Goal: Task Accomplishment & Management: Manage account settings

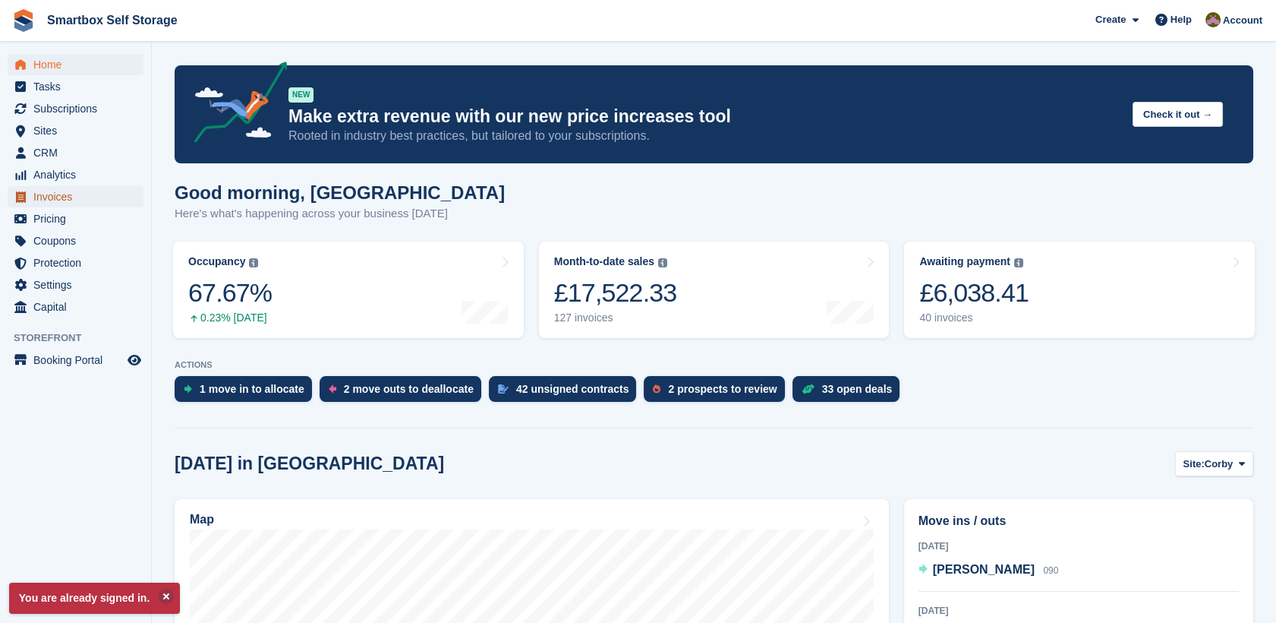
click at [75, 199] on span "Invoices" at bounding box center [78, 196] width 91 height 21
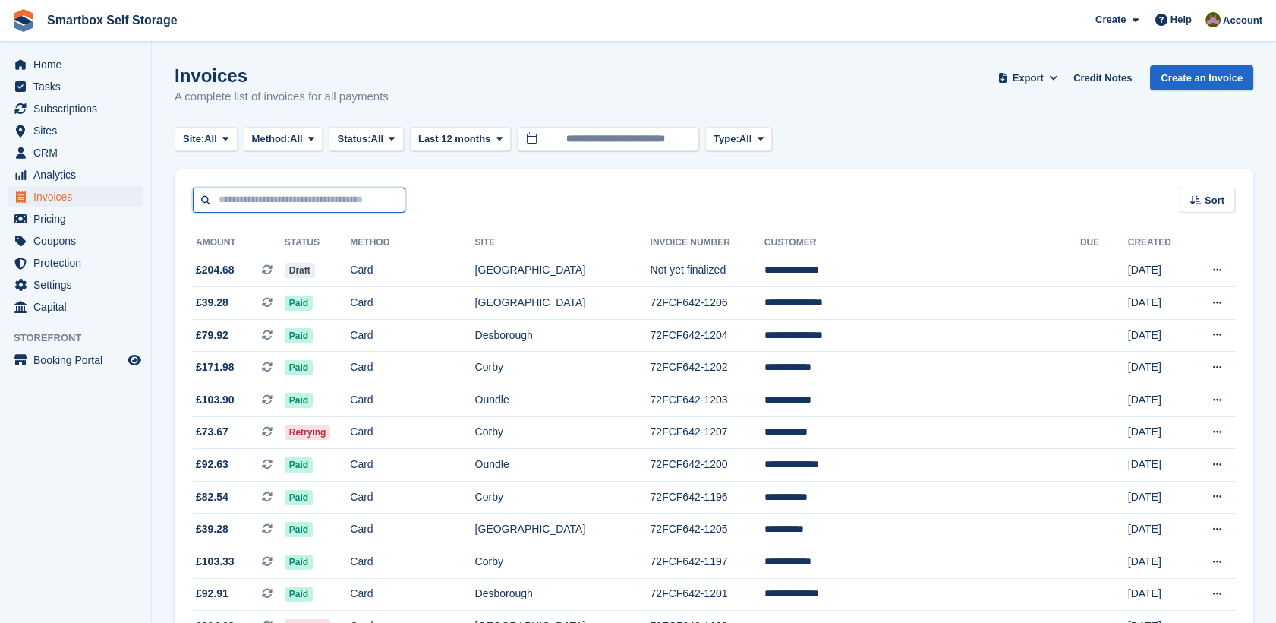
click at [352, 208] on input "text" at bounding box center [299, 200] width 213 height 25
type input "****"
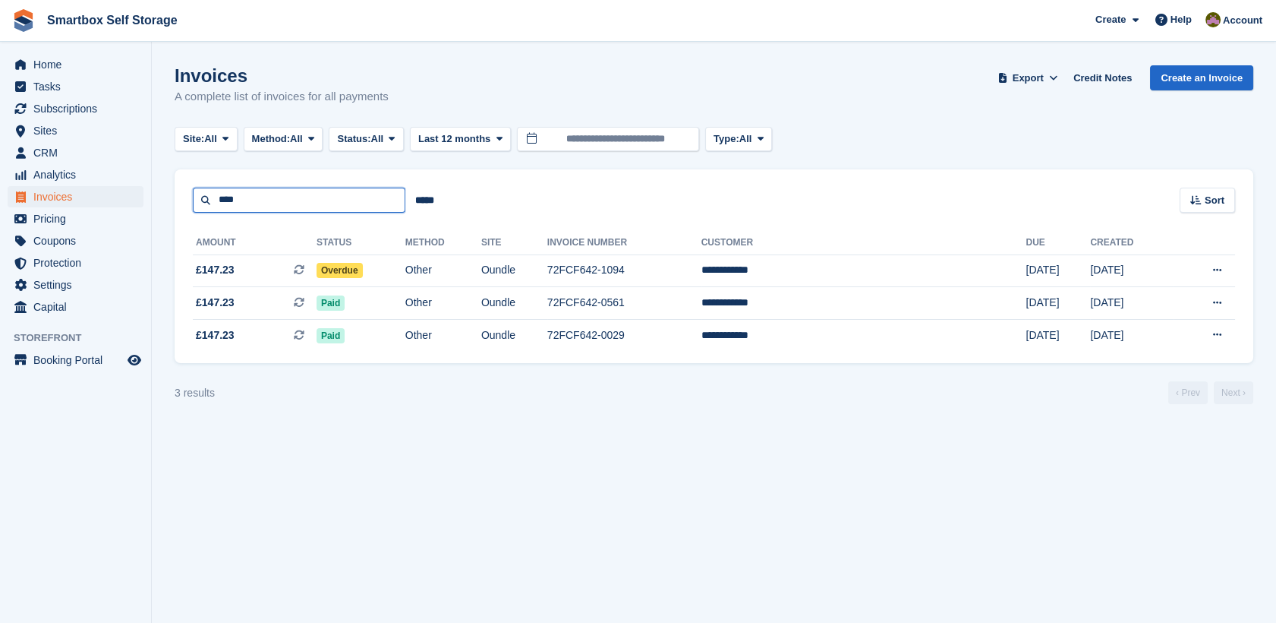
click at [249, 198] on input "****" at bounding box center [299, 200] width 213 height 25
type input "*"
type input "**********"
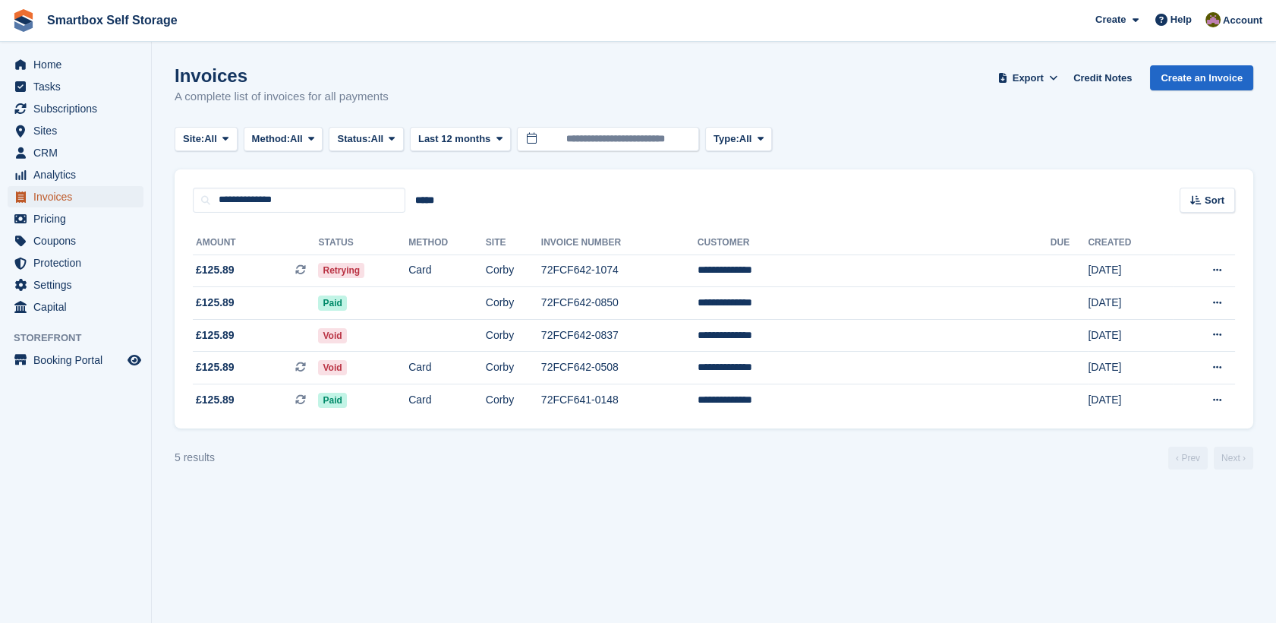
click at [109, 198] on span "Invoices" at bounding box center [78, 196] width 91 height 21
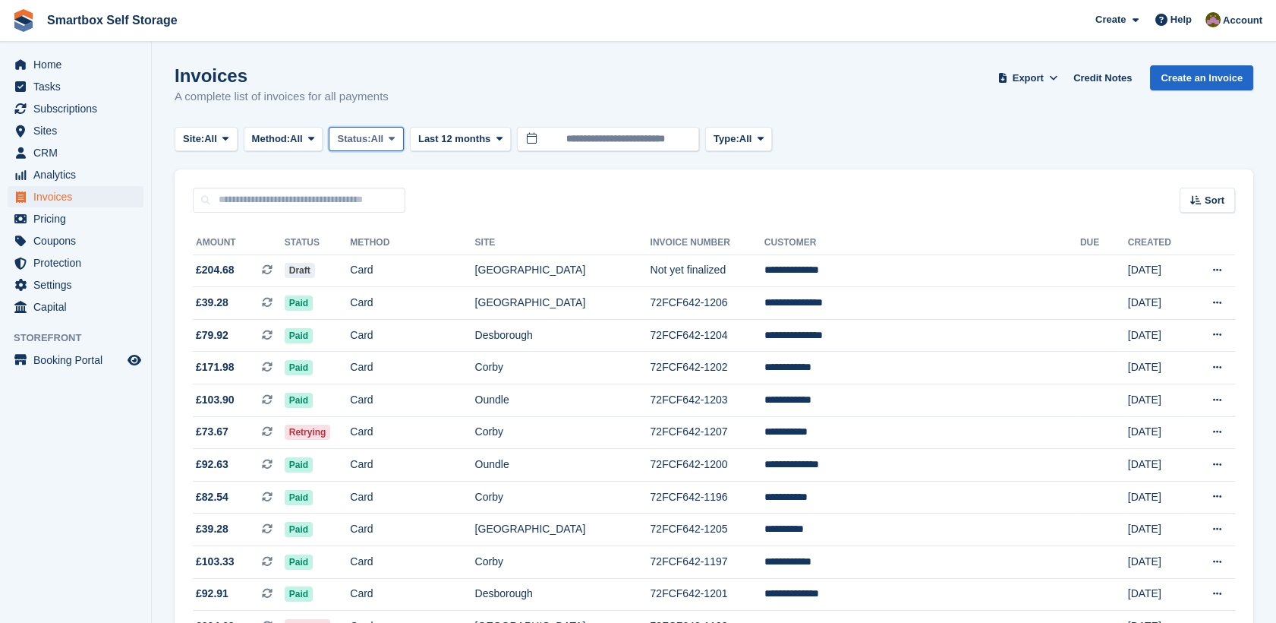
click at [361, 137] on span "Status:" at bounding box center [353, 138] width 33 height 15
click at [398, 264] on link "Open" at bounding box center [402, 256] width 132 height 27
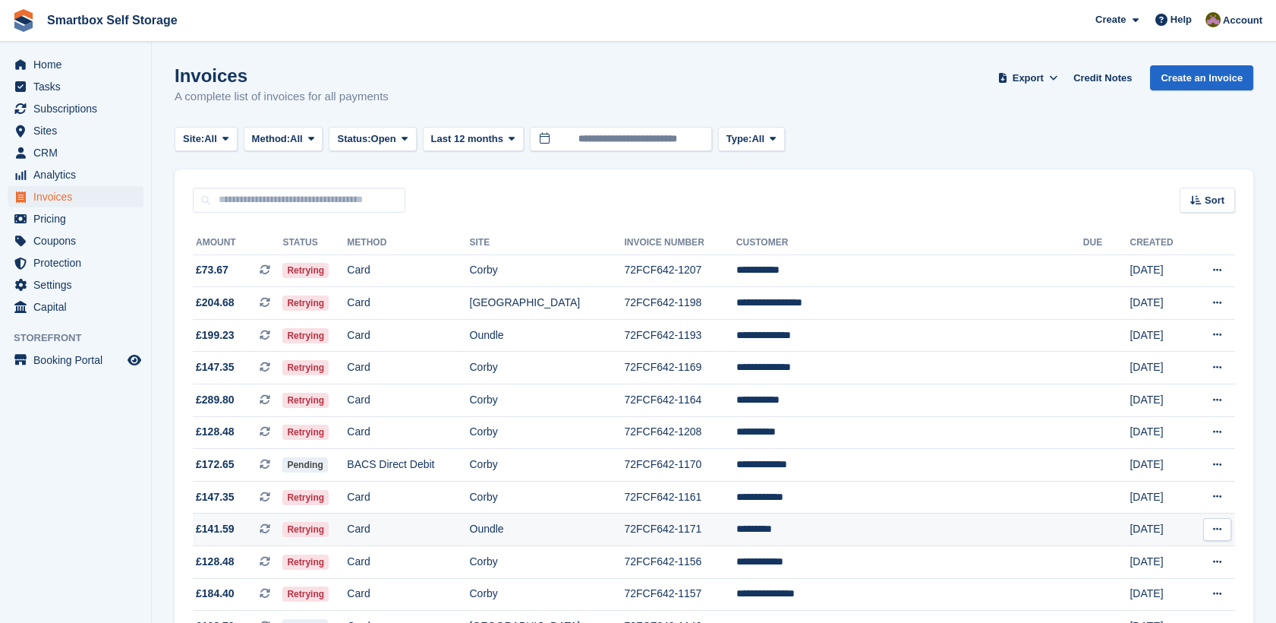
click at [469, 533] on td "Card" at bounding box center [408, 529] width 122 height 33
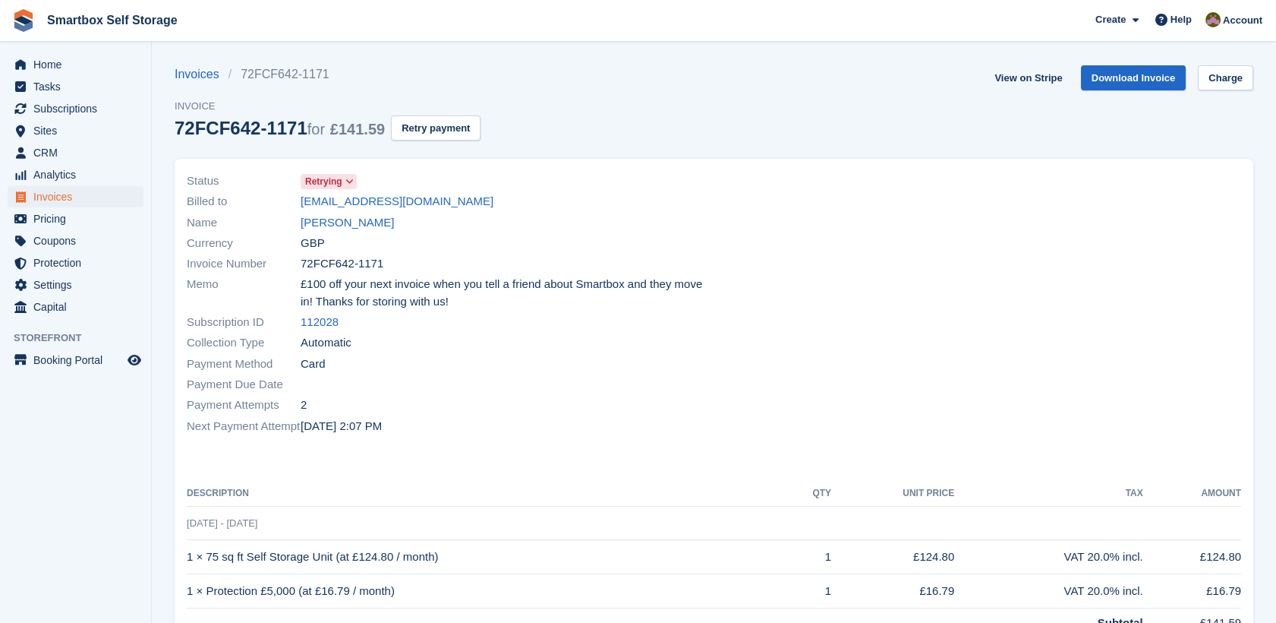
click at [422, 142] on div "Invoices 72FCF642-1171 Invoice 72FCF642-1171 for £141.59 Retry payment" at bounding box center [328, 111] width 306 height 93
click at [427, 137] on button "Retry payment" at bounding box center [436, 127] width 90 height 25
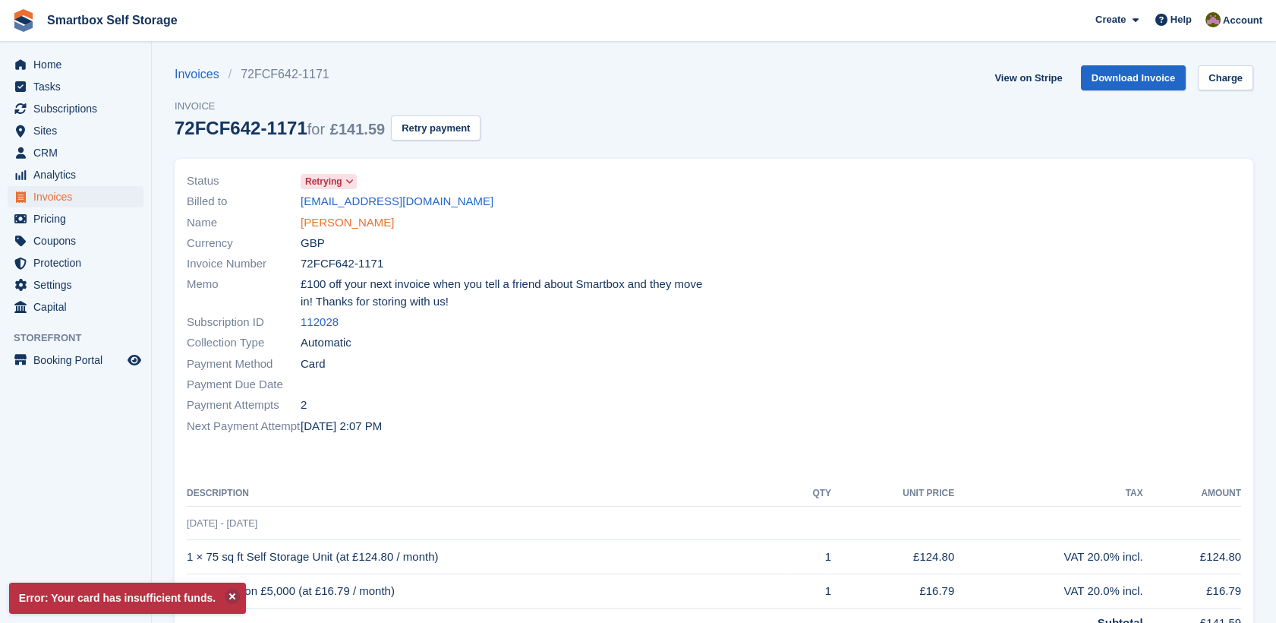
click at [327, 220] on link "Iram Shah" at bounding box center [347, 222] width 93 height 17
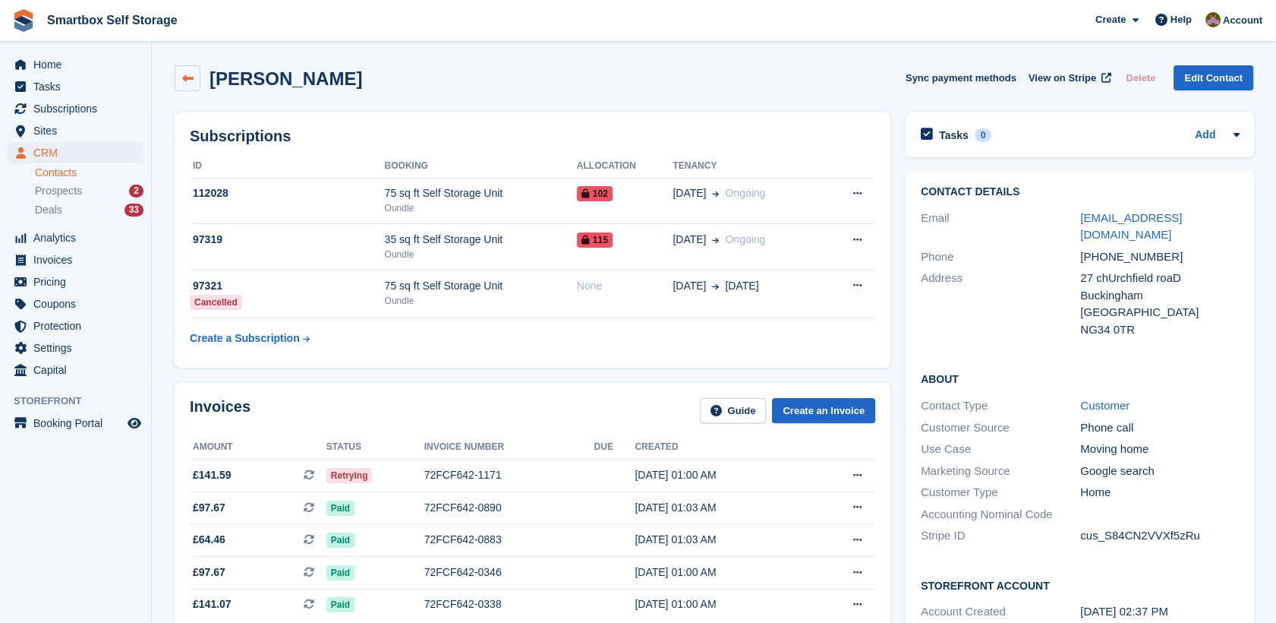
click at [198, 80] on link at bounding box center [188, 78] width 26 height 26
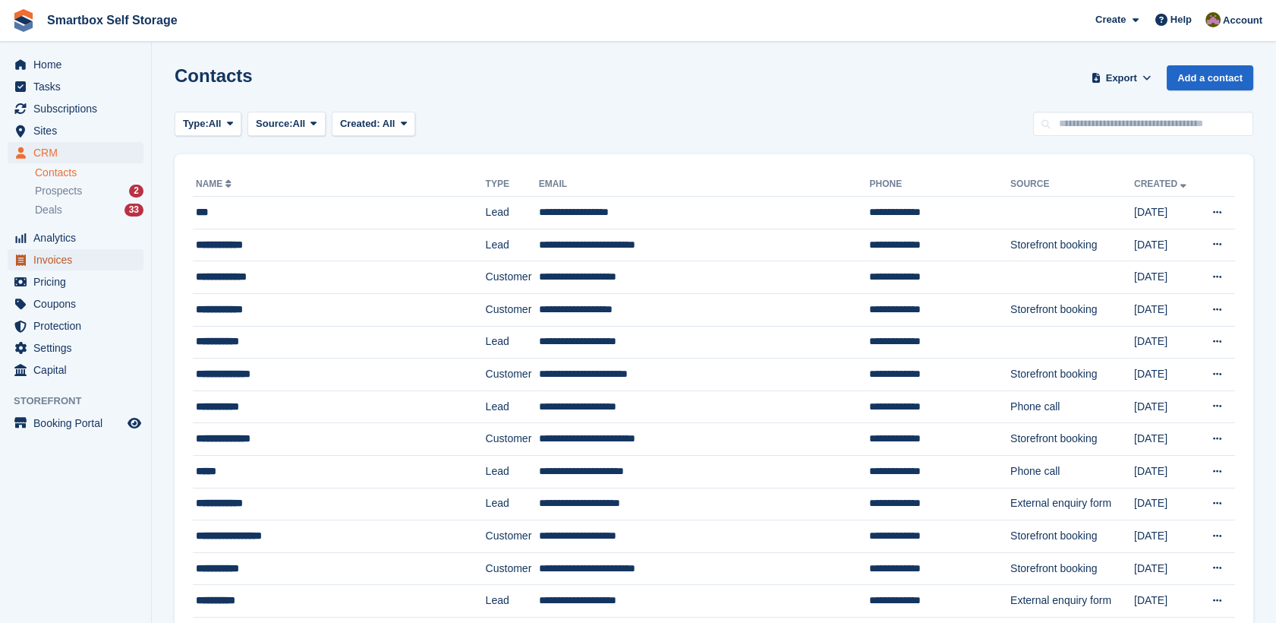
click at [63, 254] on span "Invoices" at bounding box center [78, 259] width 91 height 21
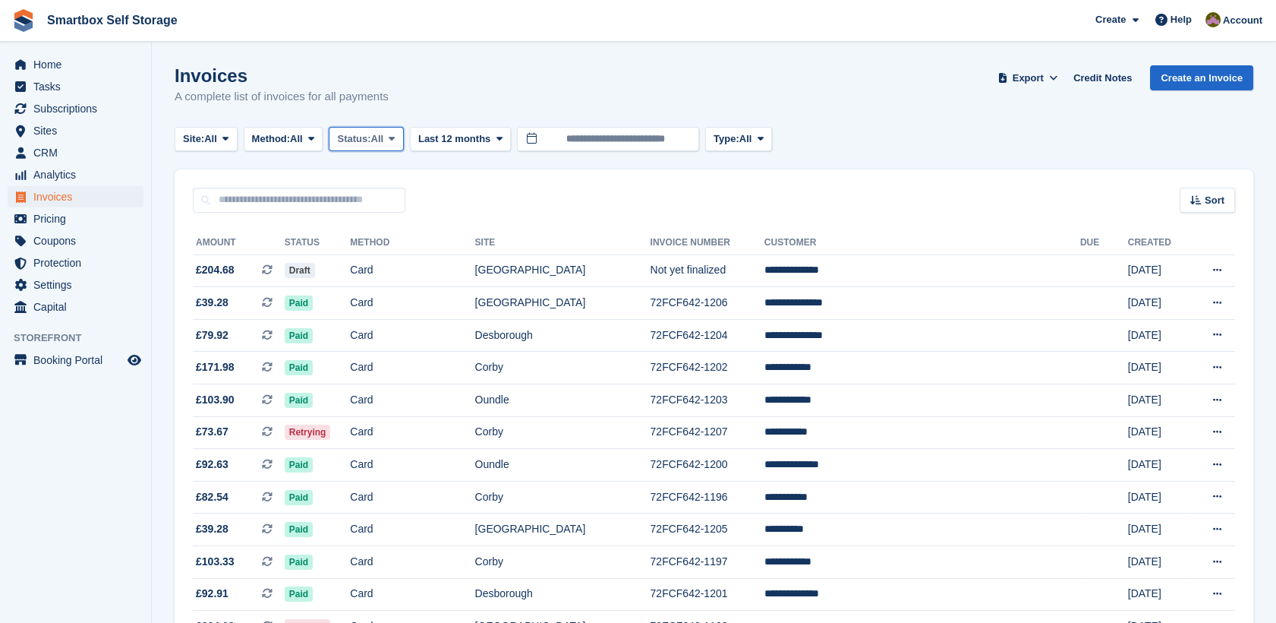
click at [384, 137] on span "All" at bounding box center [377, 138] width 13 height 15
click at [386, 254] on link "Open" at bounding box center [402, 256] width 132 height 27
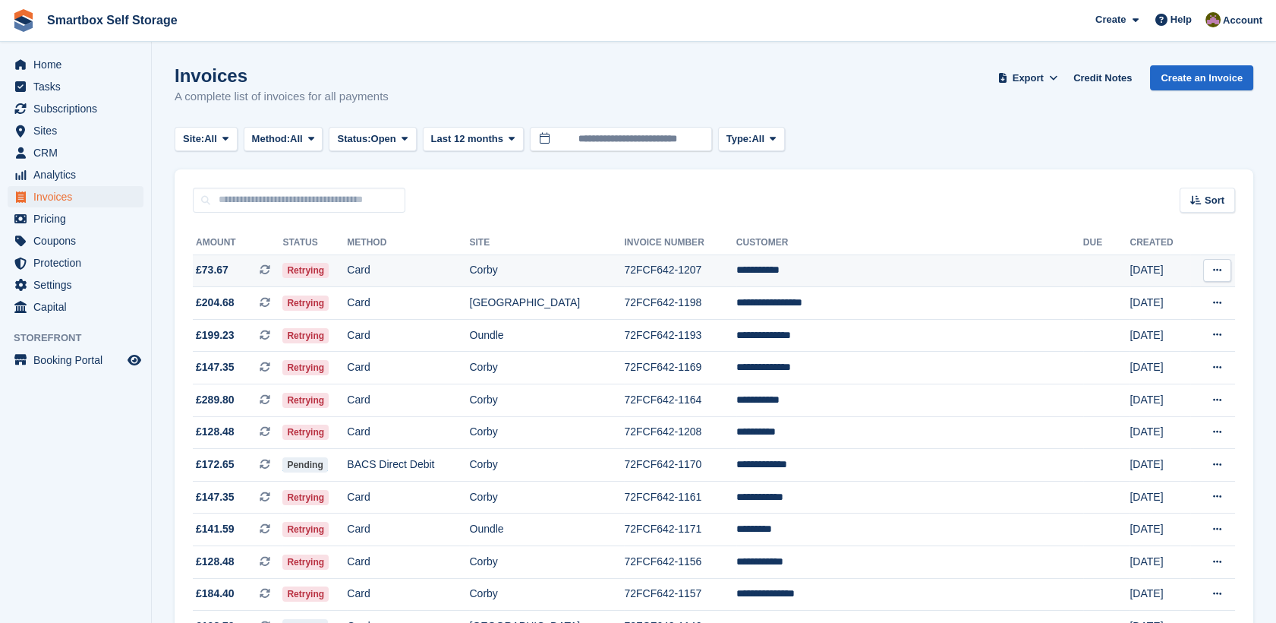
click at [347, 254] on td "Retrying" at bounding box center [314, 270] width 65 height 33
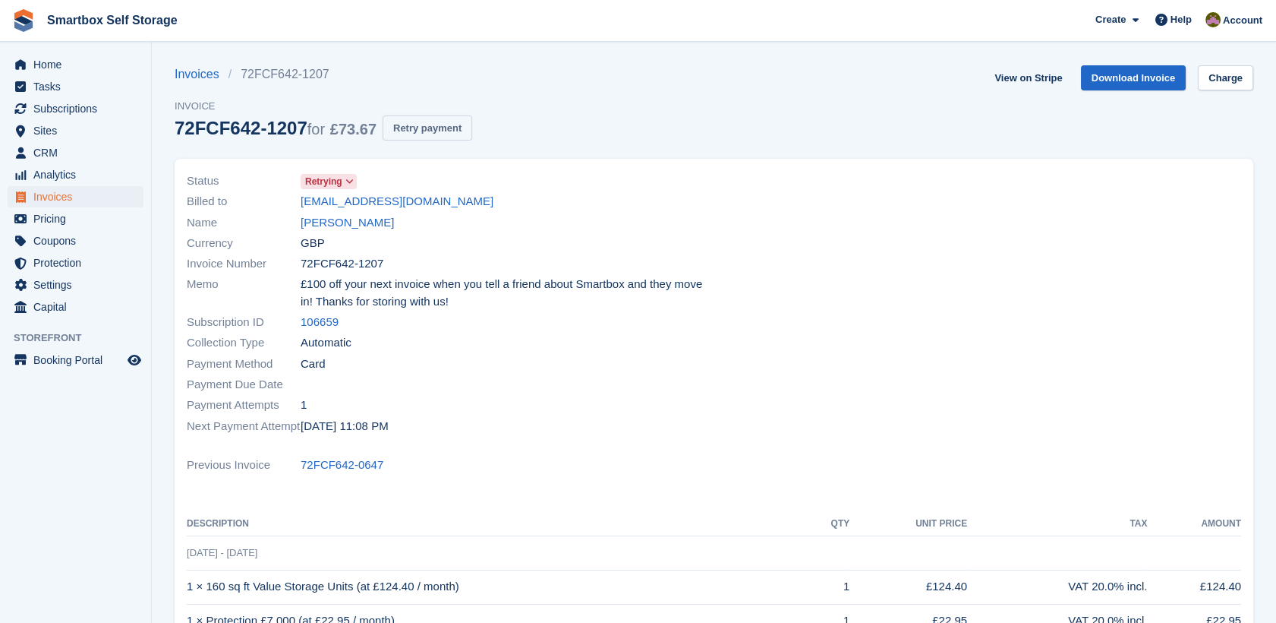
click at [414, 125] on button "Retry payment" at bounding box center [428, 127] width 90 height 25
drag, startPoint x: 417, startPoint y: 134, endPoint x: 725, endPoint y: 68, distance: 315.1
click at [417, 133] on button "Retry payment" at bounding box center [428, 127] width 90 height 25
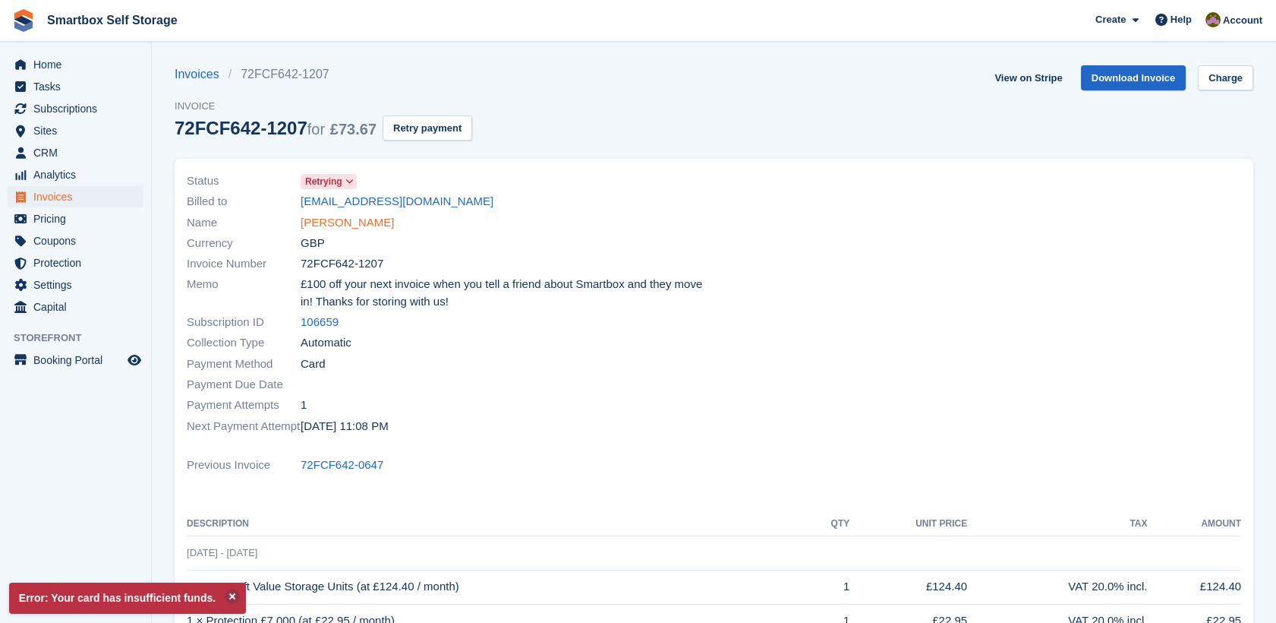
click at [322, 225] on link "george bell" at bounding box center [347, 222] width 93 height 17
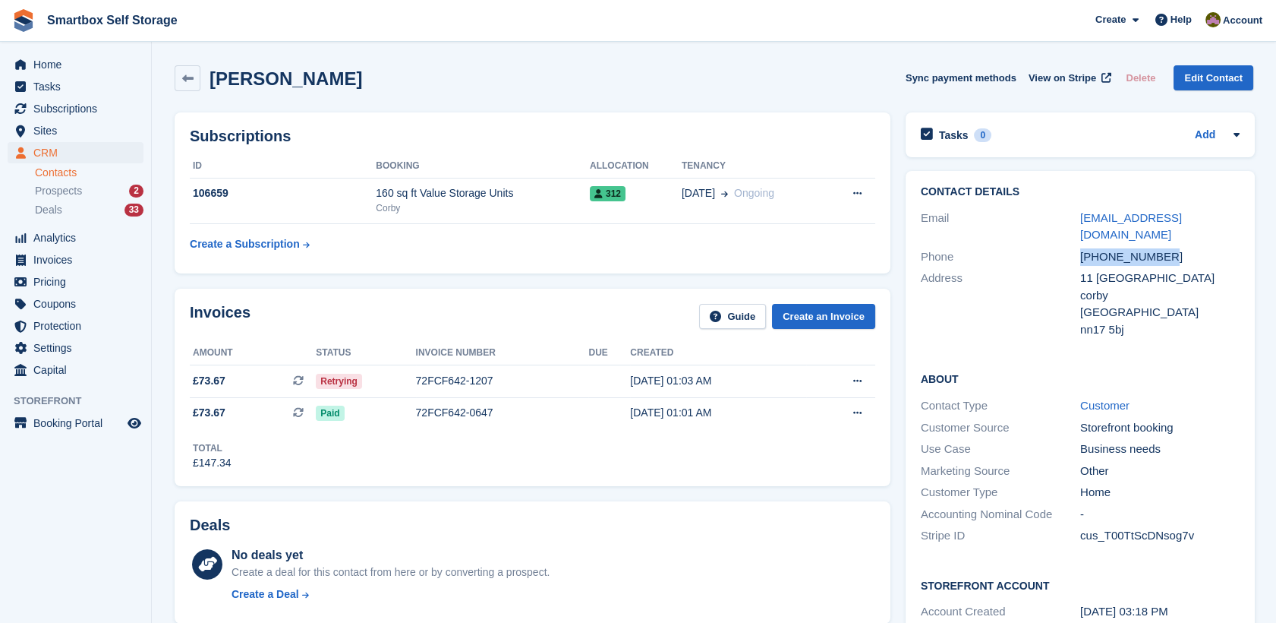
drag, startPoint x: 1181, startPoint y: 234, endPoint x: 1061, endPoint y: 241, distance: 120.2
click at [1061, 246] on div "Phone +447873856436" at bounding box center [1080, 257] width 319 height 22
copy div "+447873856436"
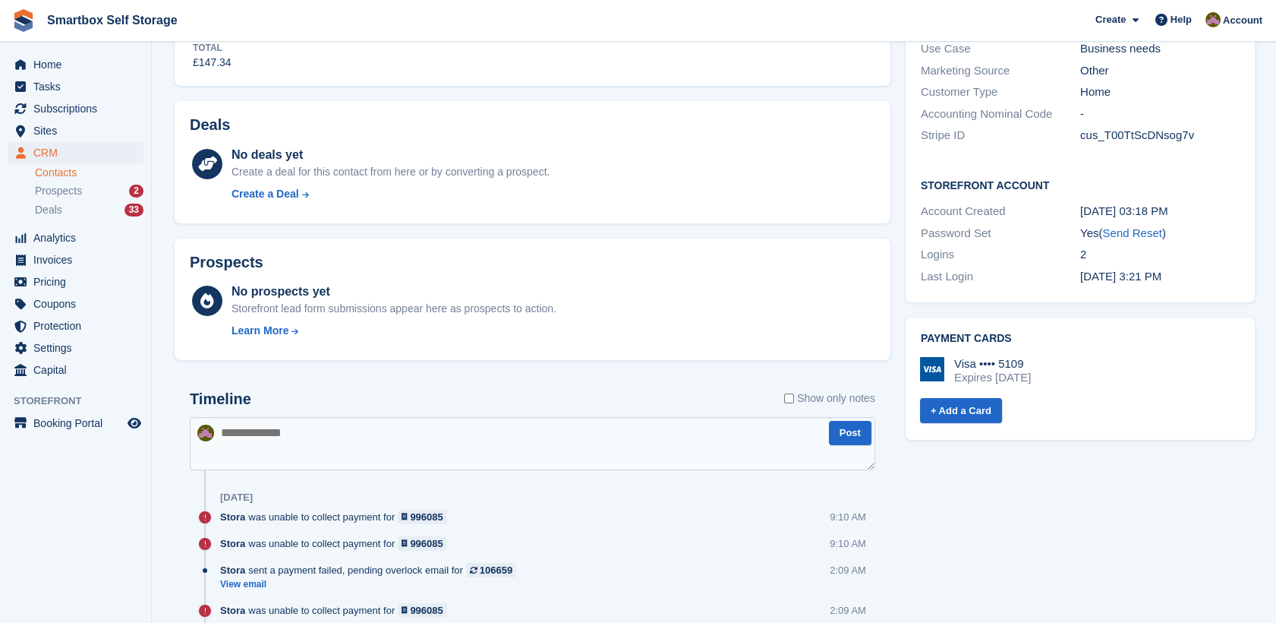
scroll to position [413, 0]
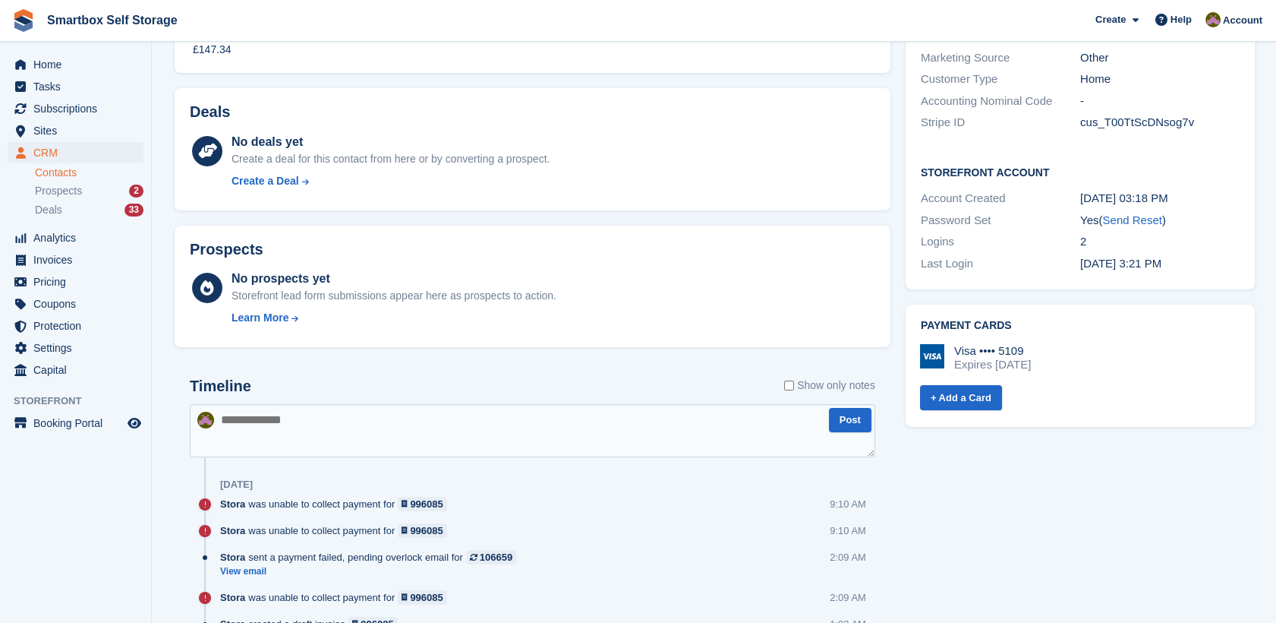
click at [705, 407] on textarea at bounding box center [533, 430] width 686 height 53
type textarea "*******"
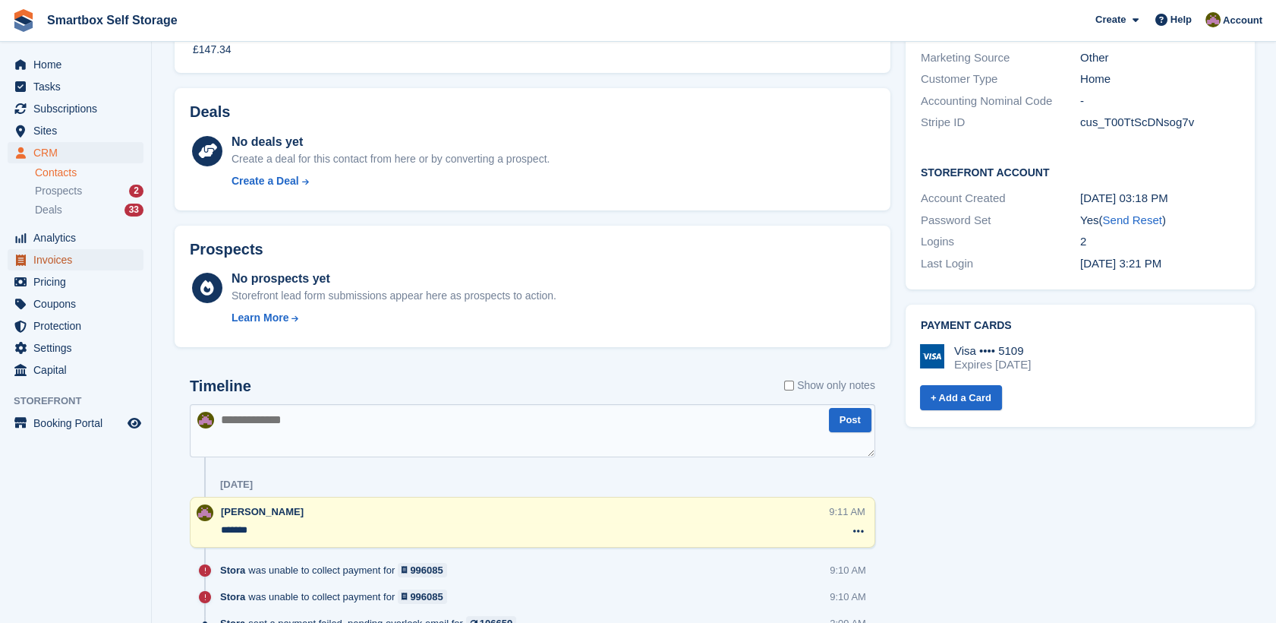
click at [73, 267] on span "Invoices" at bounding box center [78, 259] width 91 height 21
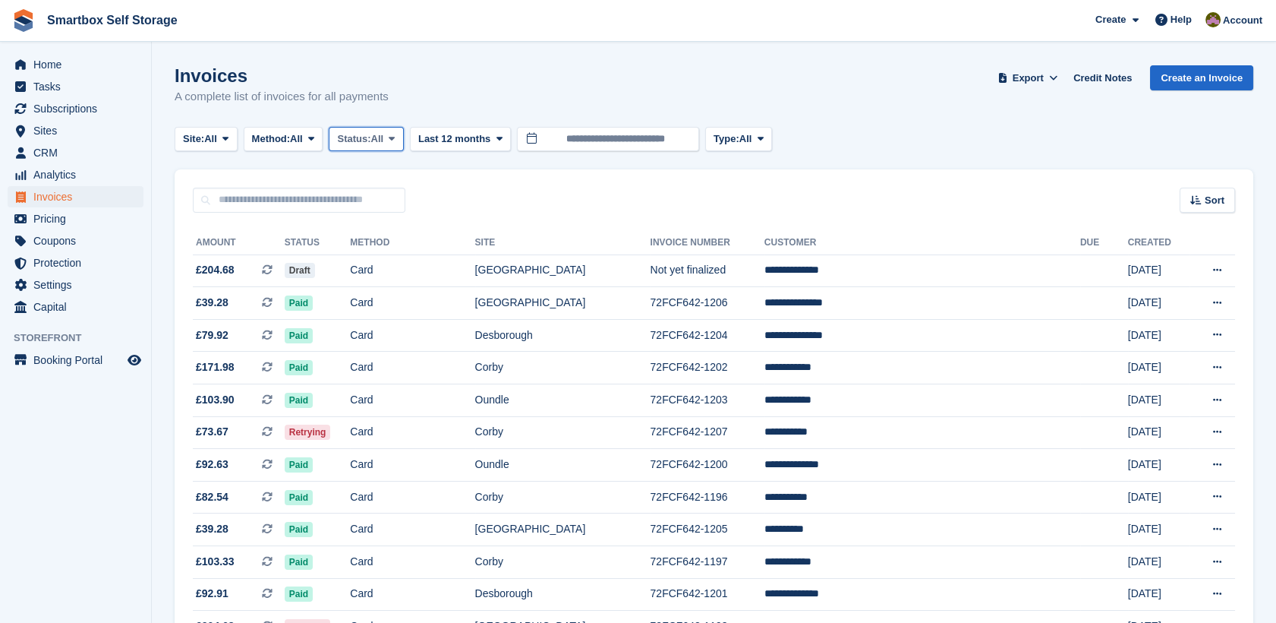
click at [359, 130] on button "Status: All" at bounding box center [366, 139] width 74 height 25
click at [383, 263] on link "Open" at bounding box center [402, 256] width 132 height 27
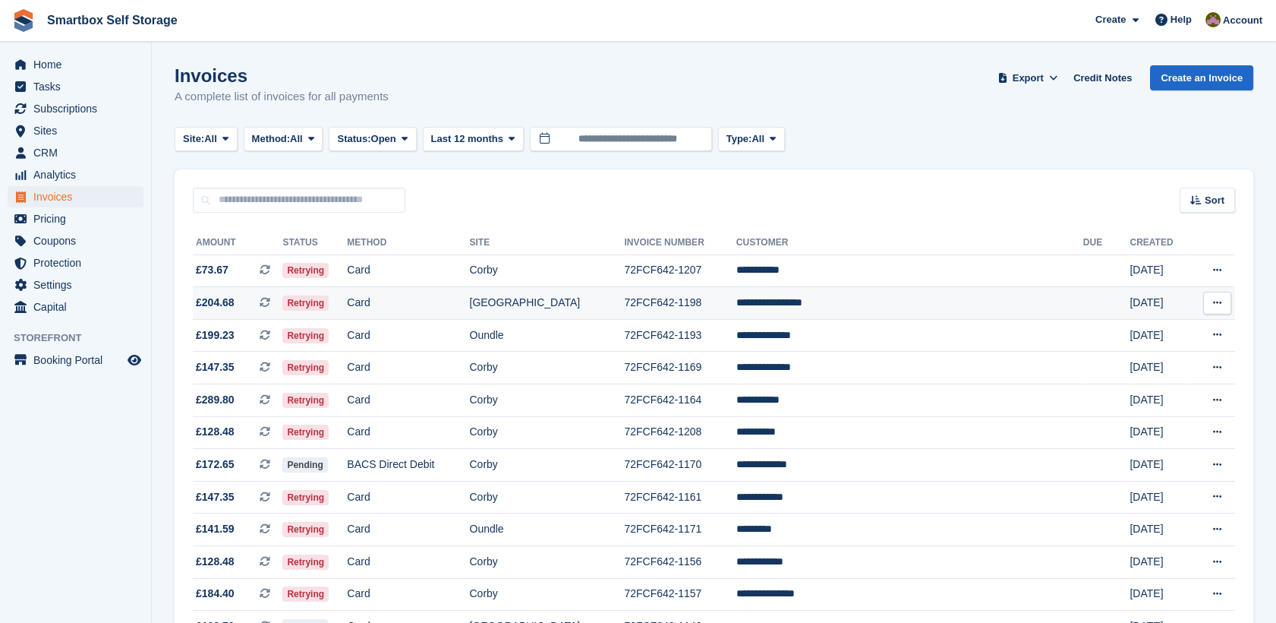
click at [402, 308] on td "Card" at bounding box center [408, 303] width 122 height 33
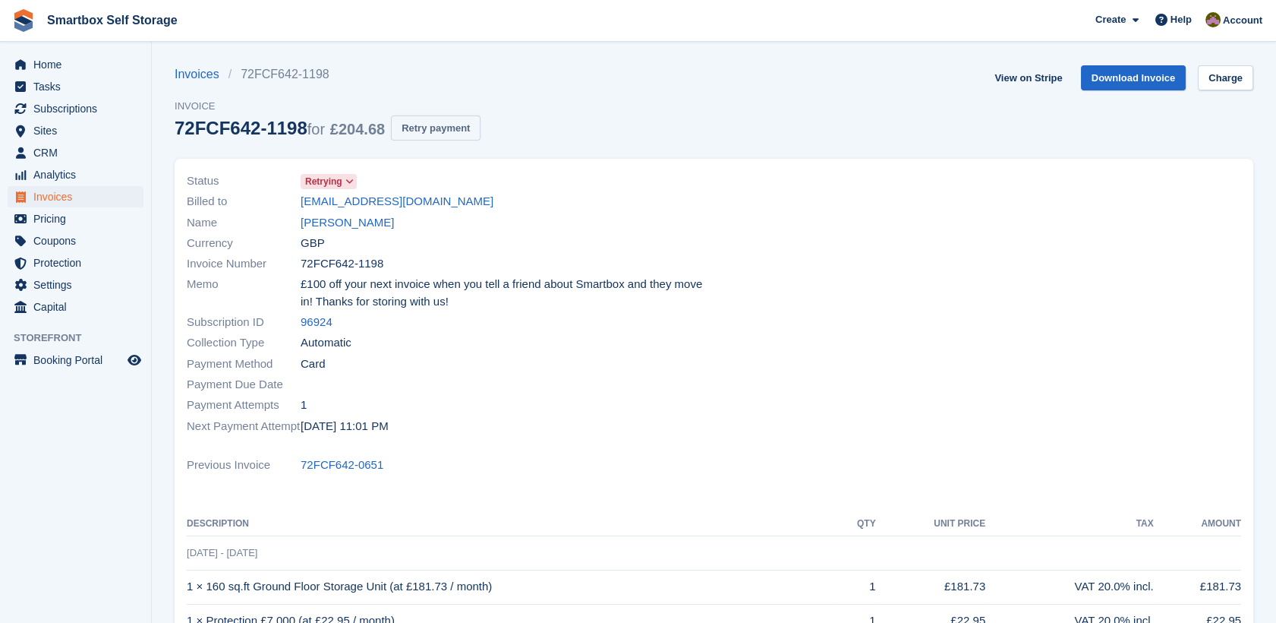
click at [446, 137] on button "Retry payment" at bounding box center [436, 127] width 90 height 25
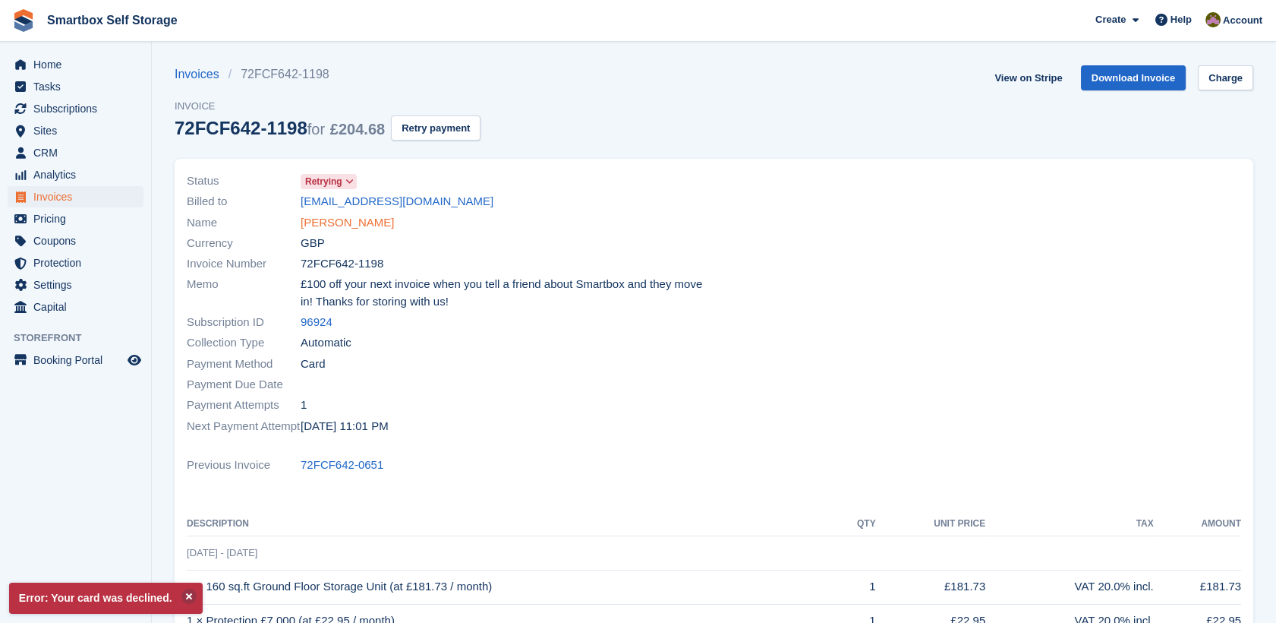
click at [334, 222] on link "[PERSON_NAME]" at bounding box center [347, 222] width 93 height 17
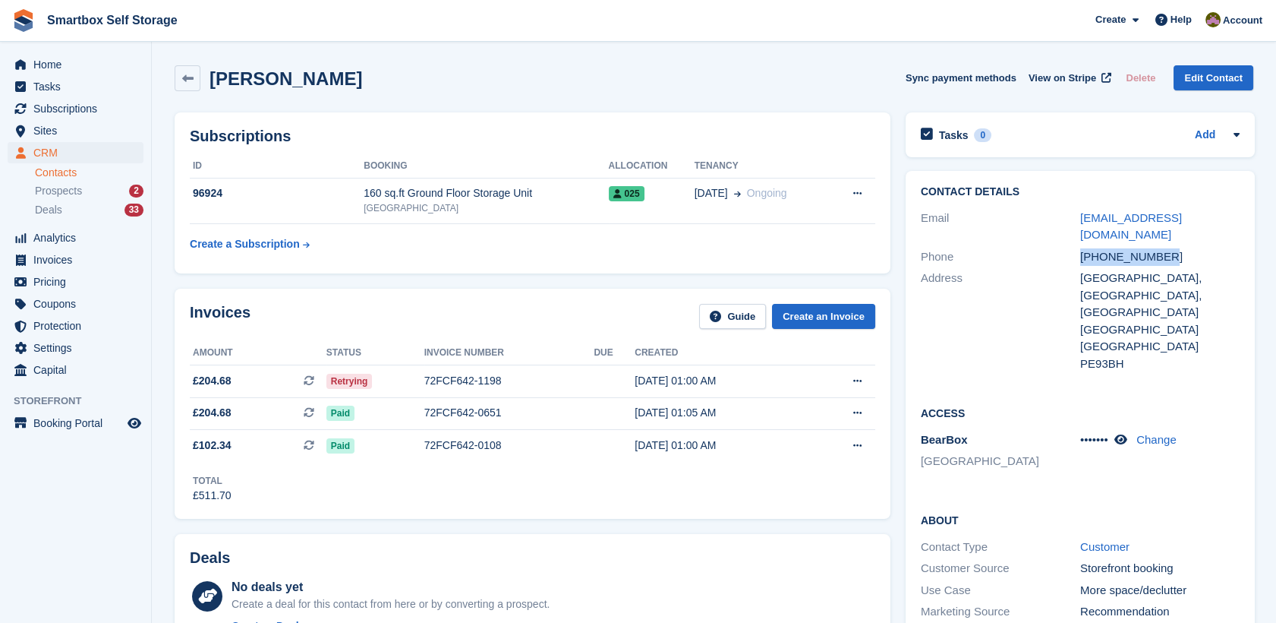
drag, startPoint x: 1179, startPoint y: 242, endPoint x: 1066, endPoint y: 230, distance: 113.8
click at [1066, 246] on div "Phone [PHONE_NUMBER]" at bounding box center [1080, 257] width 319 height 22
copy div "[PHONE_NUMBER]"
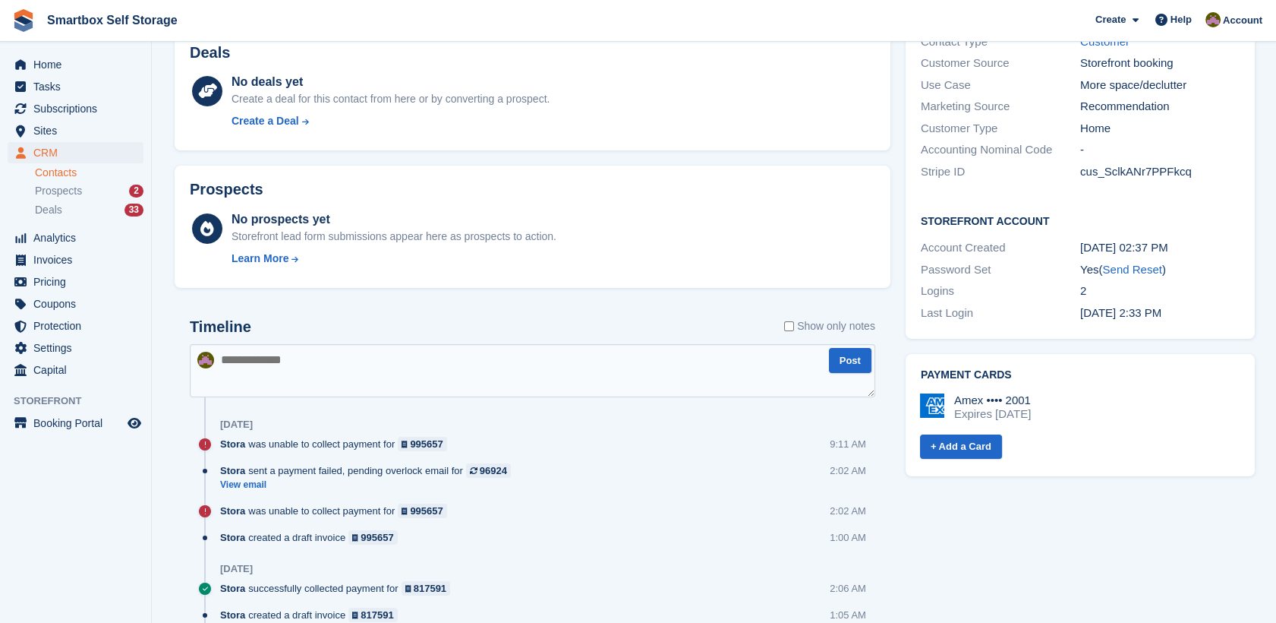
scroll to position [519, 0]
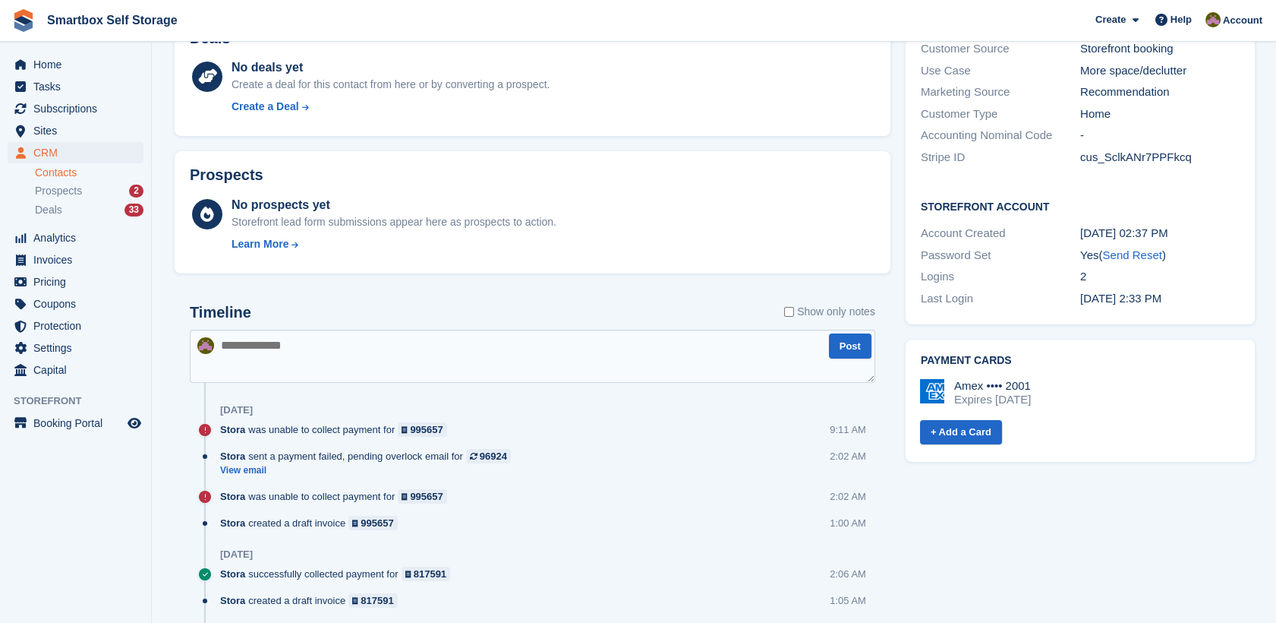
click at [784, 345] on textarea at bounding box center [533, 356] width 686 height 53
type textarea "*******"
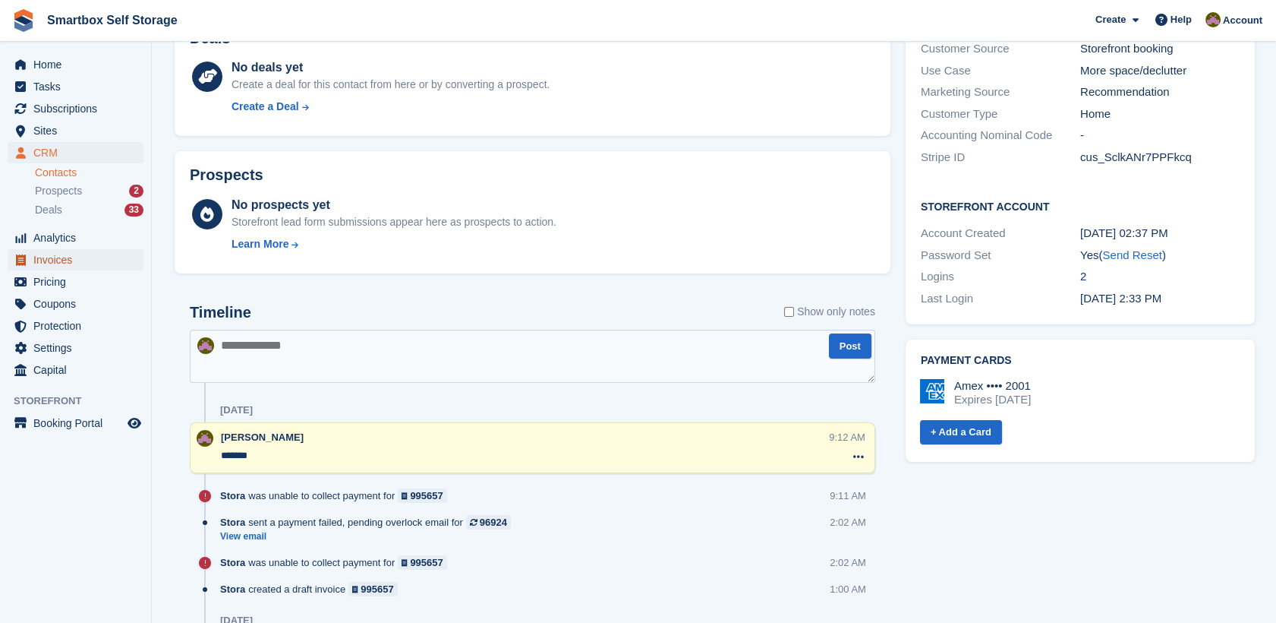
click at [103, 259] on span "Invoices" at bounding box center [78, 259] width 91 height 21
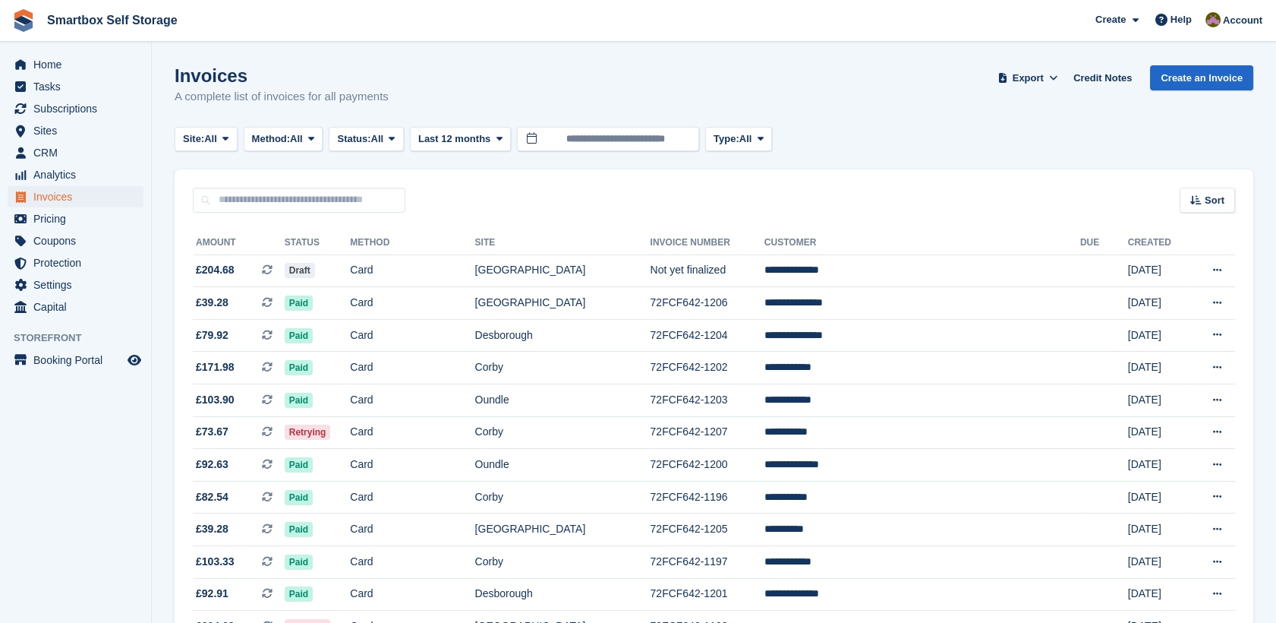
click at [393, 140] on span at bounding box center [392, 139] width 12 height 12
click at [378, 264] on link "Open" at bounding box center [402, 256] width 132 height 27
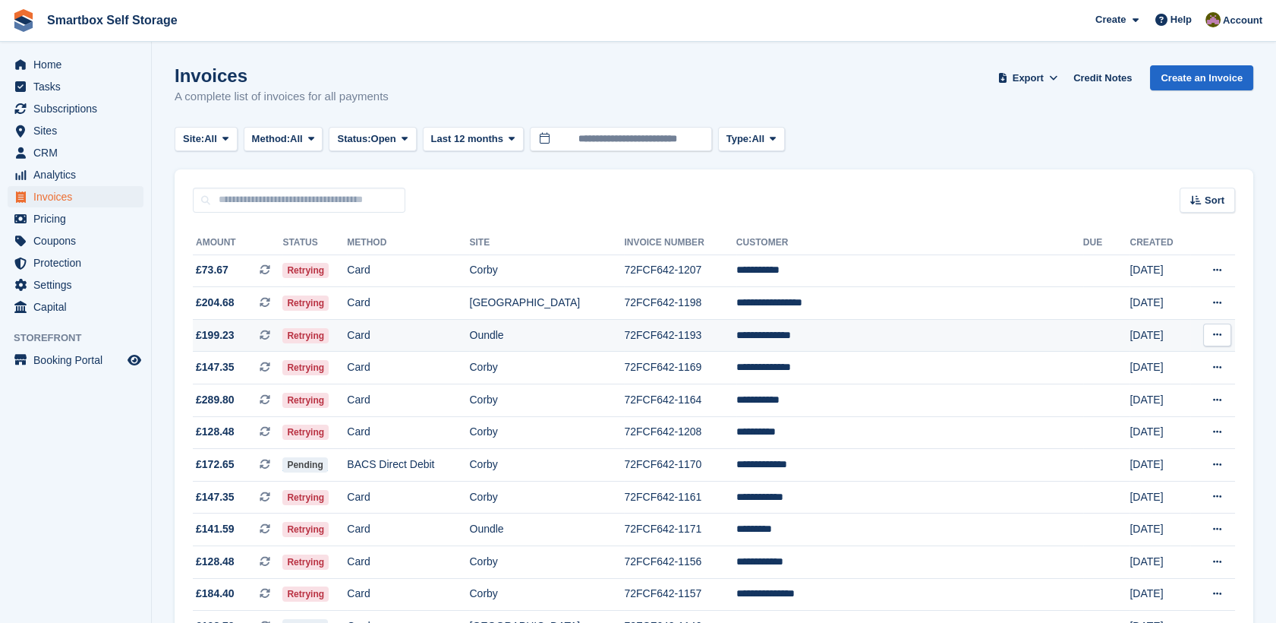
click at [347, 336] on td "Retrying" at bounding box center [314, 335] width 65 height 33
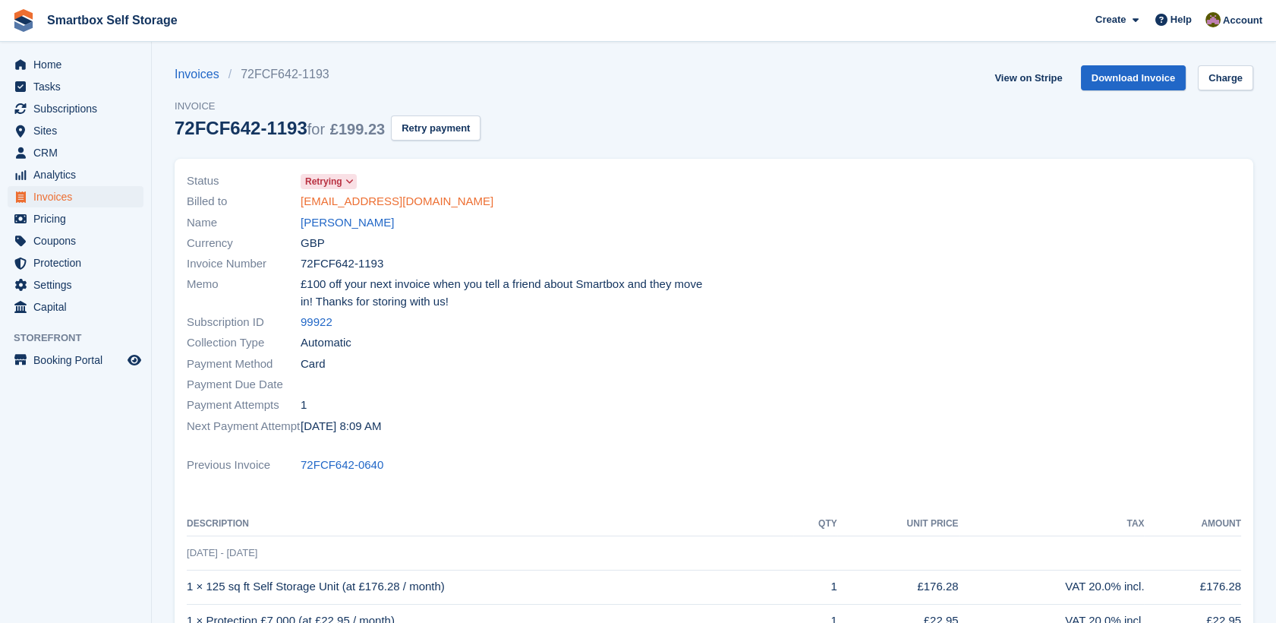
drag, startPoint x: 504, startPoint y: 221, endPoint x: 372, endPoint y: 195, distance: 134.6
click at [372, 195] on div "Status Retrying Billed to [EMAIL_ADDRESS][DOMAIN_NAME] Name [PERSON_NAME] Curre…" at bounding box center [446, 304] width 537 height 284
click at [484, 197] on div "Billed to [EMAIL_ADDRESS][DOMAIN_NAME]" at bounding box center [446, 201] width 519 height 21
drag, startPoint x: 459, startPoint y: 199, endPoint x: 276, endPoint y: 199, distance: 183.0
click at [276, 199] on div "Billed to [EMAIL_ADDRESS][DOMAIN_NAME]" at bounding box center [446, 201] width 519 height 21
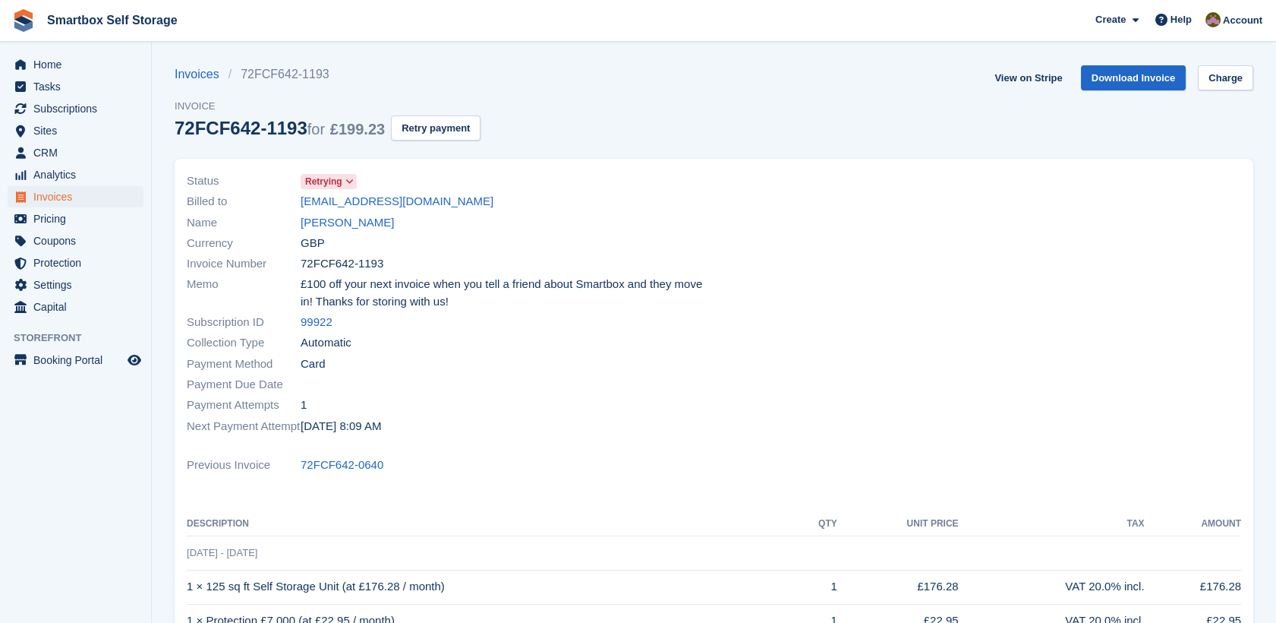
copy div "[EMAIL_ADDRESS][DOMAIN_NAME]"
click at [449, 123] on button "Retry payment" at bounding box center [436, 127] width 90 height 25
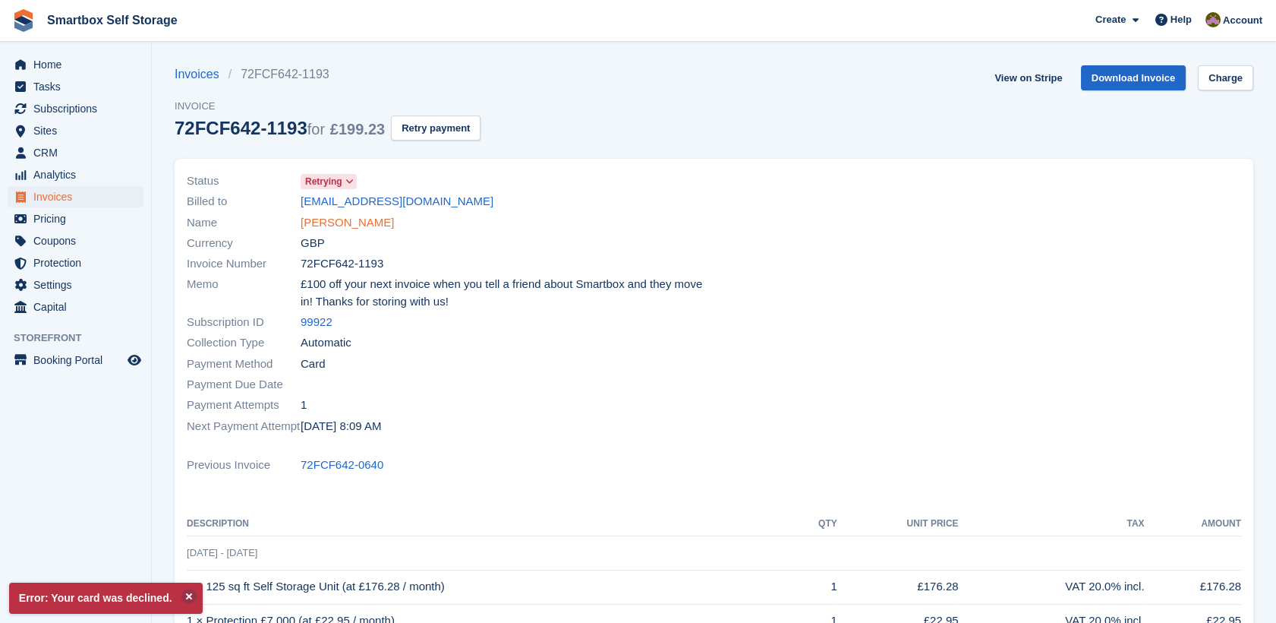
click at [367, 229] on link "Hollie Rootham" at bounding box center [347, 222] width 93 height 17
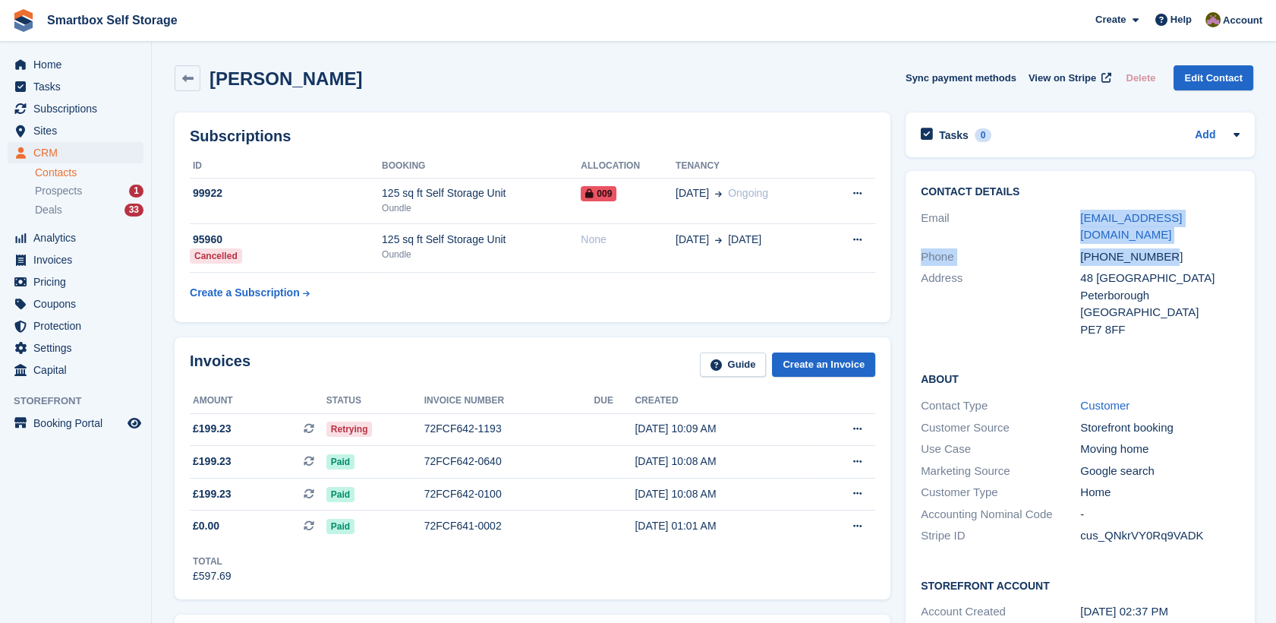
drag, startPoint x: 1235, startPoint y: 228, endPoint x: 1070, endPoint y: 219, distance: 165.8
click at [1070, 219] on div "Contact Details Email hrootham@hotmail.co.uk Phone +447470047856 Address 48 Sil…" at bounding box center [1080, 263] width 349 height 185
click at [1023, 303] on div "Address" at bounding box center [1000, 304] width 159 height 68
drag, startPoint x: 1219, startPoint y: 222, endPoint x: 1071, endPoint y: 213, distance: 148.3
click at [1071, 213] on div "Email hrootham@hotmail.co.uk" at bounding box center [1080, 226] width 319 height 39
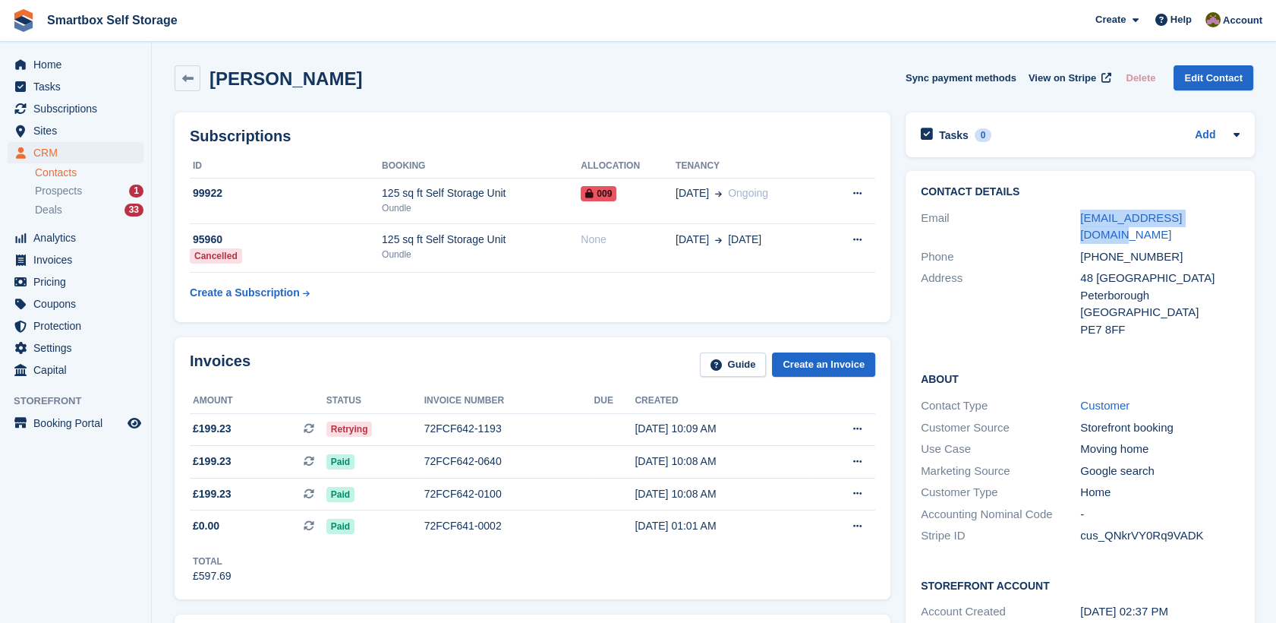
copy div "hrootham@hotmail.co.uk"
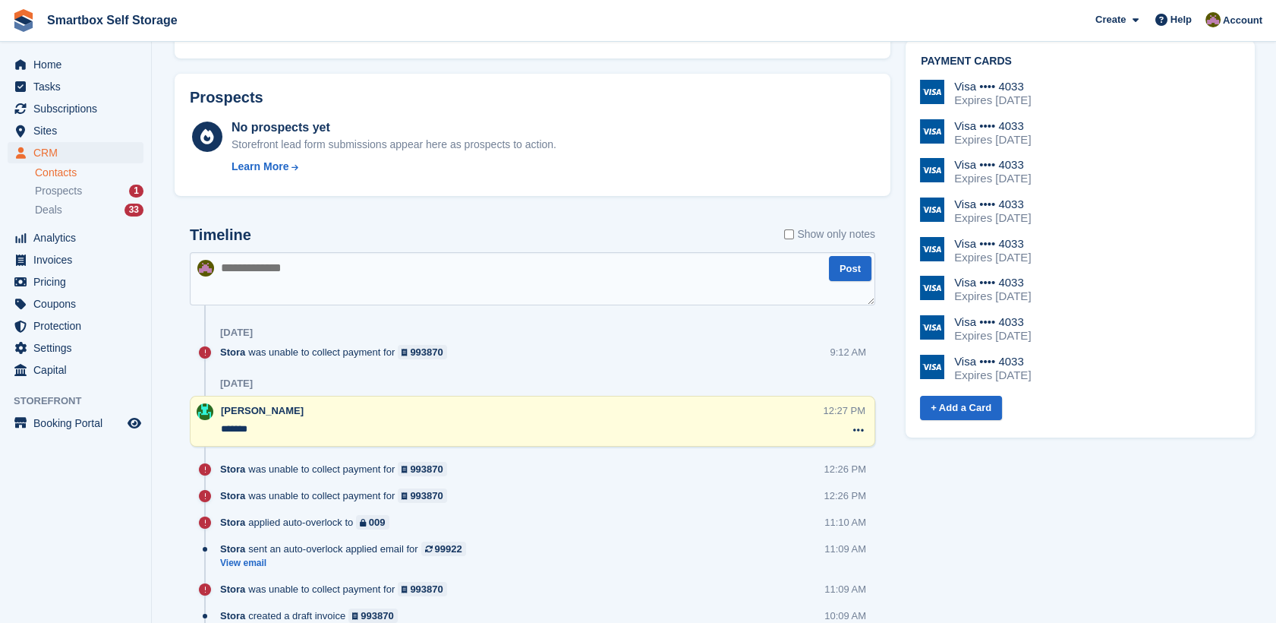
scroll to position [685, 0]
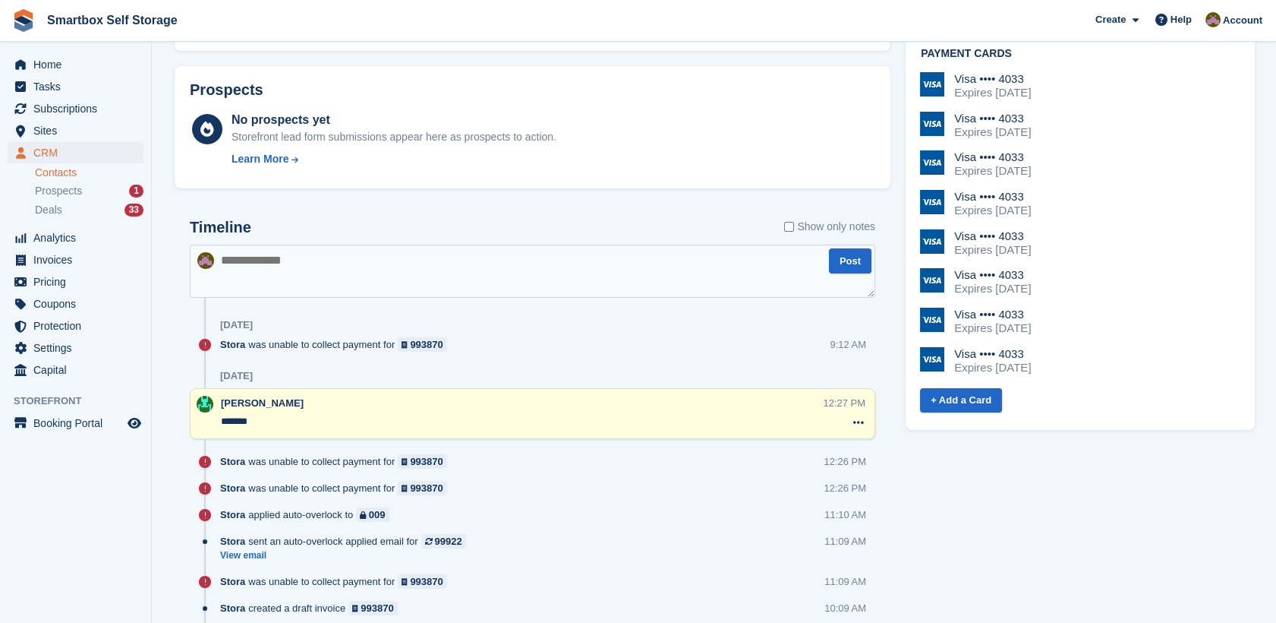
click at [431, 260] on textarea at bounding box center [533, 270] width 686 height 53
type textarea "**********"
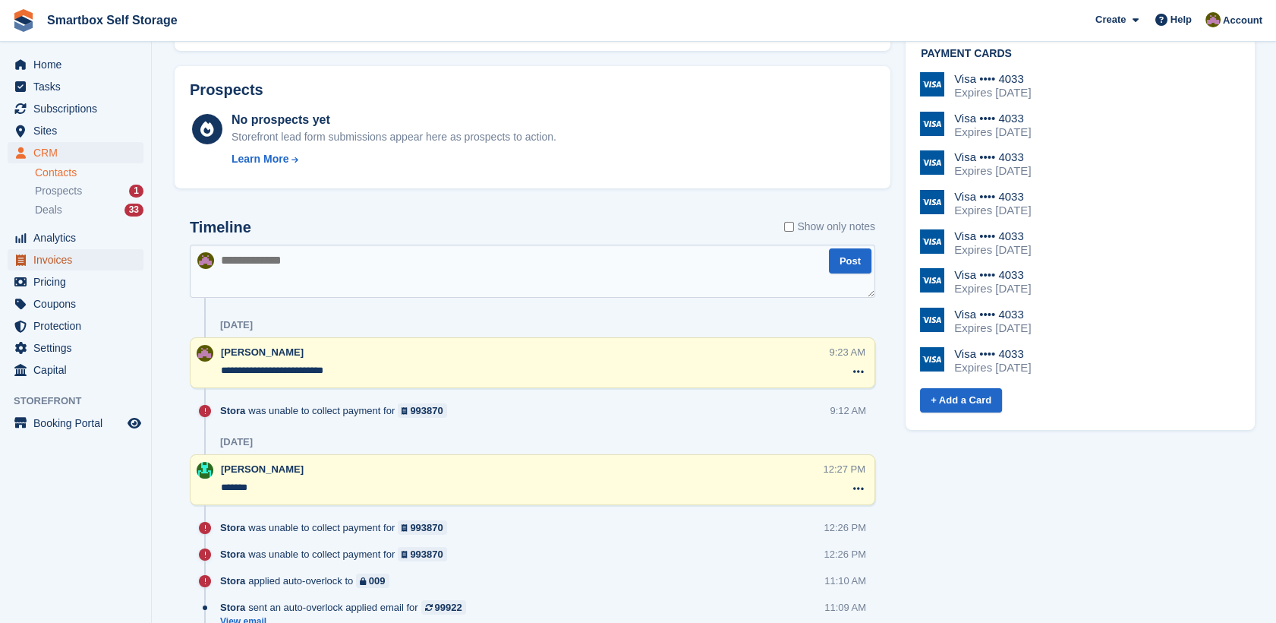
click at [133, 261] on link "Invoices" at bounding box center [76, 259] width 136 height 21
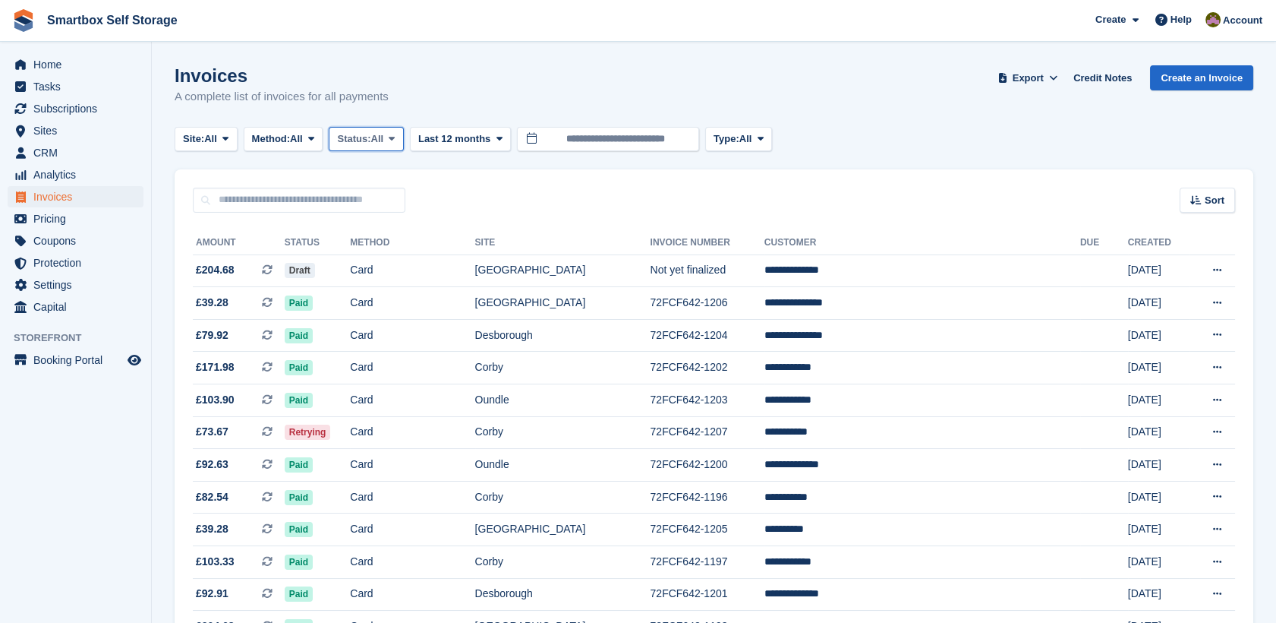
click at [371, 143] on span "Status:" at bounding box center [353, 138] width 33 height 15
click at [377, 254] on link "Open" at bounding box center [402, 256] width 132 height 27
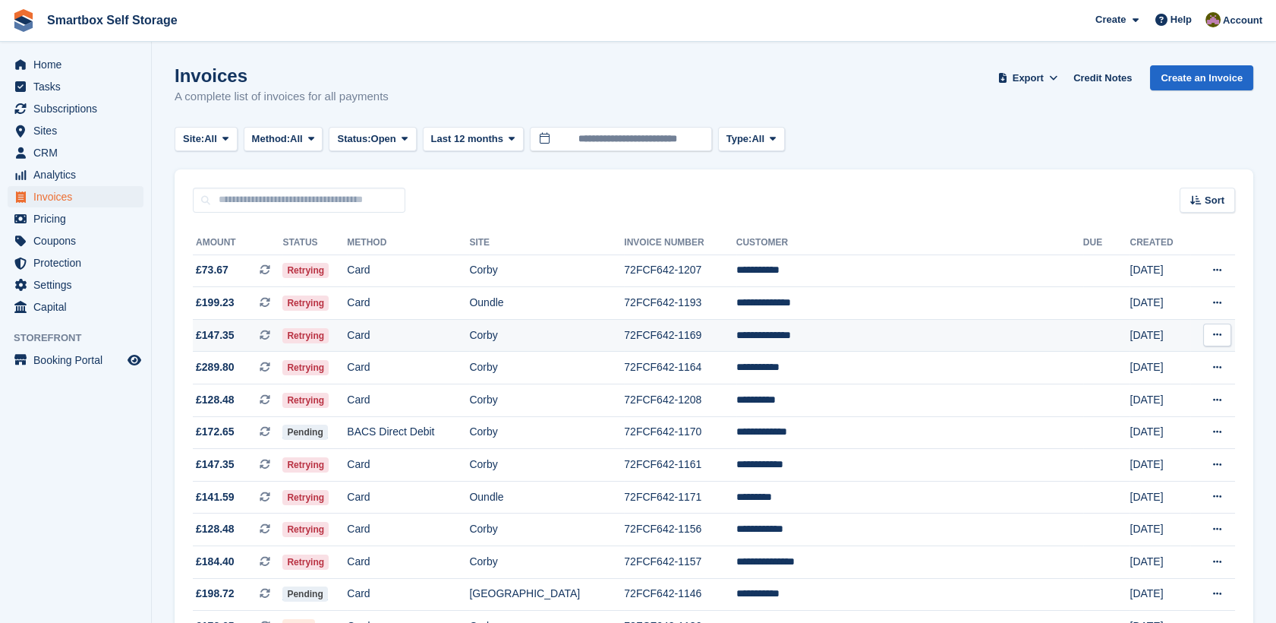
click at [443, 339] on td "Card" at bounding box center [408, 335] width 122 height 33
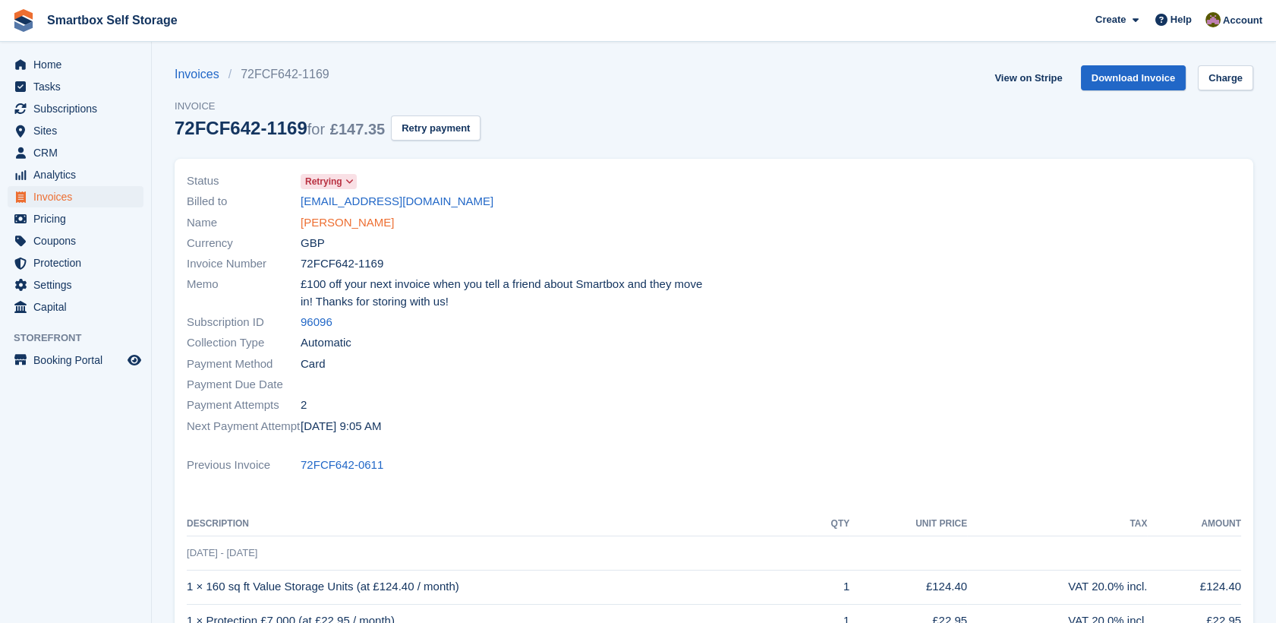
click at [346, 226] on link "BRUNO SZILAGYI" at bounding box center [347, 222] width 93 height 17
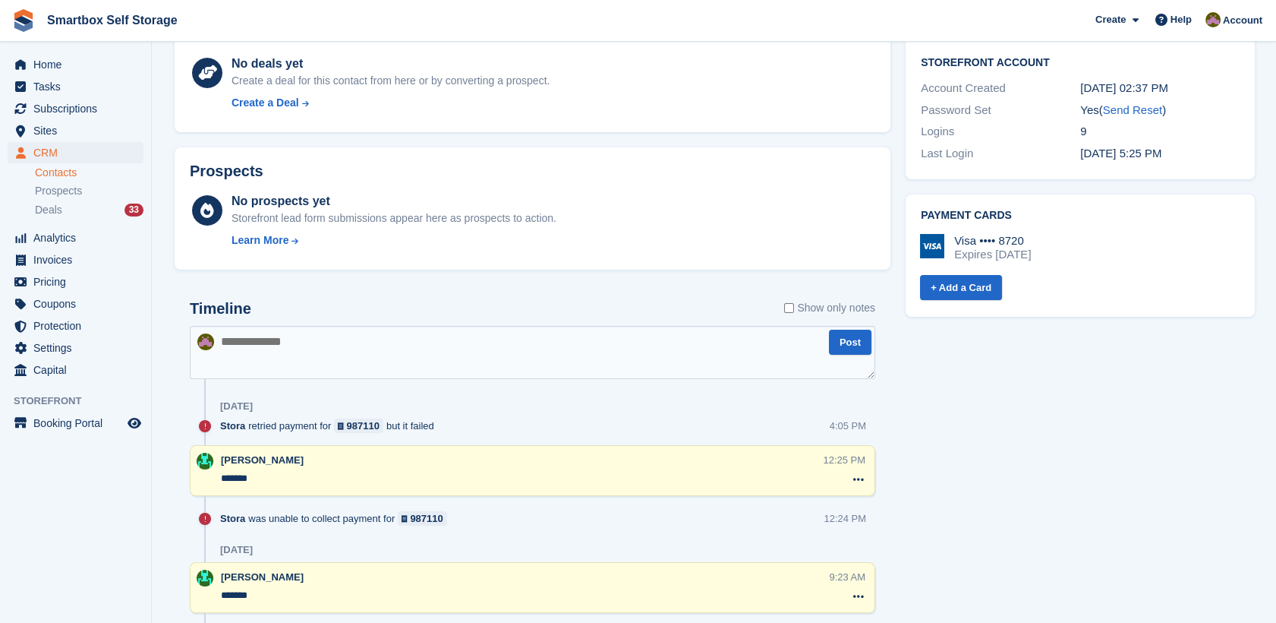
scroll to position [526, 0]
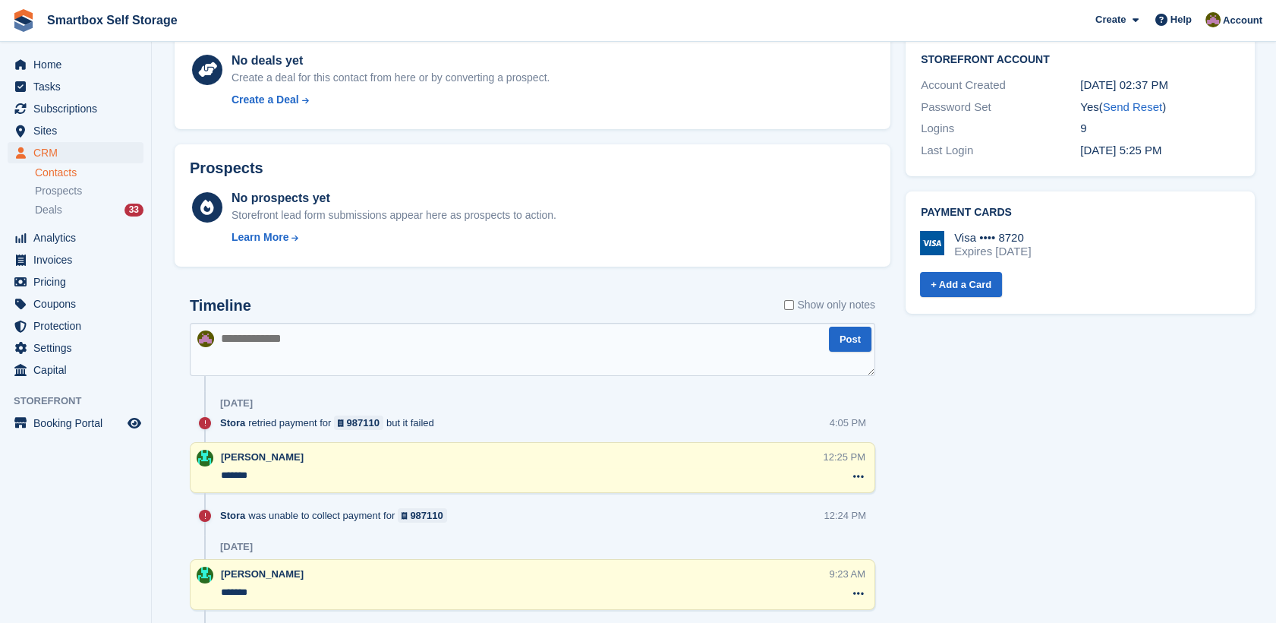
click at [80, 270] on ul "Invoices" at bounding box center [75, 260] width 151 height 22
click at [80, 258] on span "Invoices" at bounding box center [78, 259] width 91 height 21
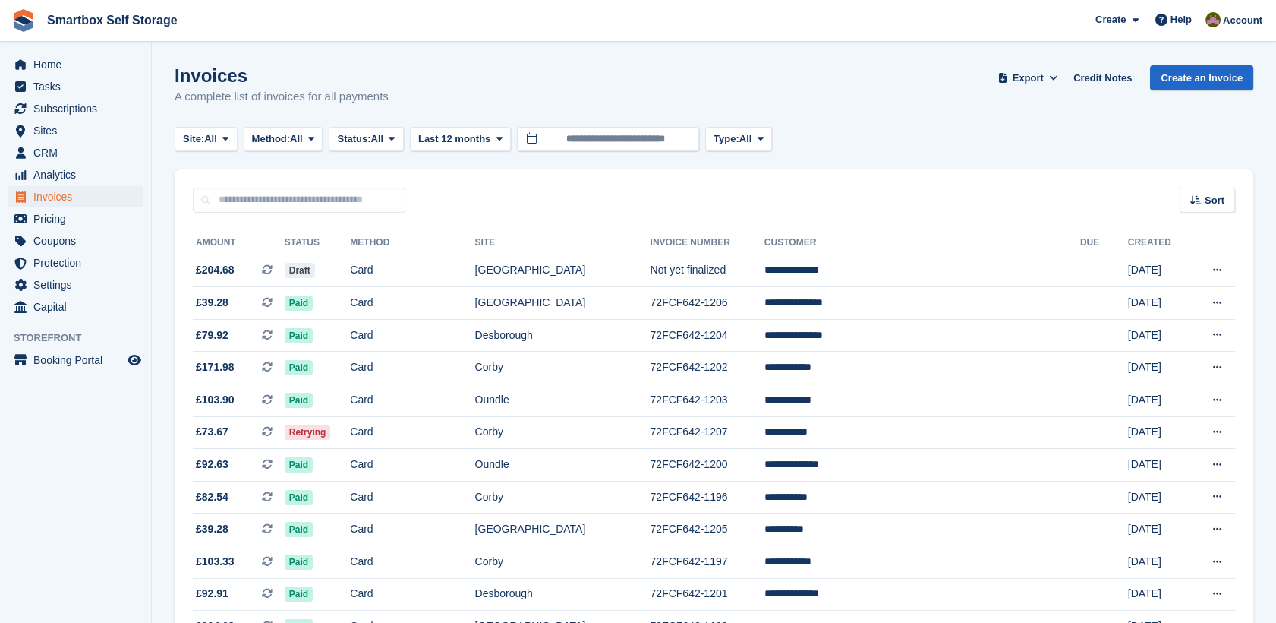
click at [376, 149] on button "Status: All" at bounding box center [366, 139] width 74 height 25
click at [371, 245] on link "Open" at bounding box center [402, 256] width 132 height 27
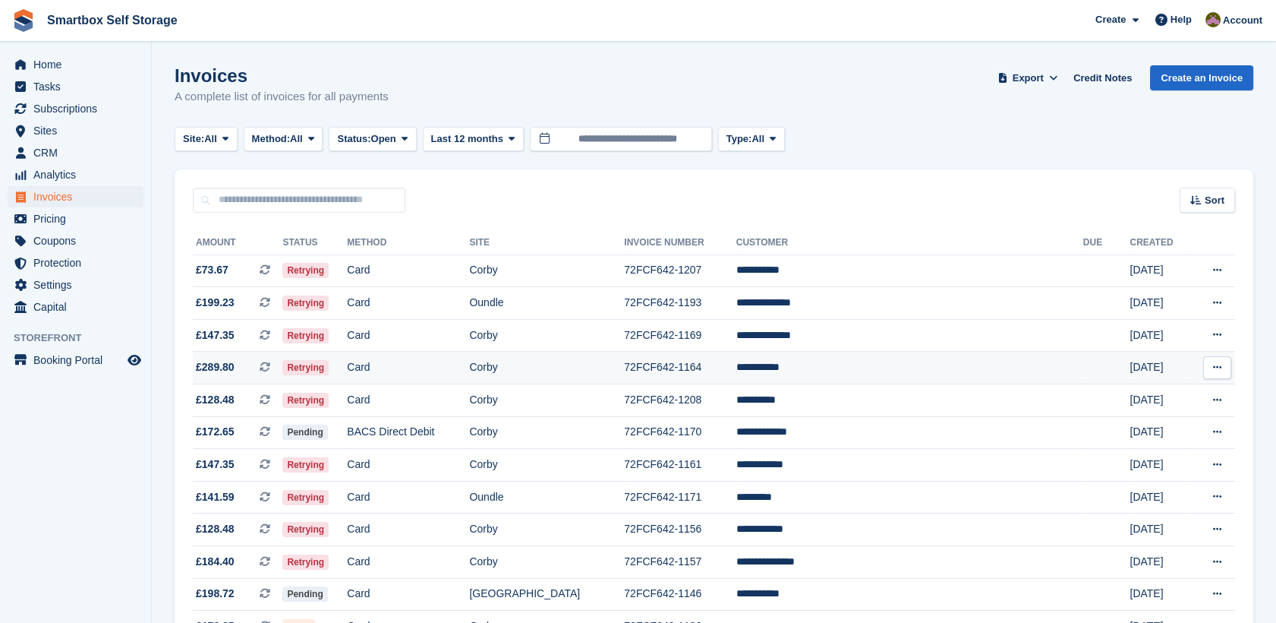
click at [469, 374] on td "Card" at bounding box center [408, 368] width 122 height 33
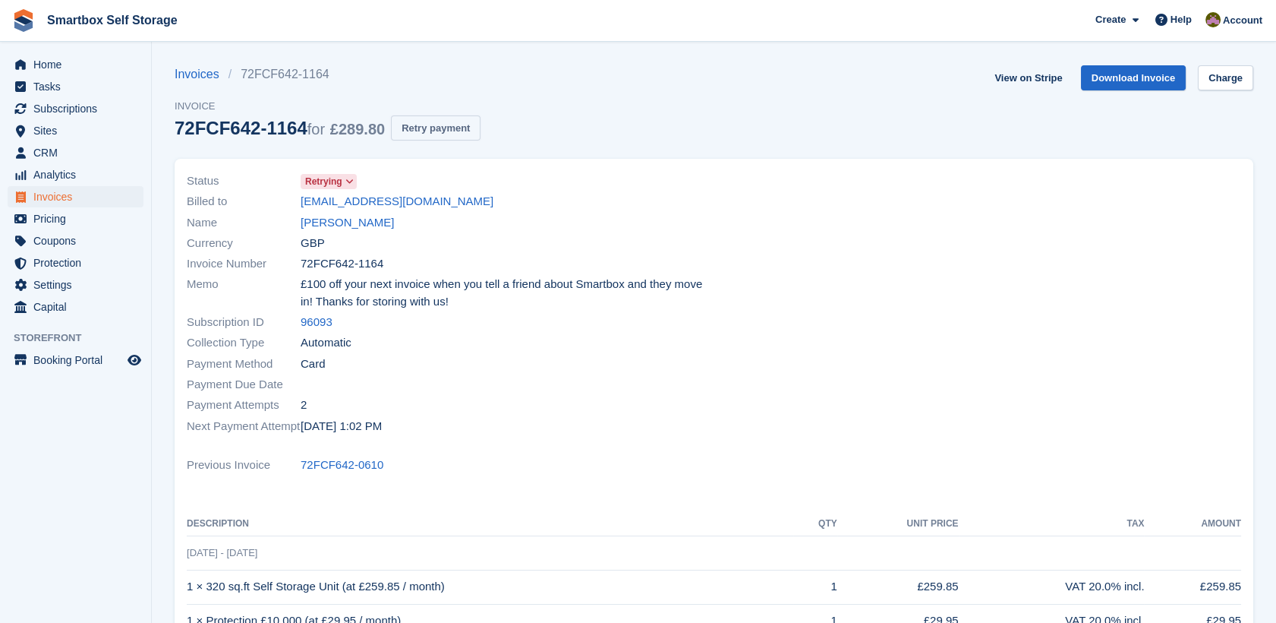
click at [412, 128] on button "Retry payment" at bounding box center [436, 127] width 90 height 25
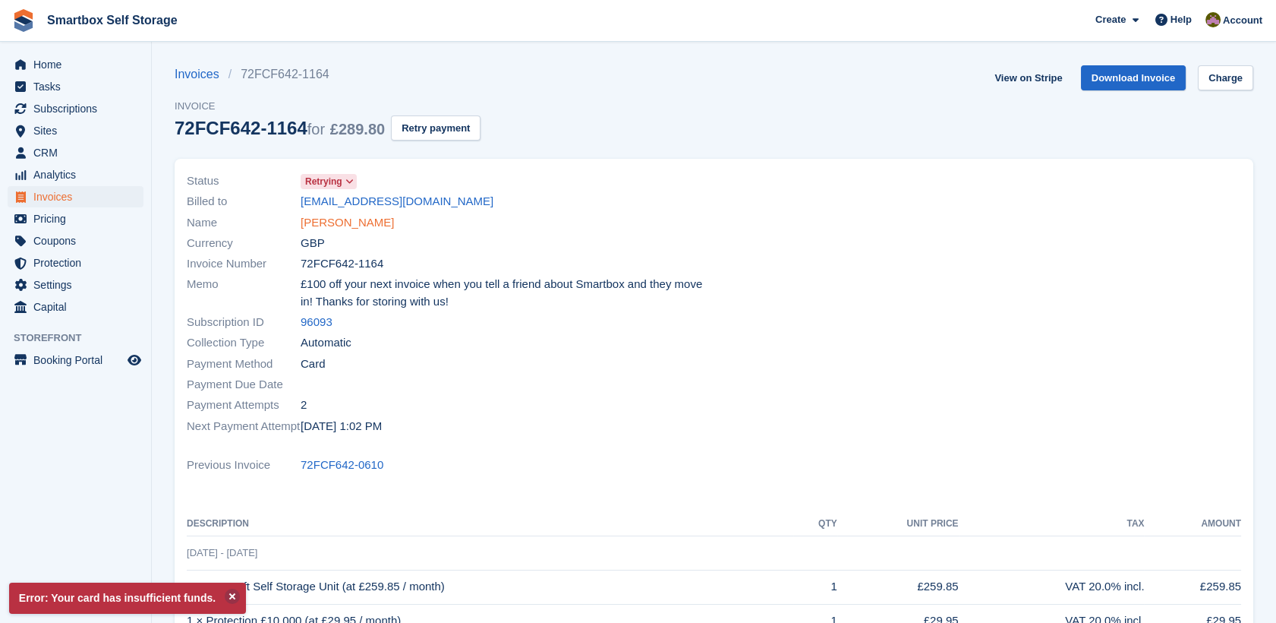
click at [349, 220] on link "Emma Ablett" at bounding box center [347, 222] width 93 height 17
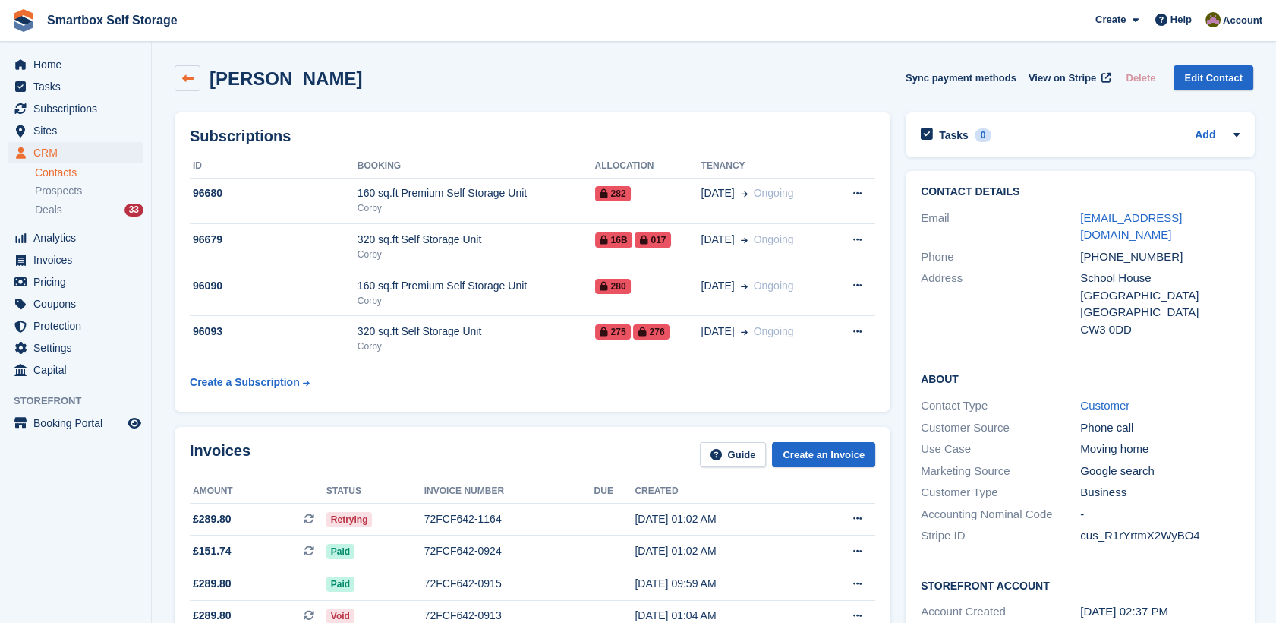
click at [192, 73] on icon at bounding box center [187, 78] width 11 height 11
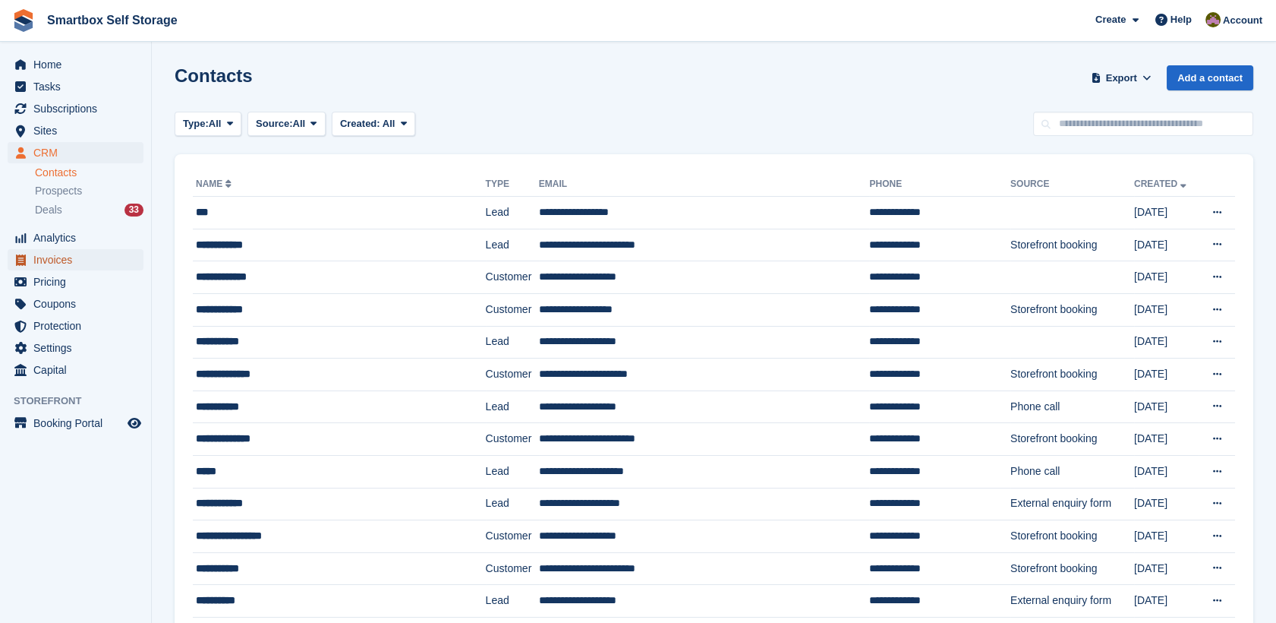
click at [86, 252] on span "Invoices" at bounding box center [78, 259] width 91 height 21
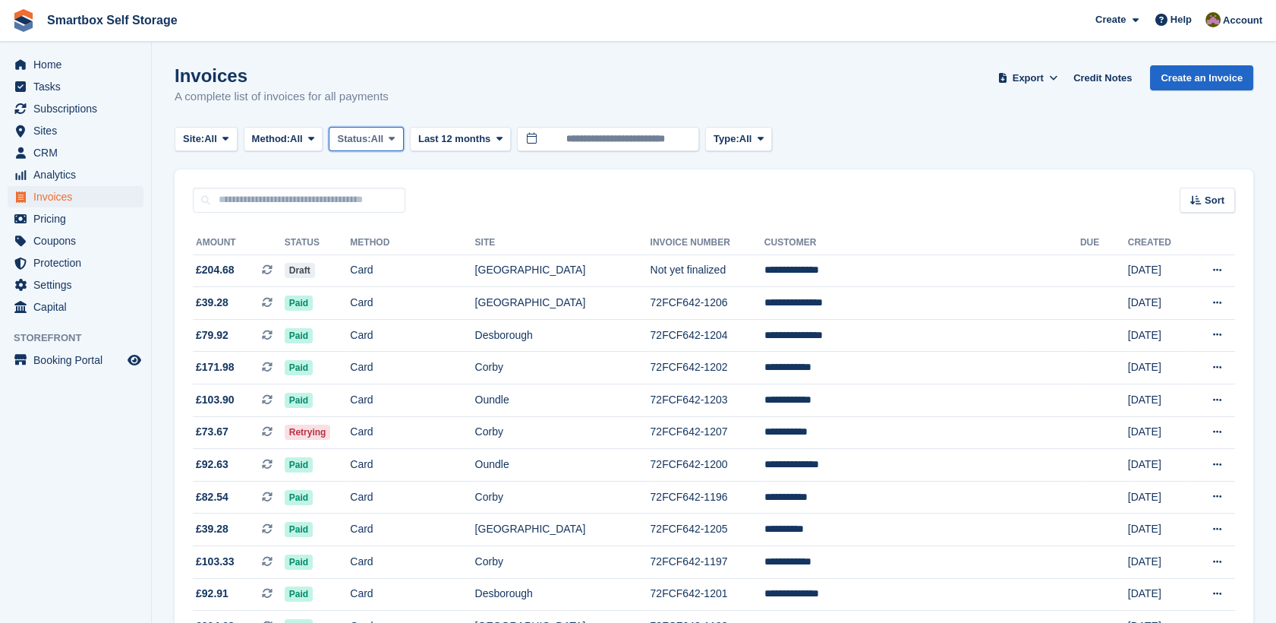
click at [357, 138] on span "Status:" at bounding box center [353, 138] width 33 height 15
click at [396, 261] on link "Open" at bounding box center [402, 256] width 132 height 27
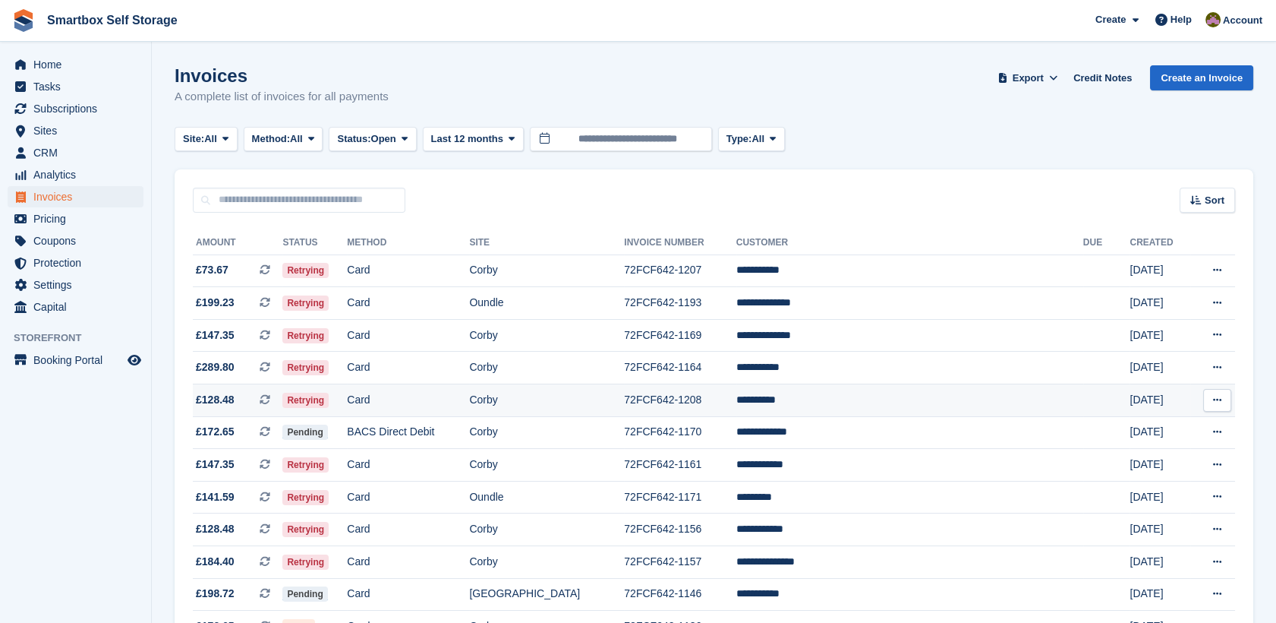
click at [569, 408] on td "Corby" at bounding box center [546, 400] width 155 height 33
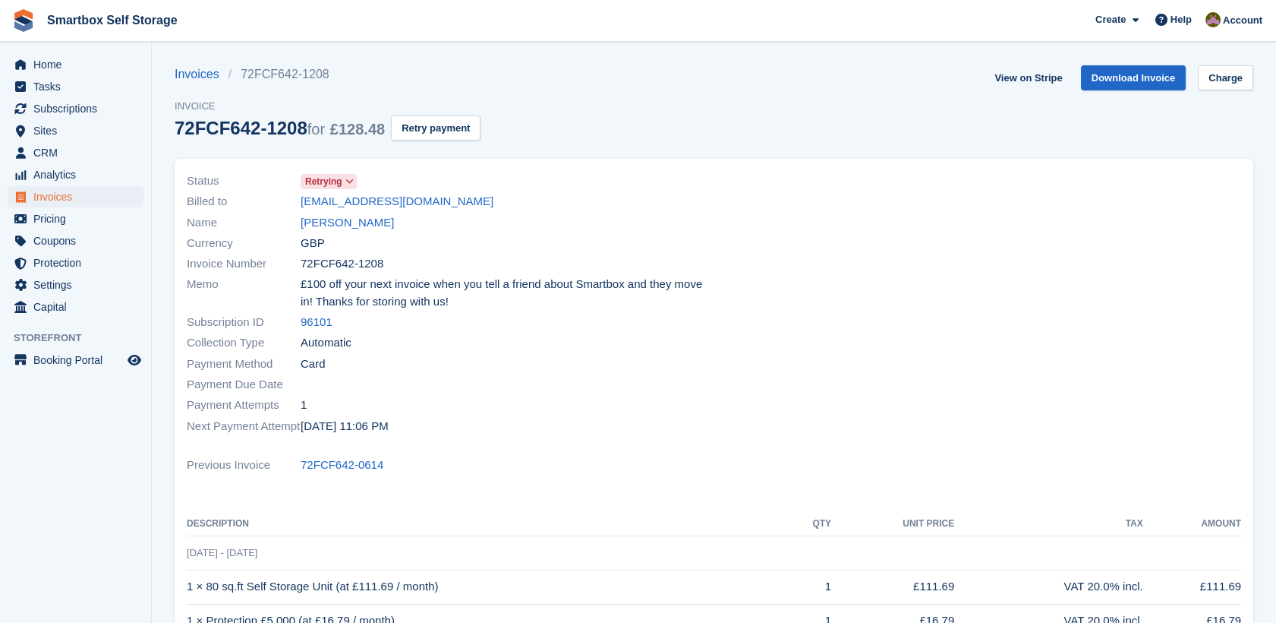
click at [330, 232] on div "Currency GBP" at bounding box center [446, 242] width 519 height 21
click at [337, 223] on link "[PERSON_NAME]" at bounding box center [347, 222] width 93 height 17
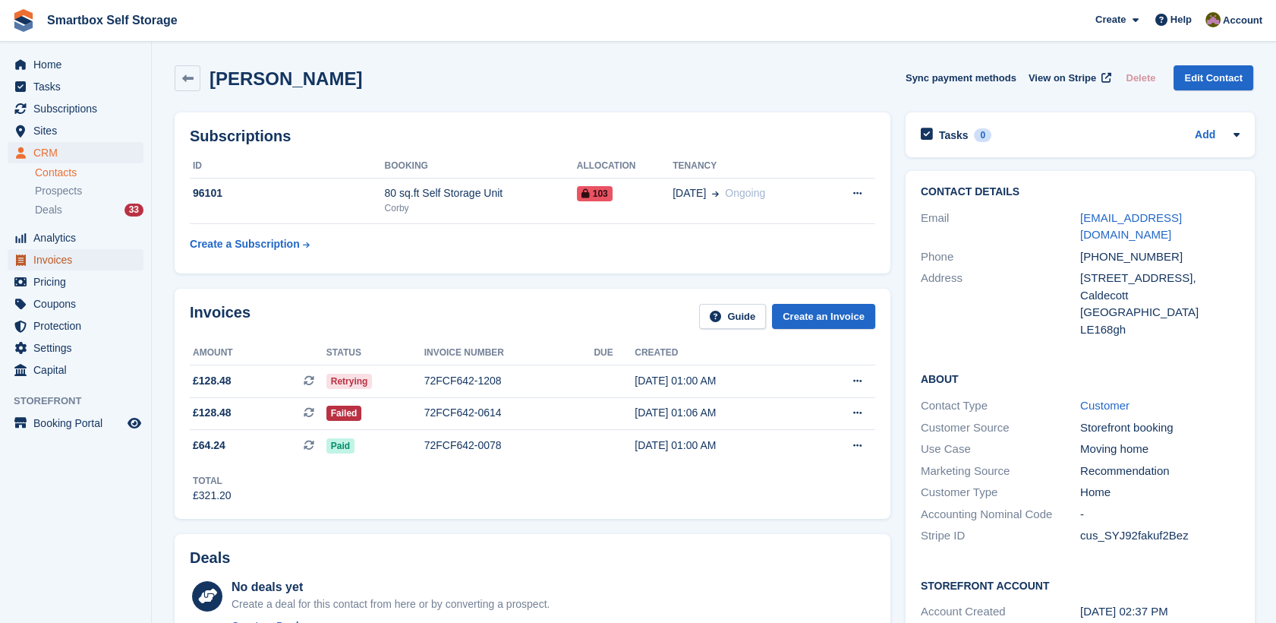
click at [44, 254] on span "Invoices" at bounding box center [78, 259] width 91 height 21
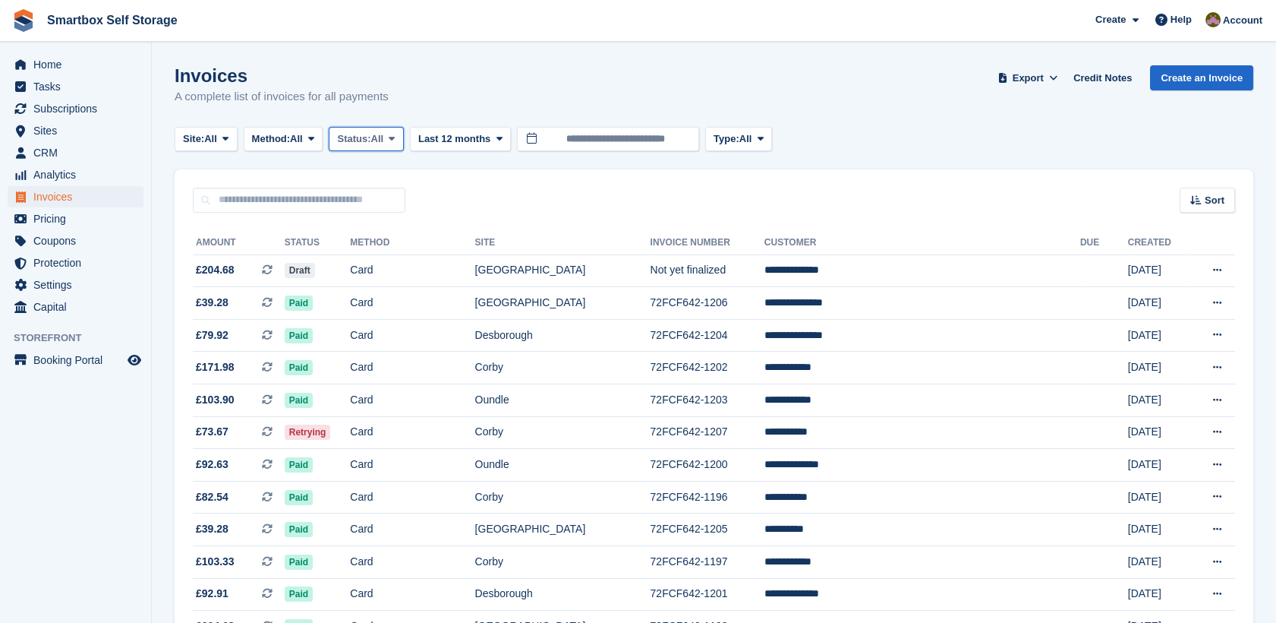
click at [371, 149] on button "Status: All" at bounding box center [366, 139] width 74 height 25
click at [395, 260] on link "Open" at bounding box center [402, 256] width 132 height 27
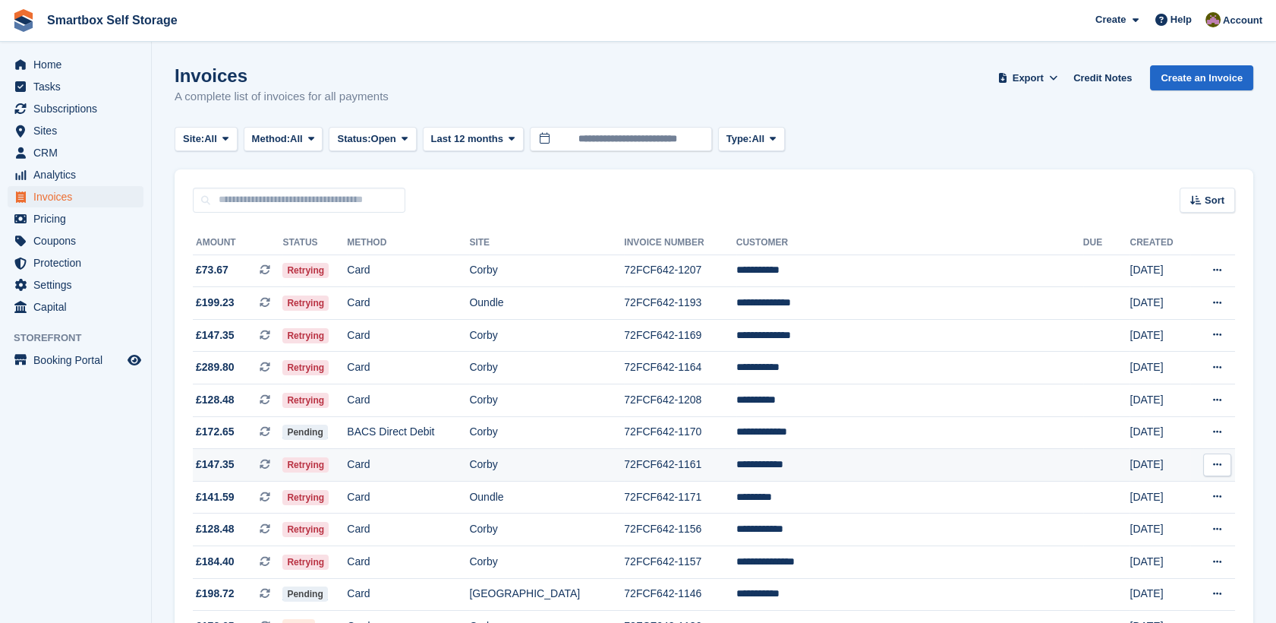
click at [458, 459] on td "Card" at bounding box center [408, 465] width 122 height 33
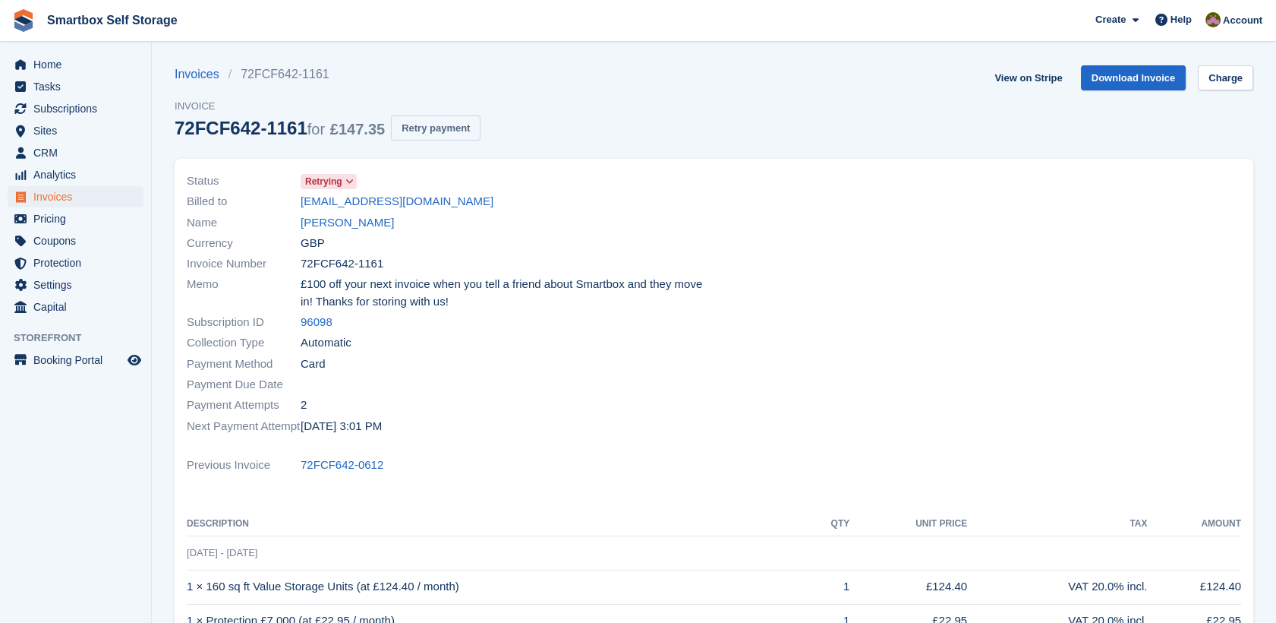
click at [449, 118] on button "Retry payment" at bounding box center [436, 127] width 90 height 25
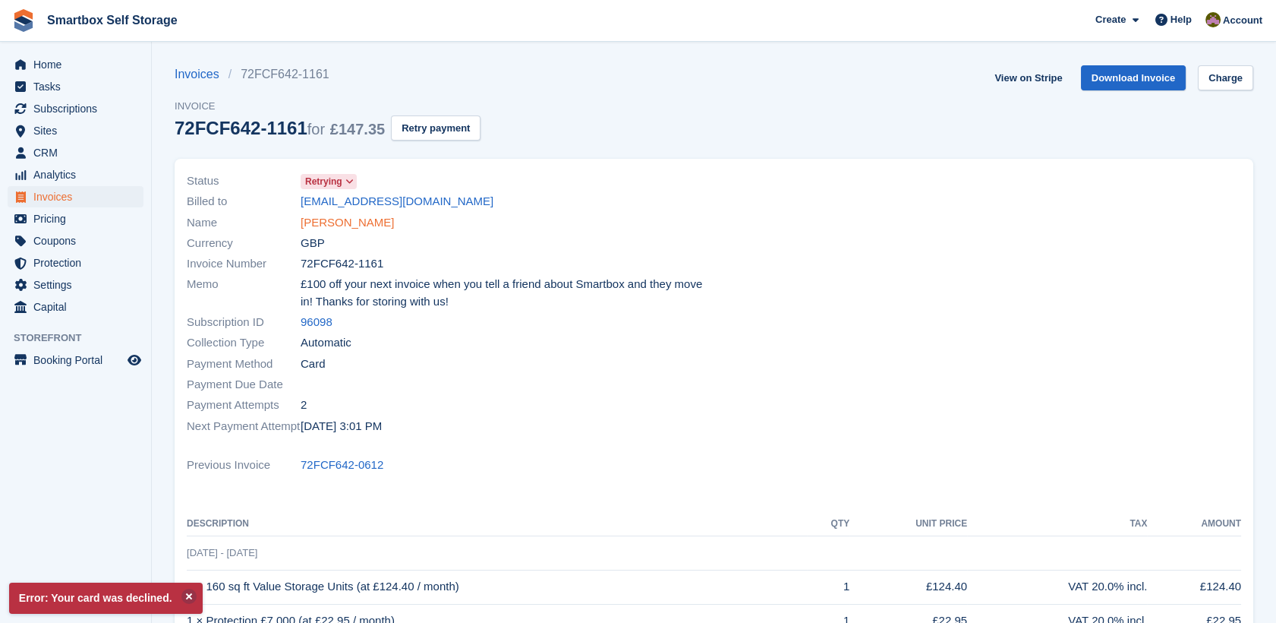
click at [347, 219] on link "Teodor Olari" at bounding box center [347, 222] width 93 height 17
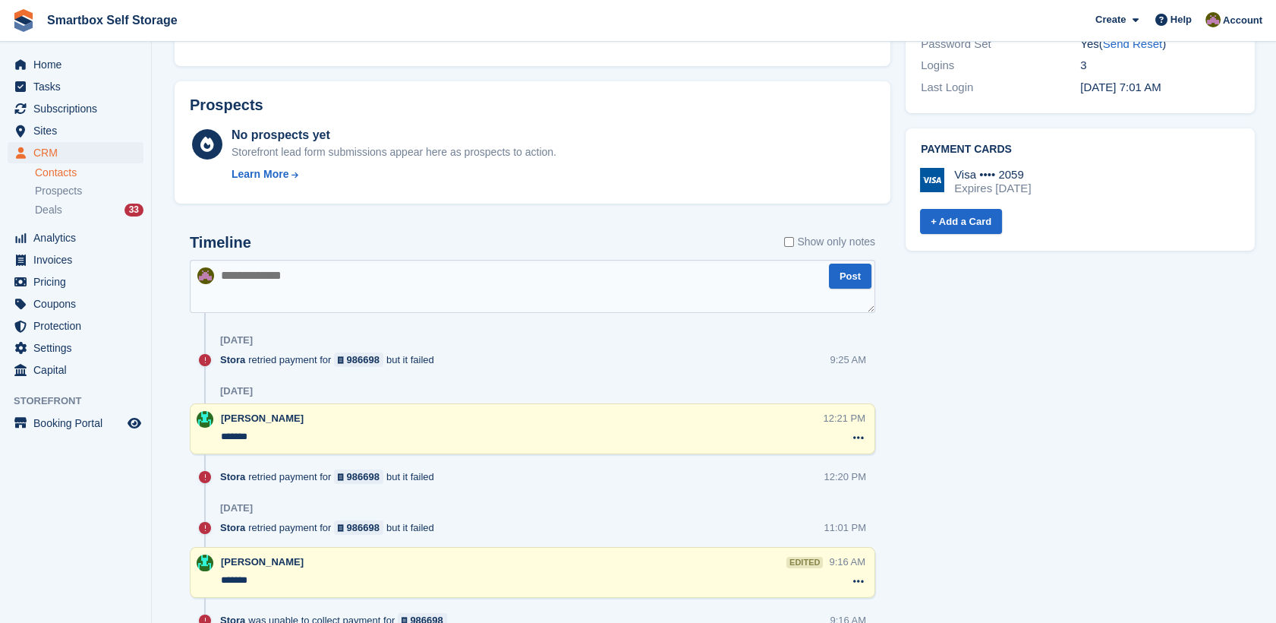
scroll to position [595, 0]
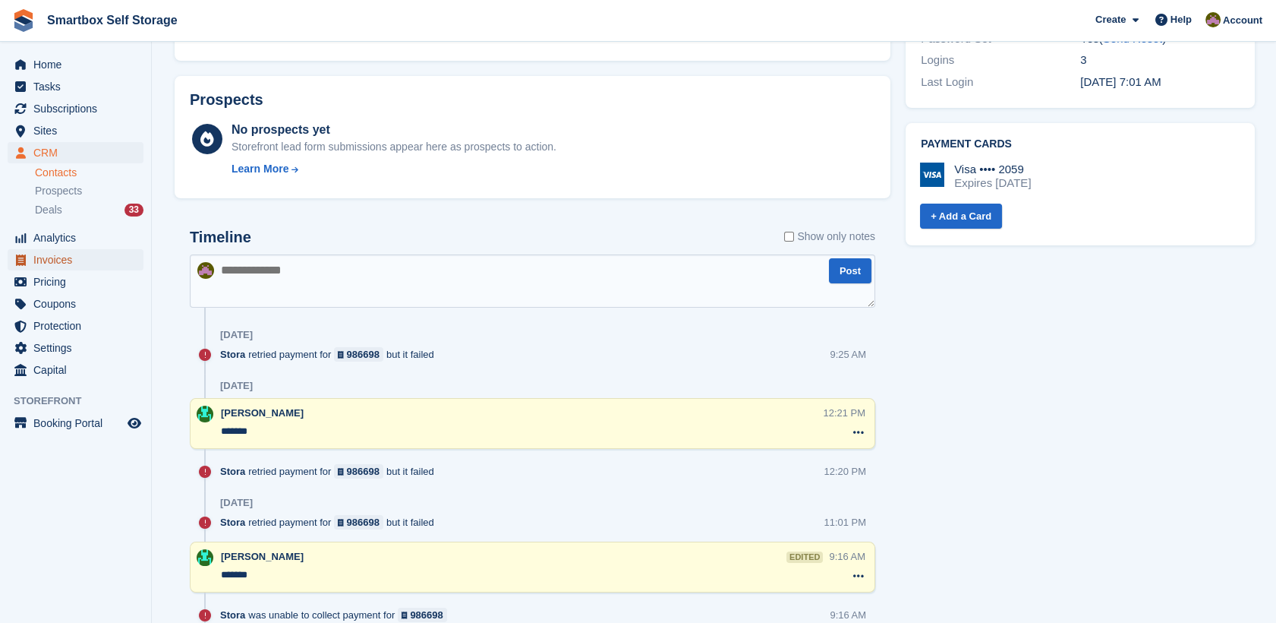
click at [61, 257] on span "Invoices" at bounding box center [78, 259] width 91 height 21
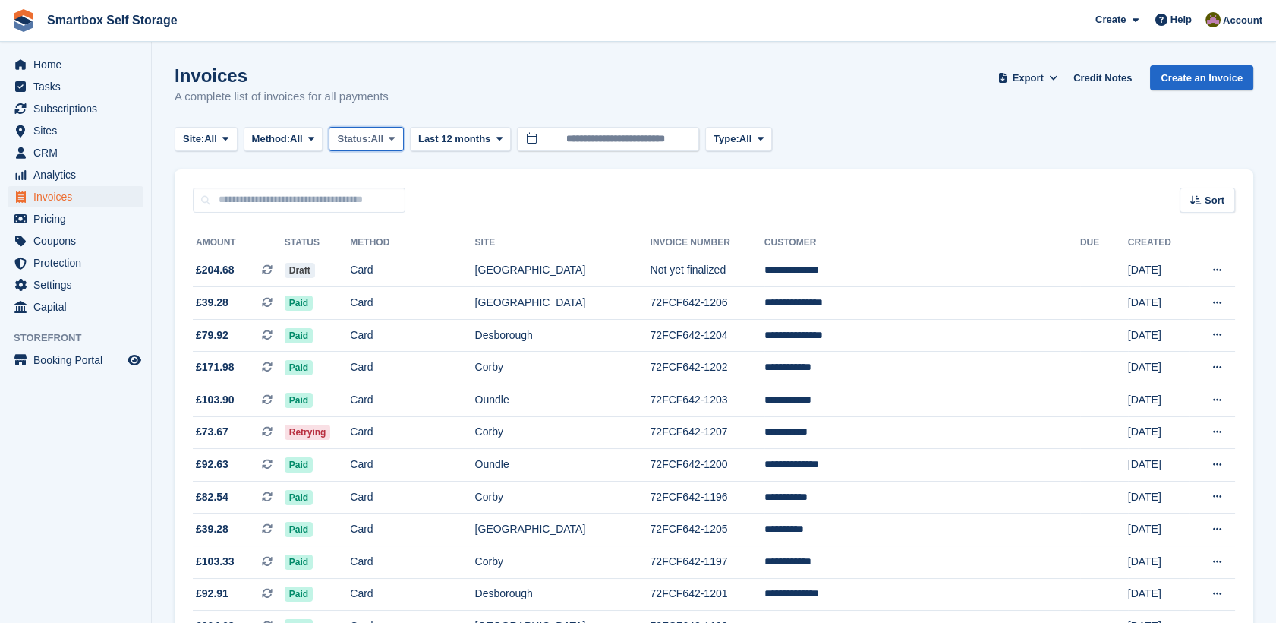
click at [380, 128] on button "Status: All" at bounding box center [366, 139] width 74 height 25
click at [384, 257] on link "Open" at bounding box center [402, 256] width 132 height 27
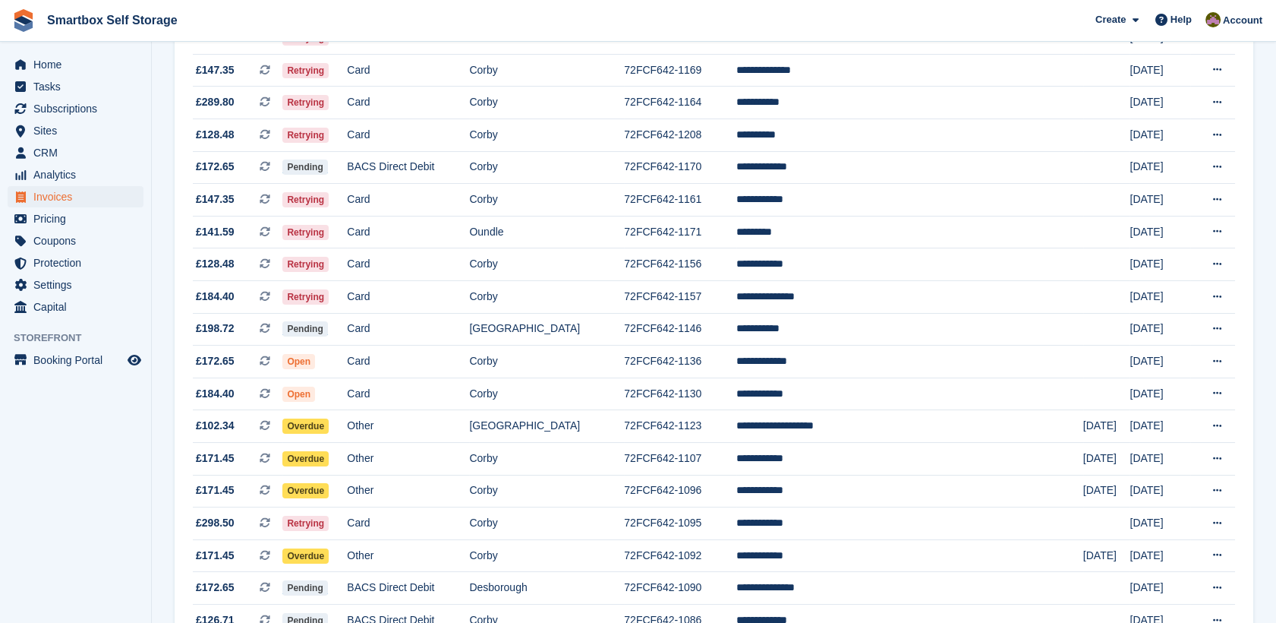
scroll to position [267, 0]
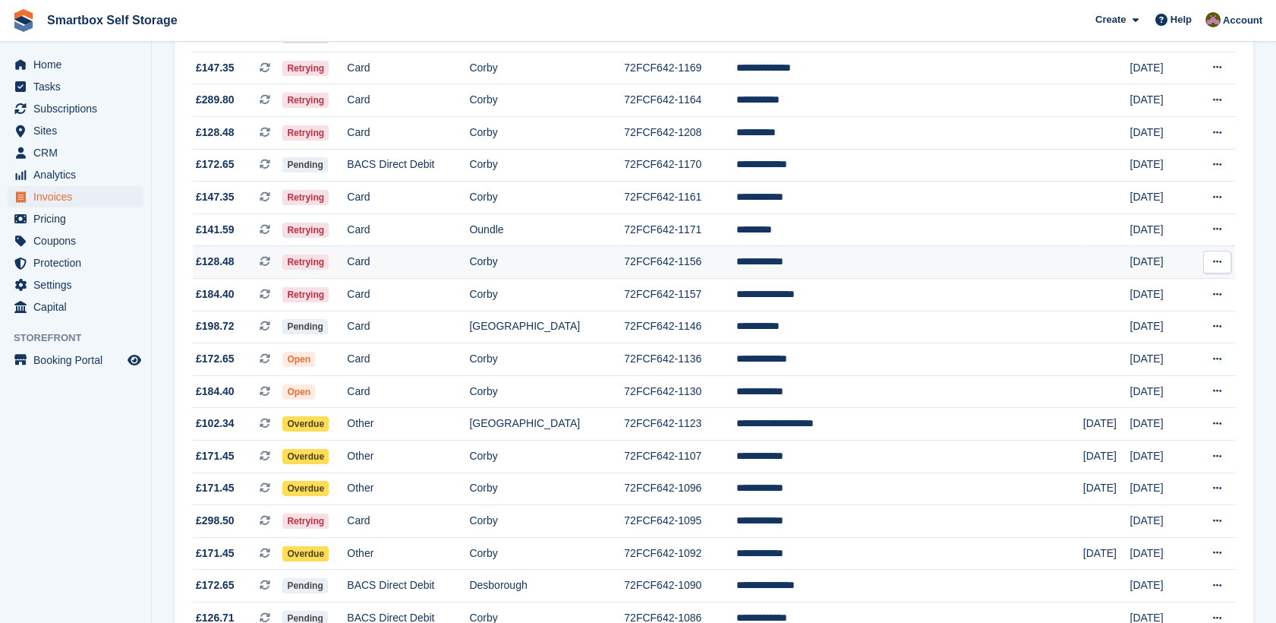
click at [613, 264] on td "Corby" at bounding box center [546, 262] width 155 height 33
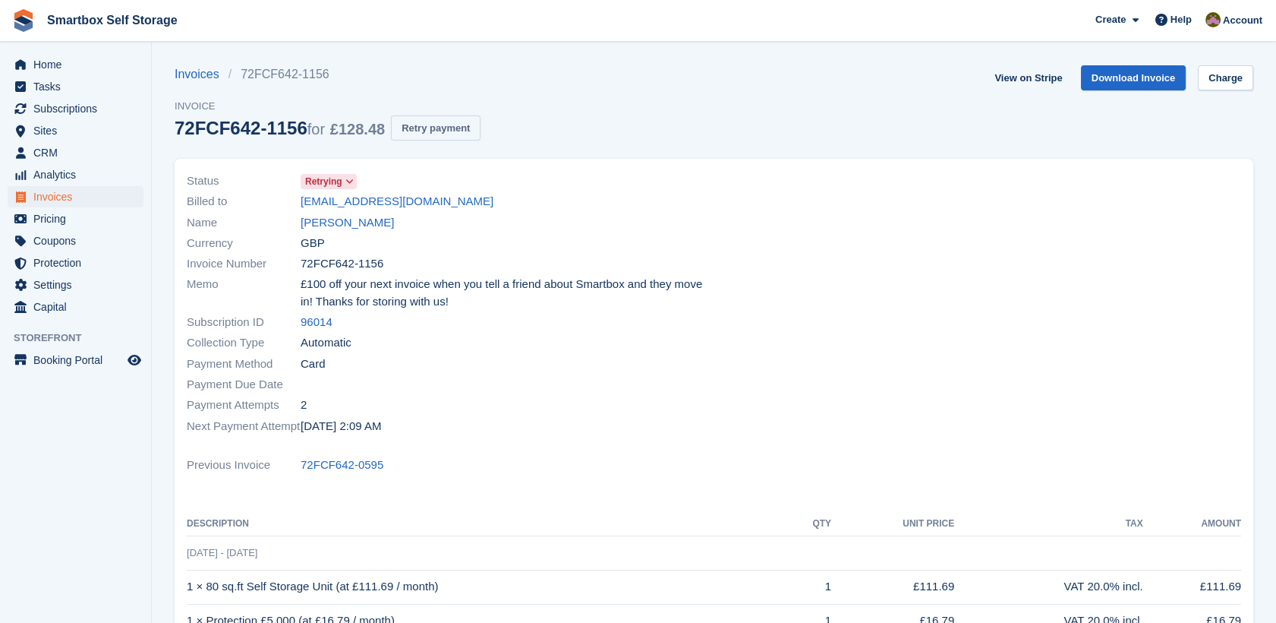
click at [410, 126] on button "Retry payment" at bounding box center [436, 127] width 90 height 25
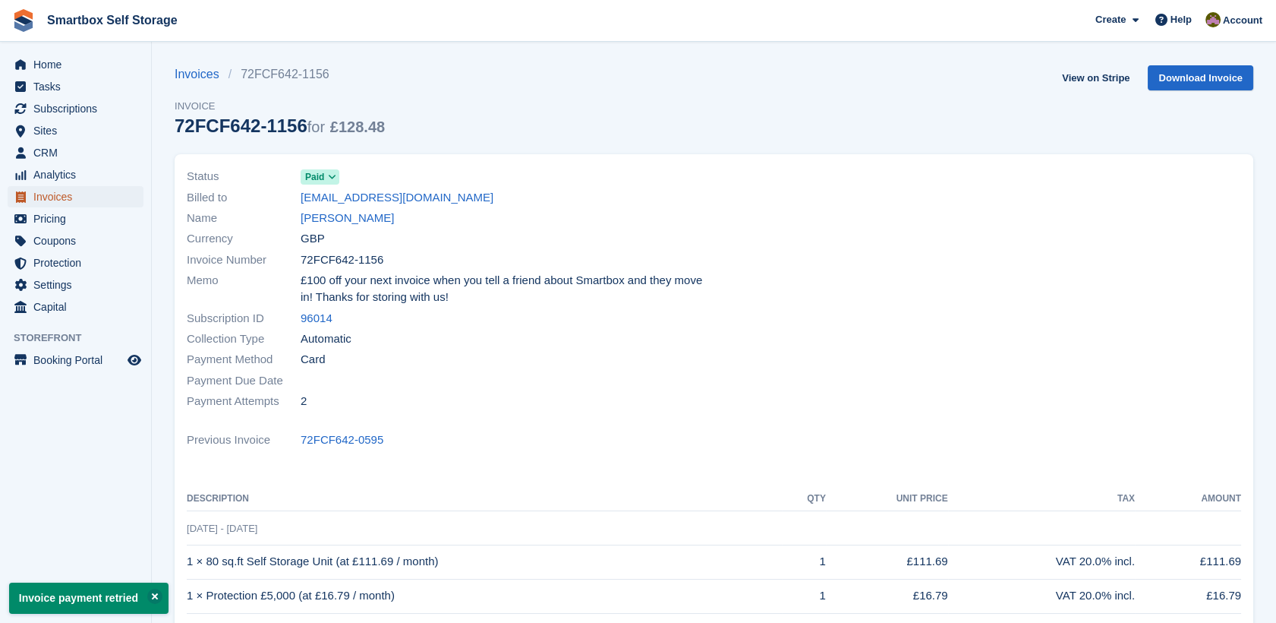
click at [60, 203] on span "Invoices" at bounding box center [78, 196] width 91 height 21
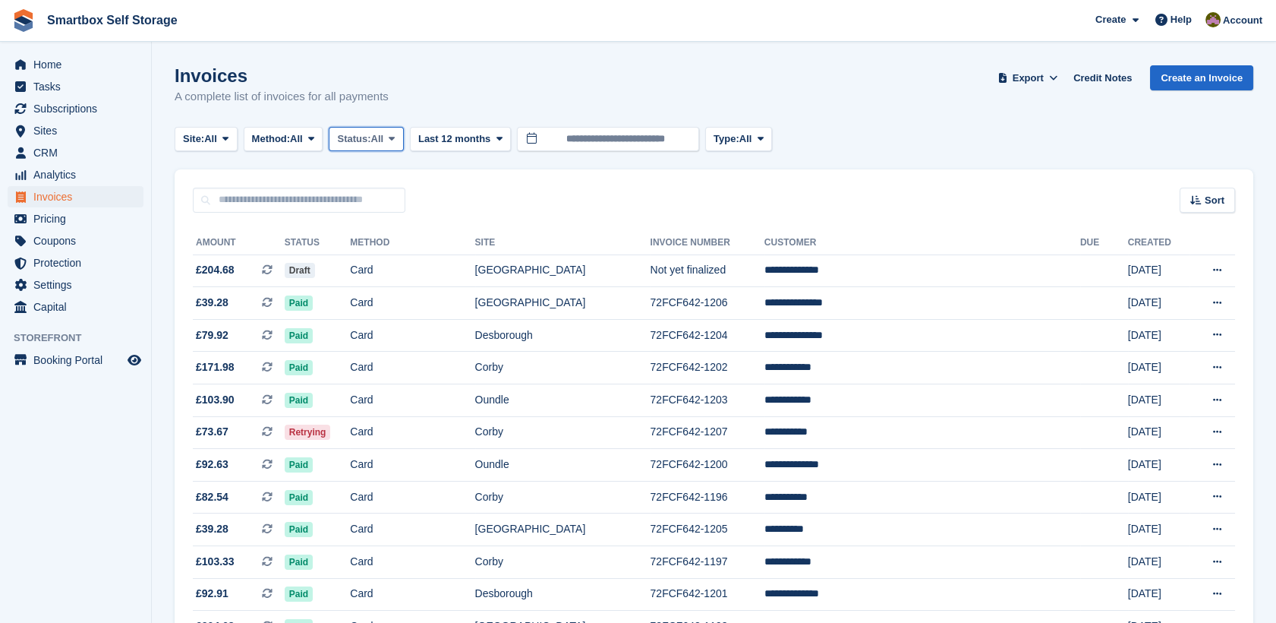
click at [383, 147] on button "Status: All" at bounding box center [366, 139] width 74 height 25
click at [387, 251] on link "Open" at bounding box center [402, 256] width 132 height 27
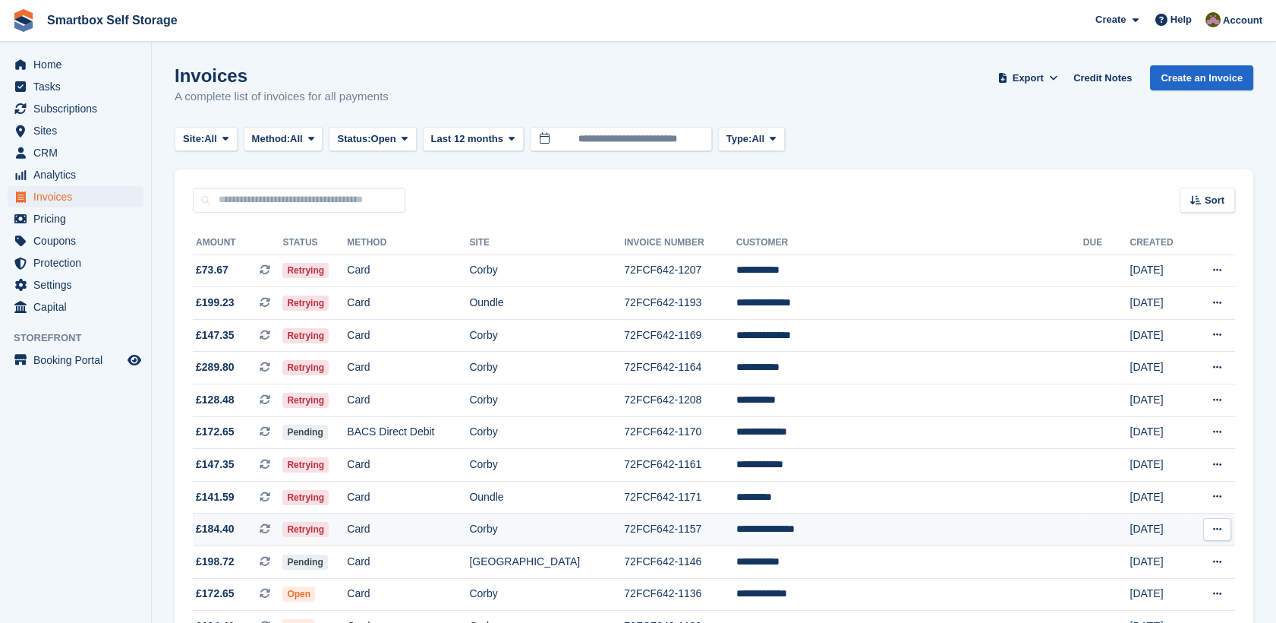
click at [736, 533] on td "72FCF642-1157" at bounding box center [680, 529] width 112 height 33
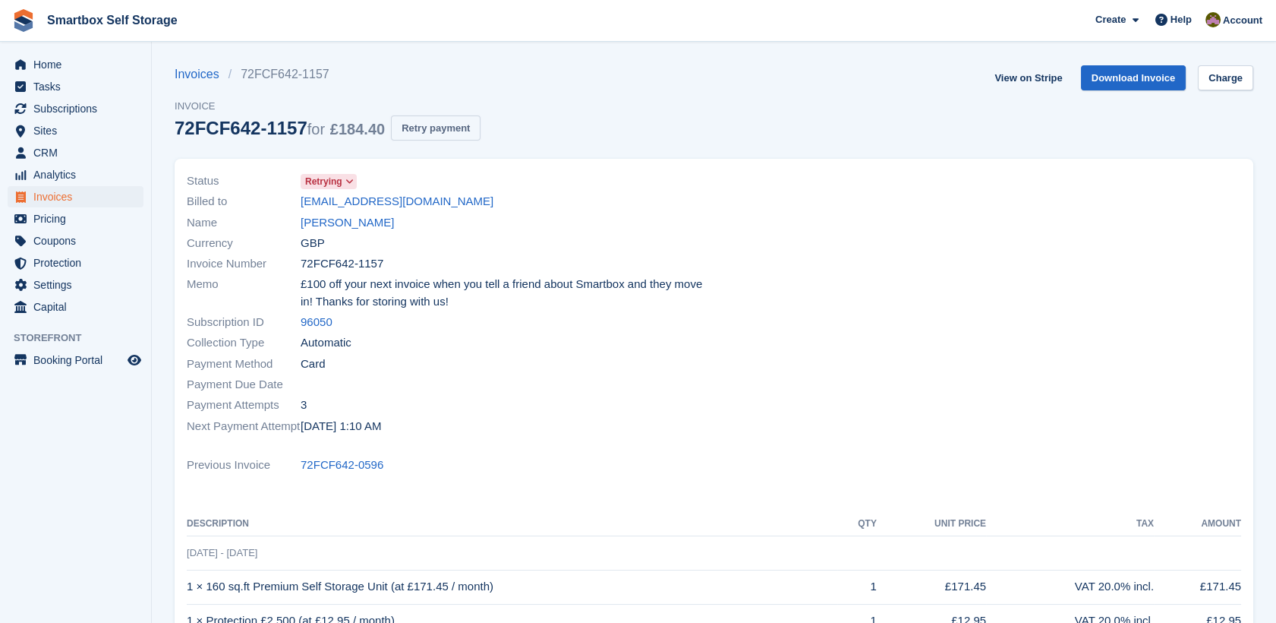
click at [449, 131] on button "Retry payment" at bounding box center [436, 127] width 90 height 25
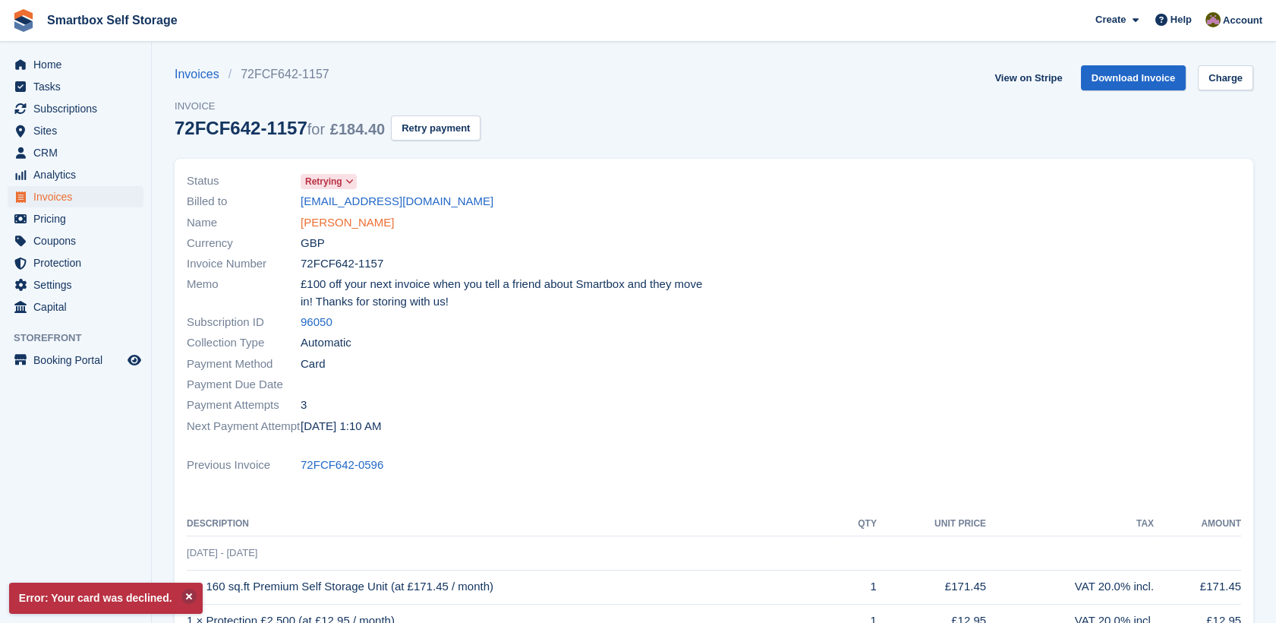
click at [364, 226] on link "Crieghton Parry" at bounding box center [347, 222] width 93 height 17
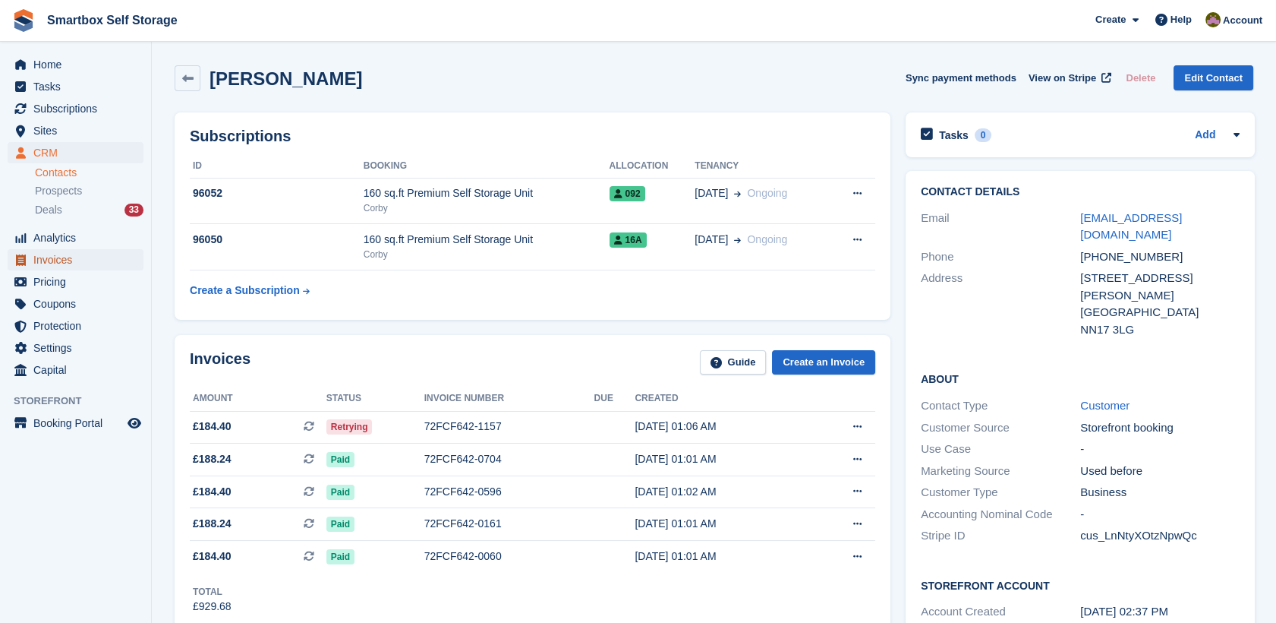
click at [55, 257] on span "Invoices" at bounding box center [78, 259] width 91 height 21
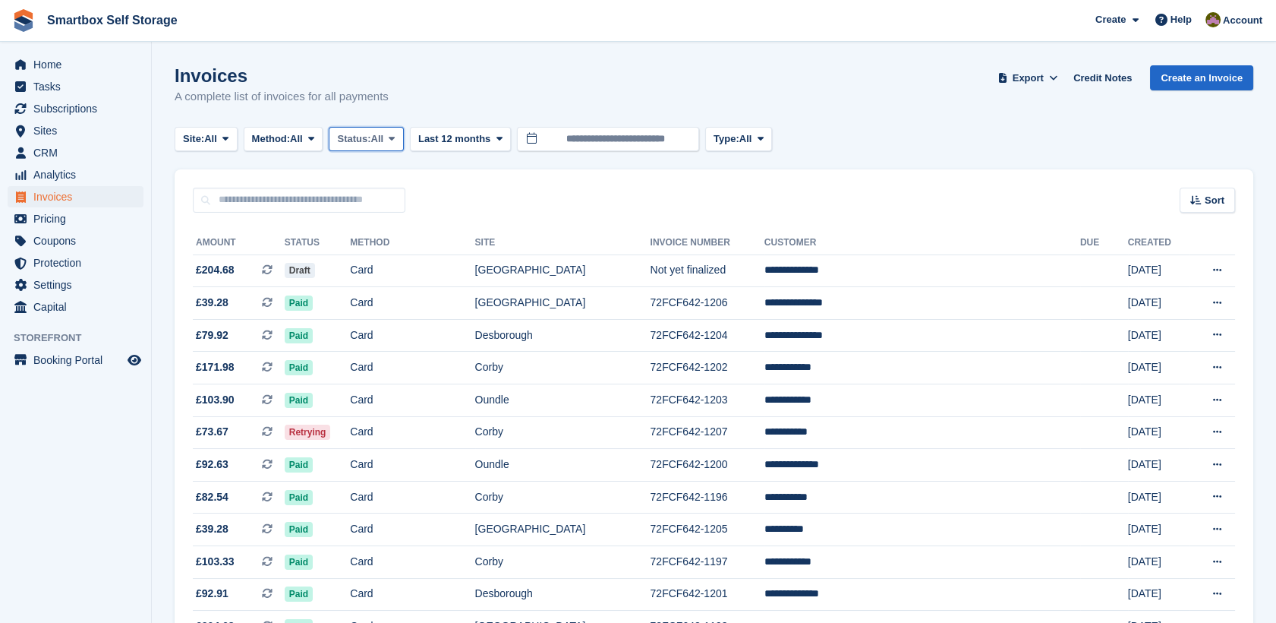
click at [352, 144] on span "Status:" at bounding box center [353, 138] width 33 height 15
click at [405, 264] on link "Open" at bounding box center [402, 256] width 132 height 27
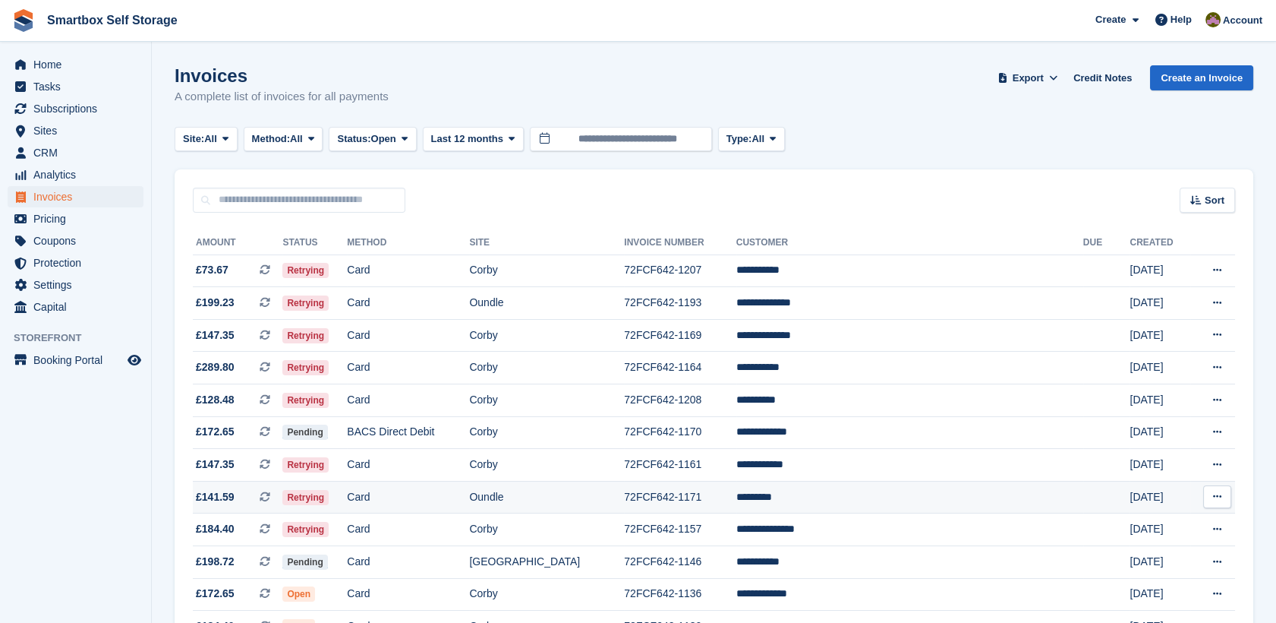
click at [469, 494] on td "Card" at bounding box center [408, 497] width 122 height 33
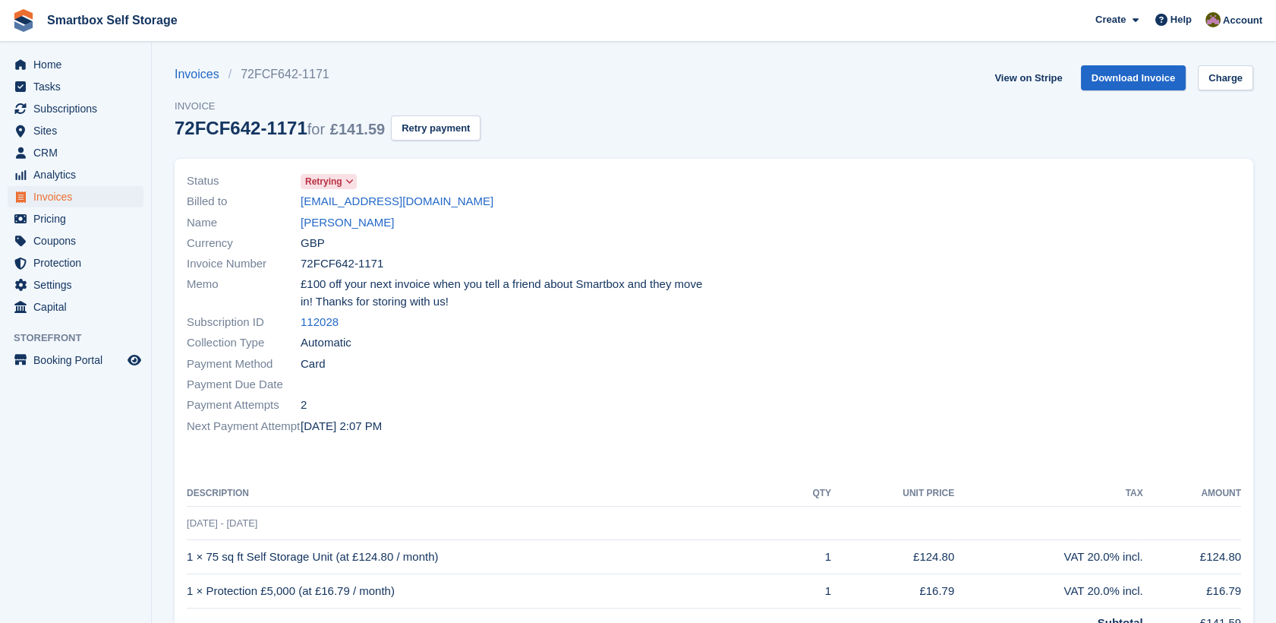
click at [352, 219] on div "Name Iram Shah" at bounding box center [446, 222] width 519 height 21
click at [314, 227] on link "Iram Shah" at bounding box center [347, 222] width 93 height 17
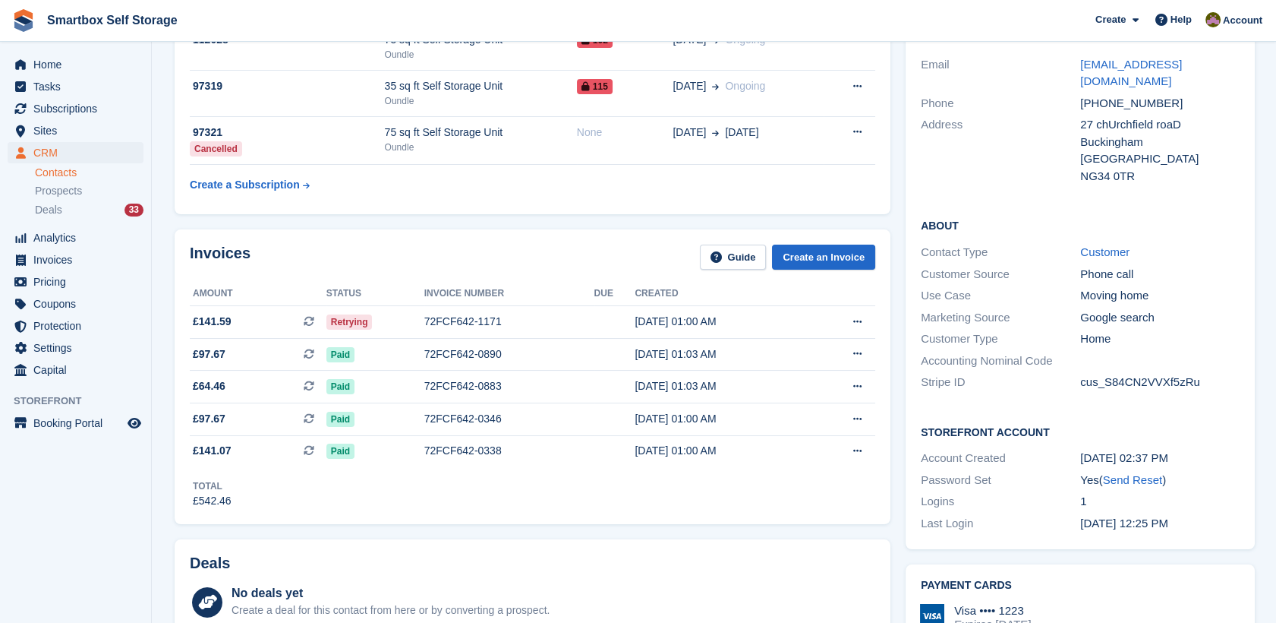
scroll to position [103, 0]
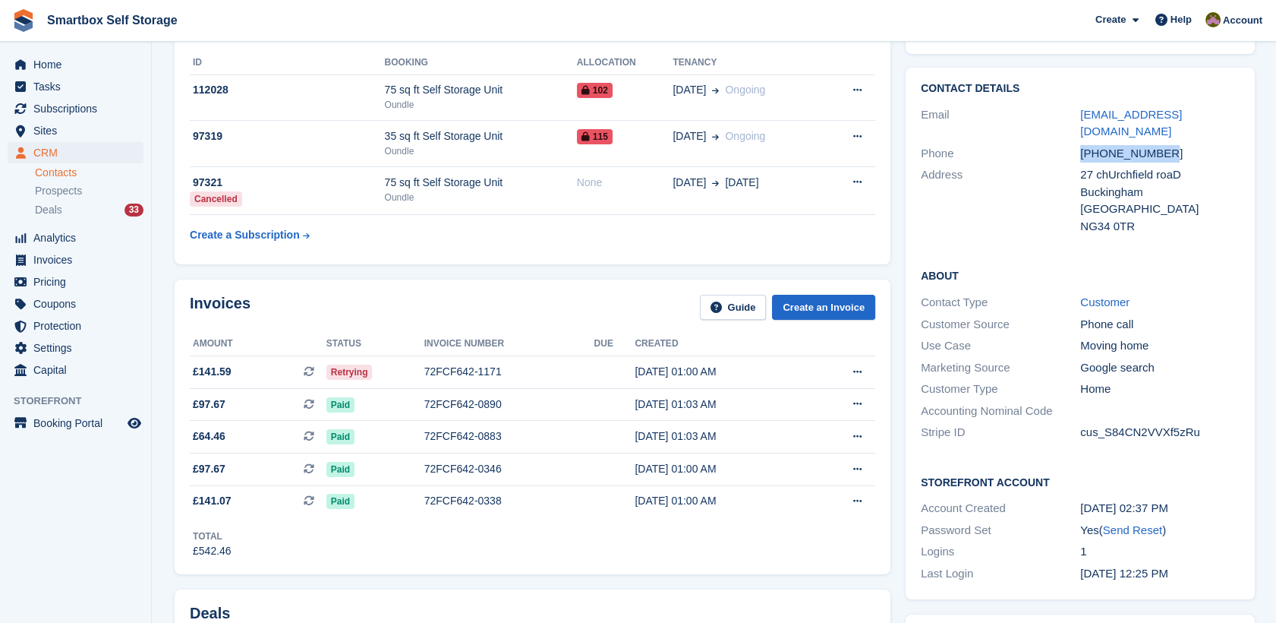
drag, startPoint x: 1198, startPoint y: 144, endPoint x: 1067, endPoint y: 138, distance: 131.5
click at [1067, 143] on div "Phone +447944723616" at bounding box center [1080, 154] width 319 height 22
copy div "+447944723616"
click at [63, 252] on span "Invoices" at bounding box center [78, 259] width 91 height 21
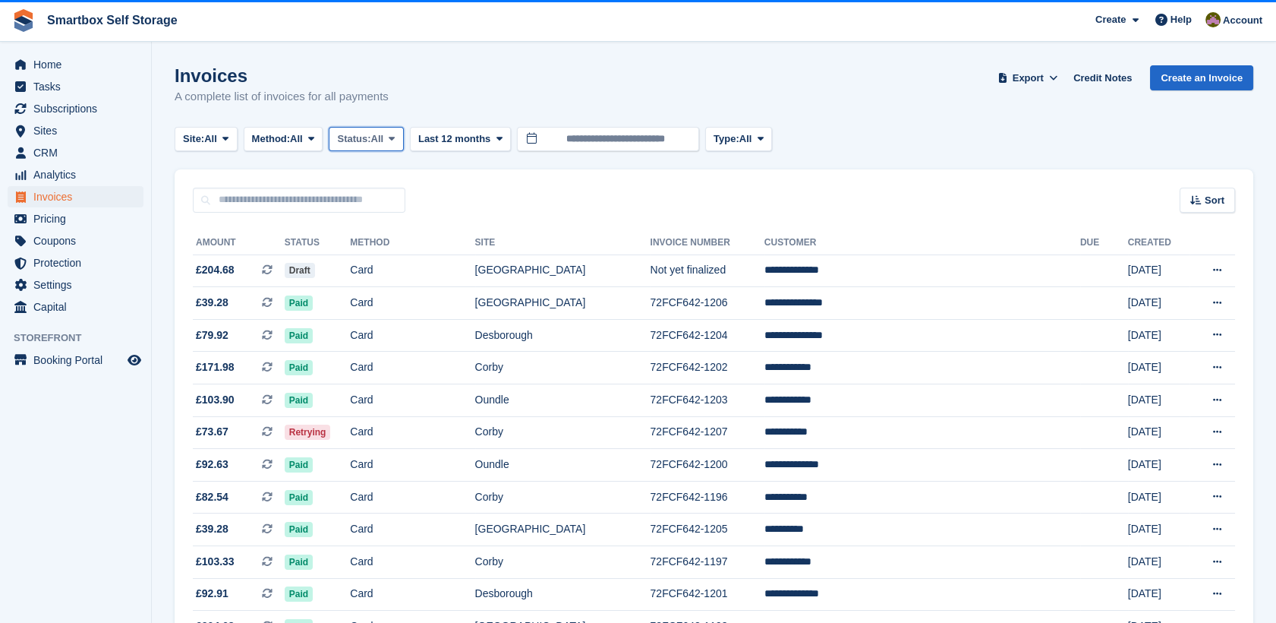
click at [383, 144] on span "All" at bounding box center [377, 138] width 13 height 15
click at [427, 261] on link "Open" at bounding box center [402, 256] width 132 height 27
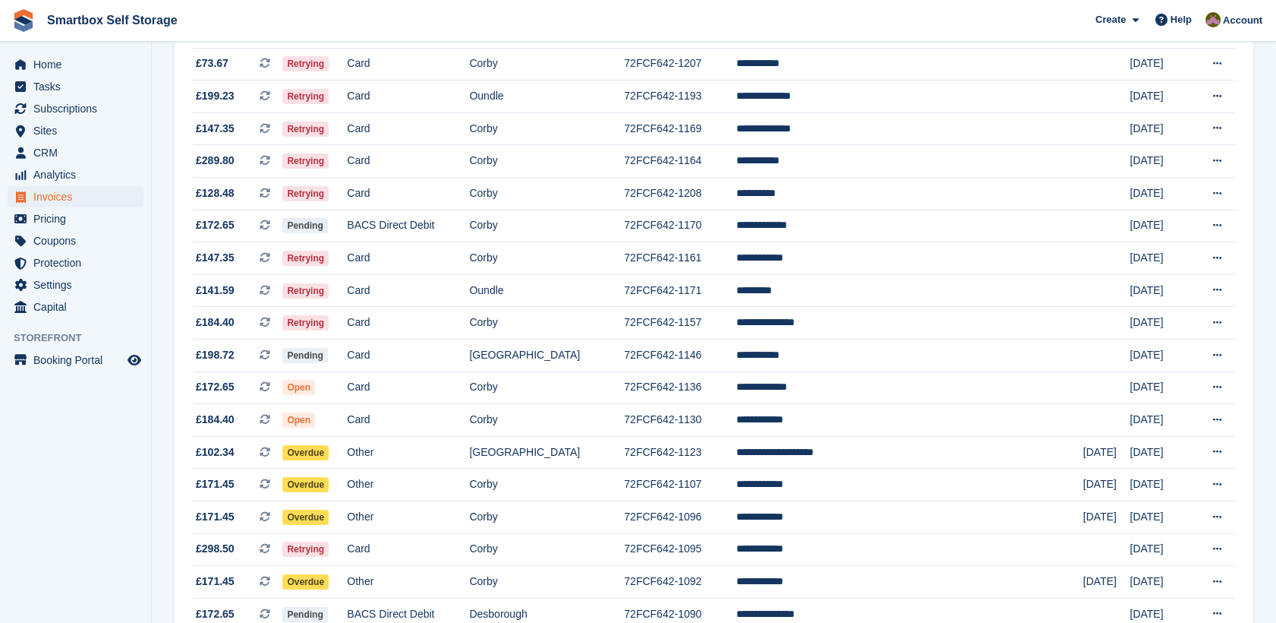
scroll to position [219, 0]
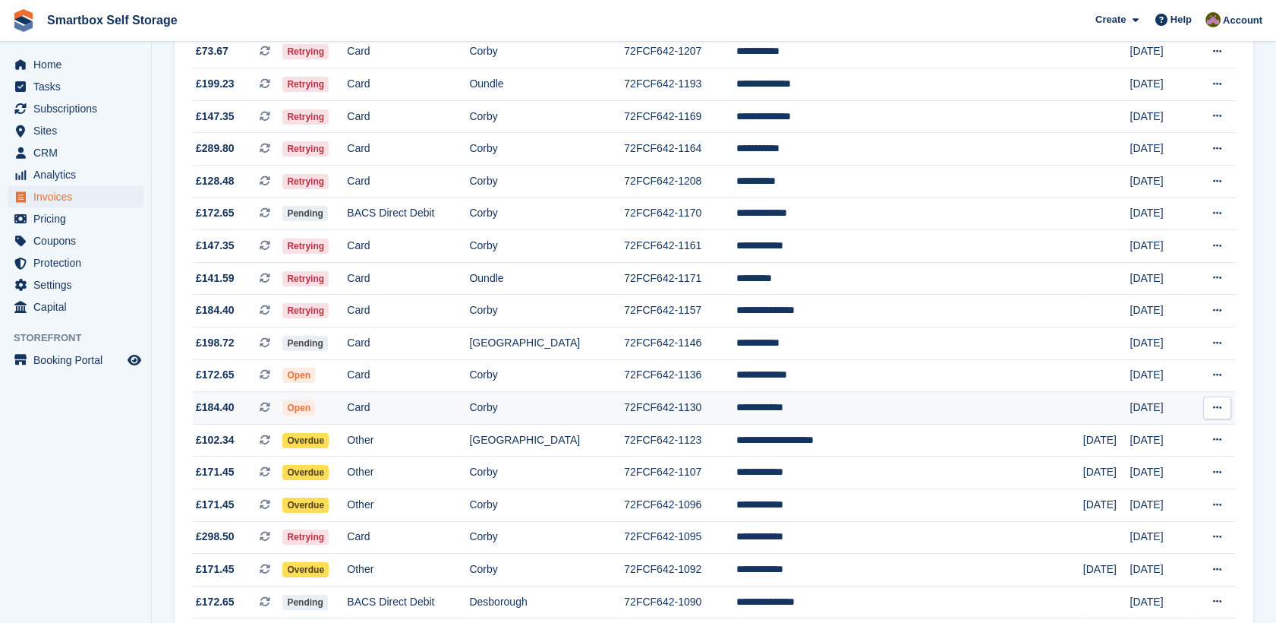
click at [894, 409] on td "**********" at bounding box center [909, 408] width 347 height 33
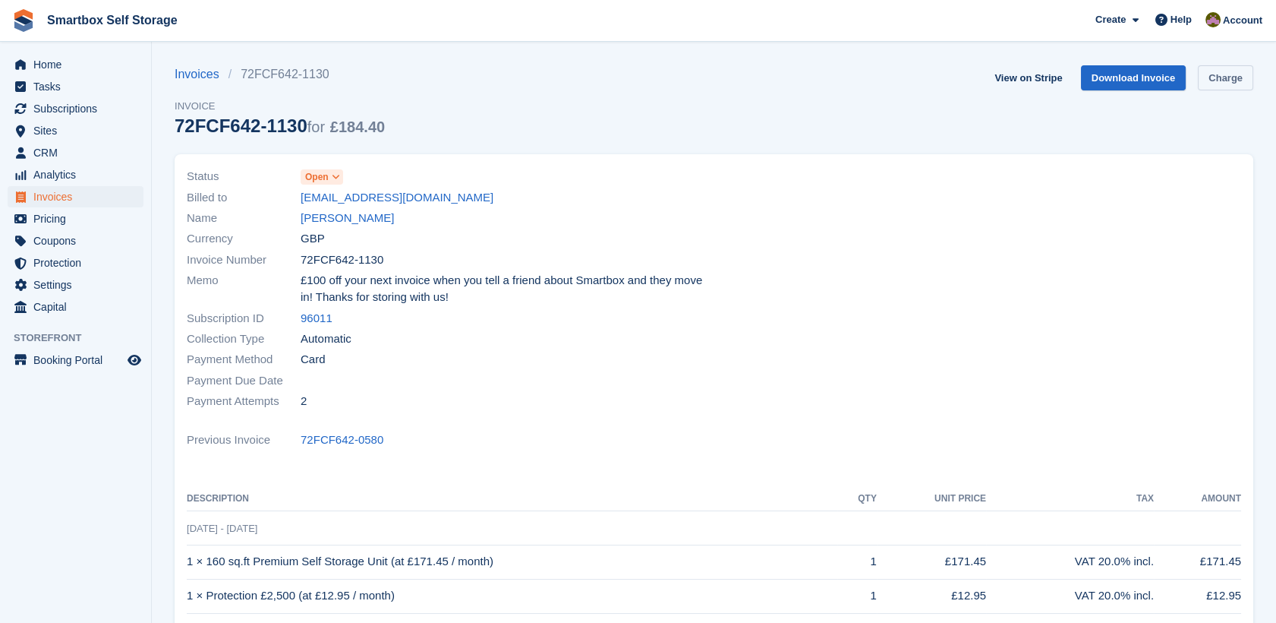
click at [1203, 84] on link "Charge" at bounding box center [1225, 77] width 55 height 25
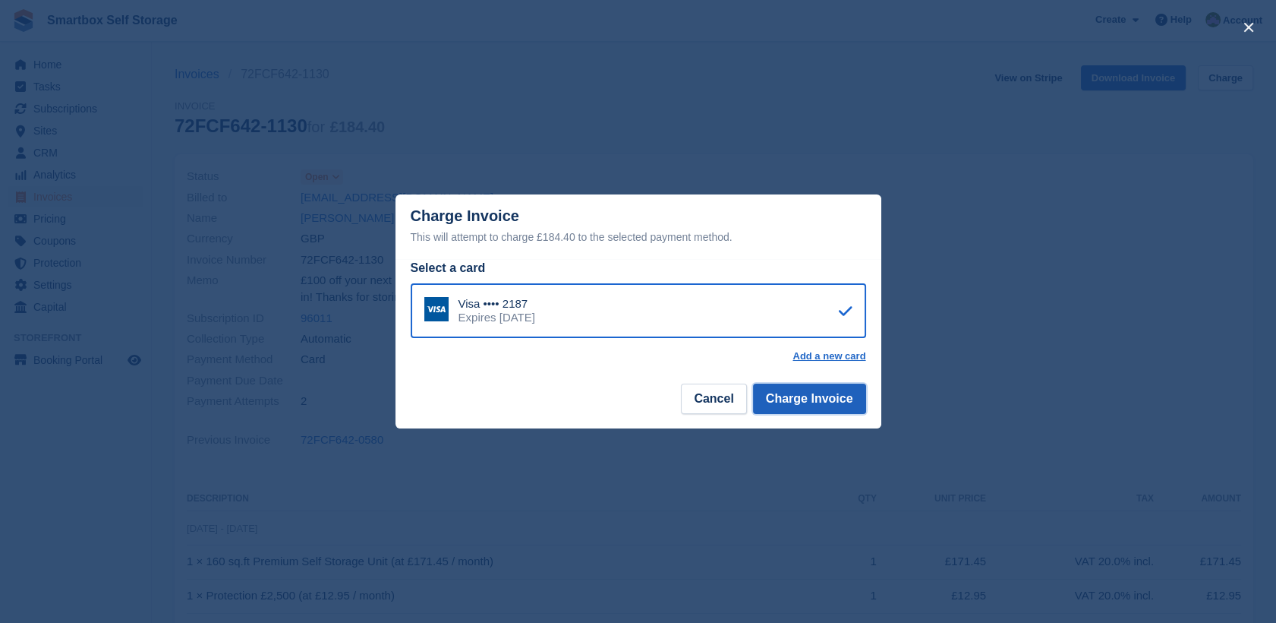
click at [794, 404] on button "Charge Invoice" at bounding box center [809, 398] width 113 height 30
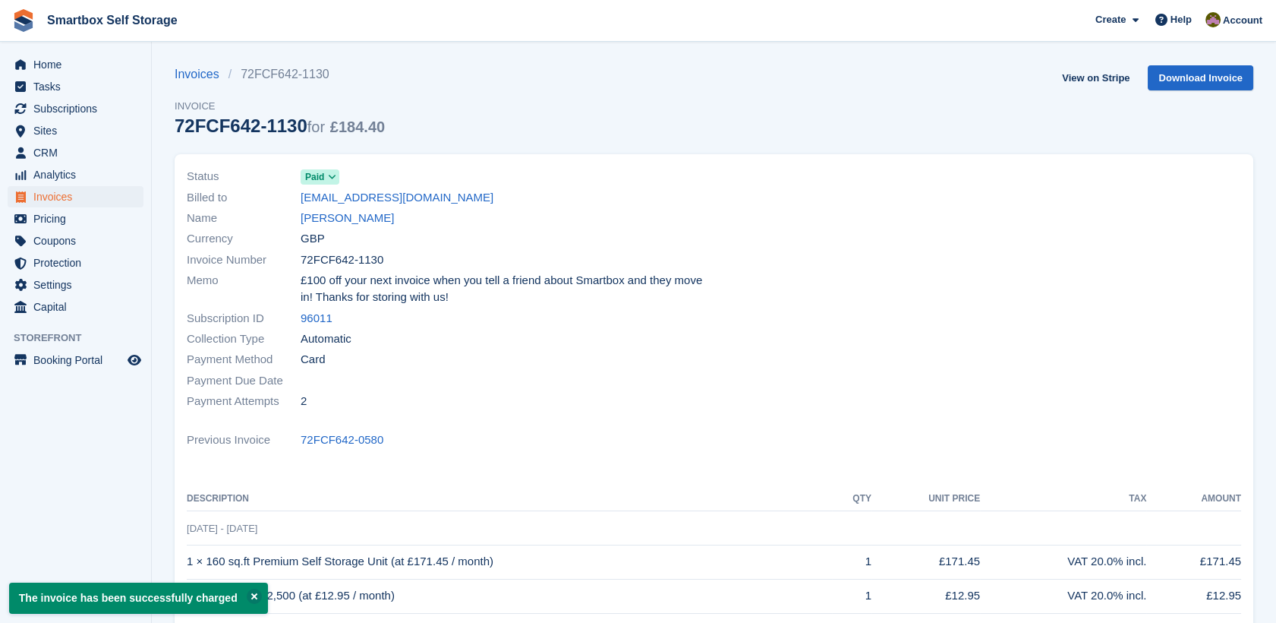
drag, startPoint x: 421, startPoint y: 254, endPoint x: 213, endPoint y: 90, distance: 264.9
click at [213, 90] on section "The invoice has been successfully charged Invoices 72FCF642-1130 Invoice 72FCF6…" at bounding box center [714, 478] width 1124 height 957
click at [45, 500] on aside "Home Tasks Subscriptions Subscriptions Subscriptions Contracts Price increases …" at bounding box center [75, 315] width 151 height 547
click at [61, 192] on span "Invoices" at bounding box center [78, 196] width 91 height 21
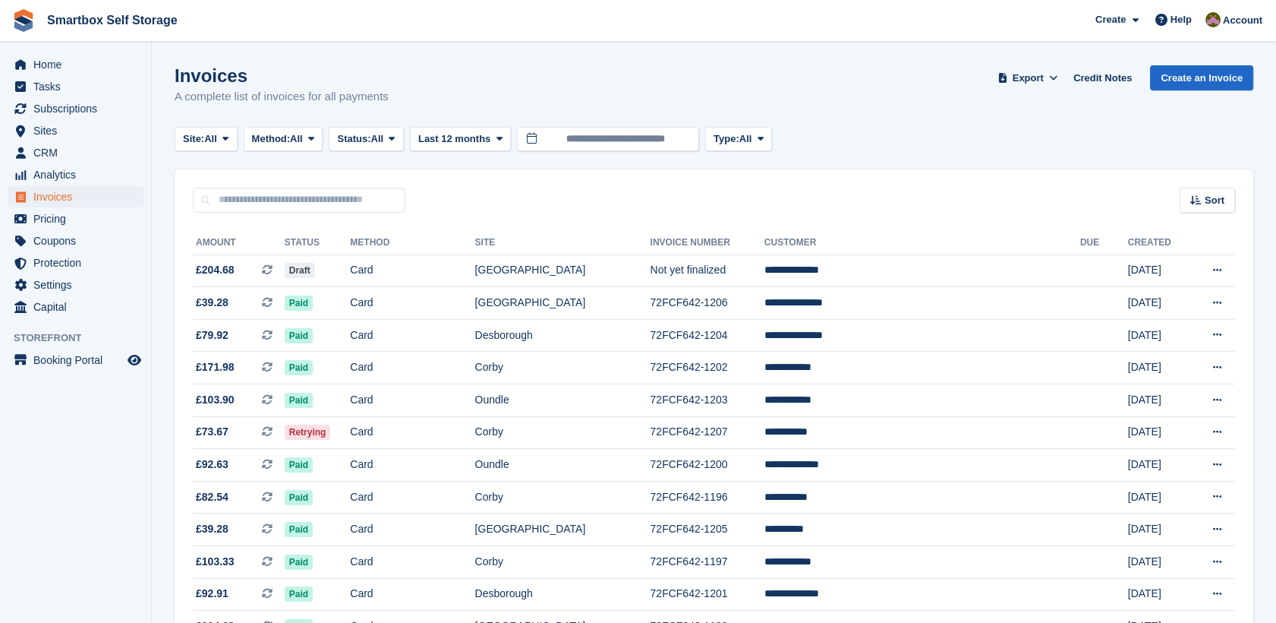
click at [366, 149] on button "Status: All" at bounding box center [366, 139] width 74 height 25
click at [397, 250] on link "Open" at bounding box center [402, 256] width 132 height 27
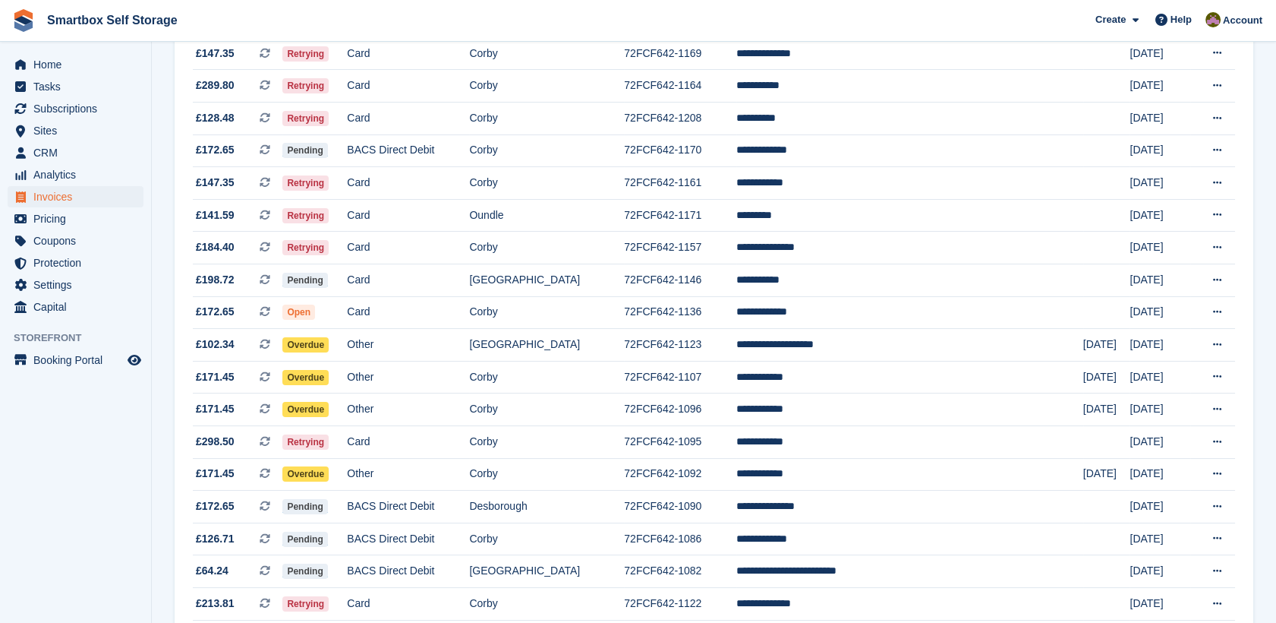
scroll to position [310, 0]
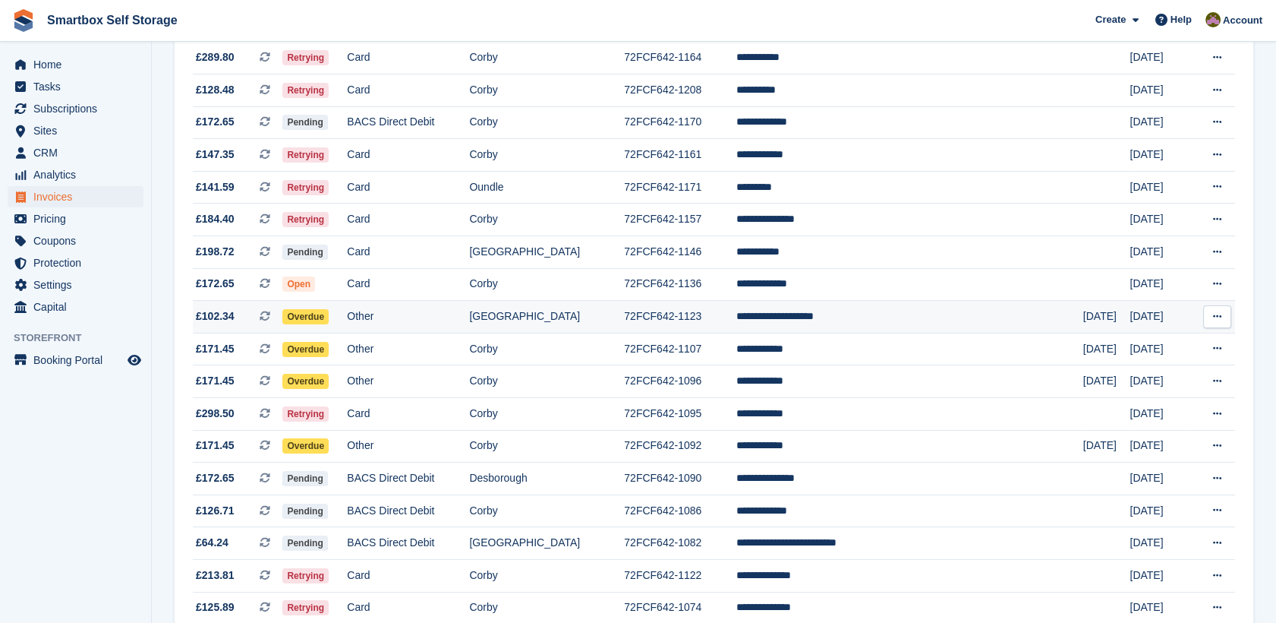
click at [734, 313] on td "72FCF642-1123" at bounding box center [680, 317] width 112 height 33
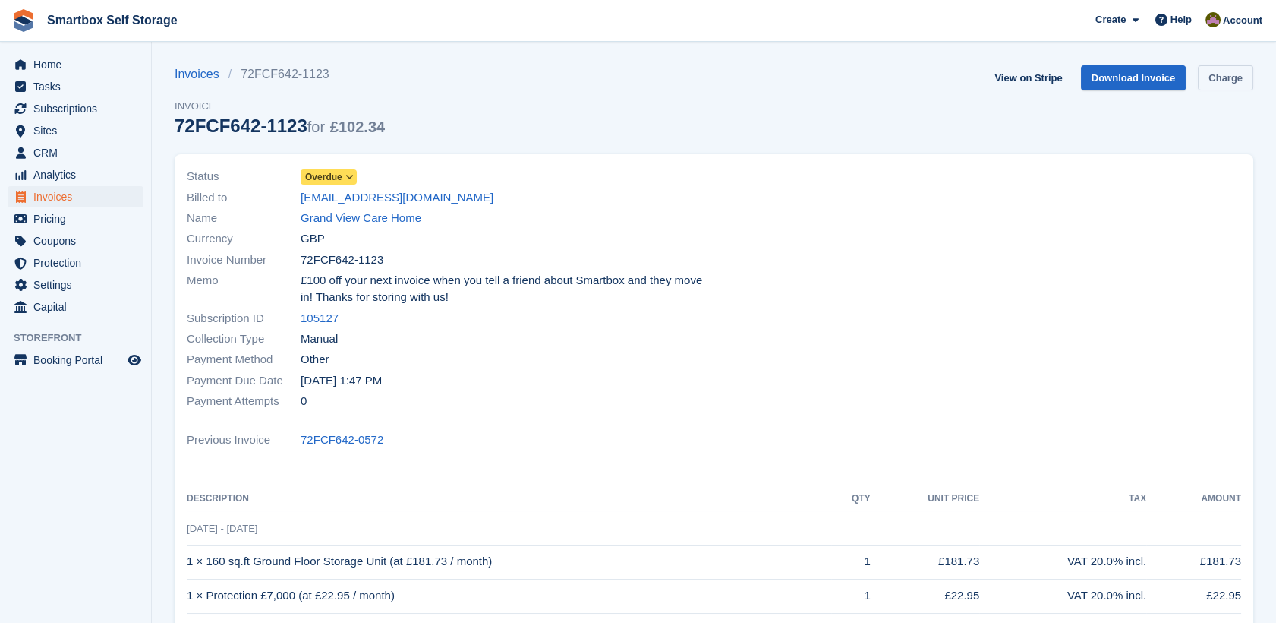
click at [1203, 68] on link "Charge" at bounding box center [1225, 77] width 55 height 25
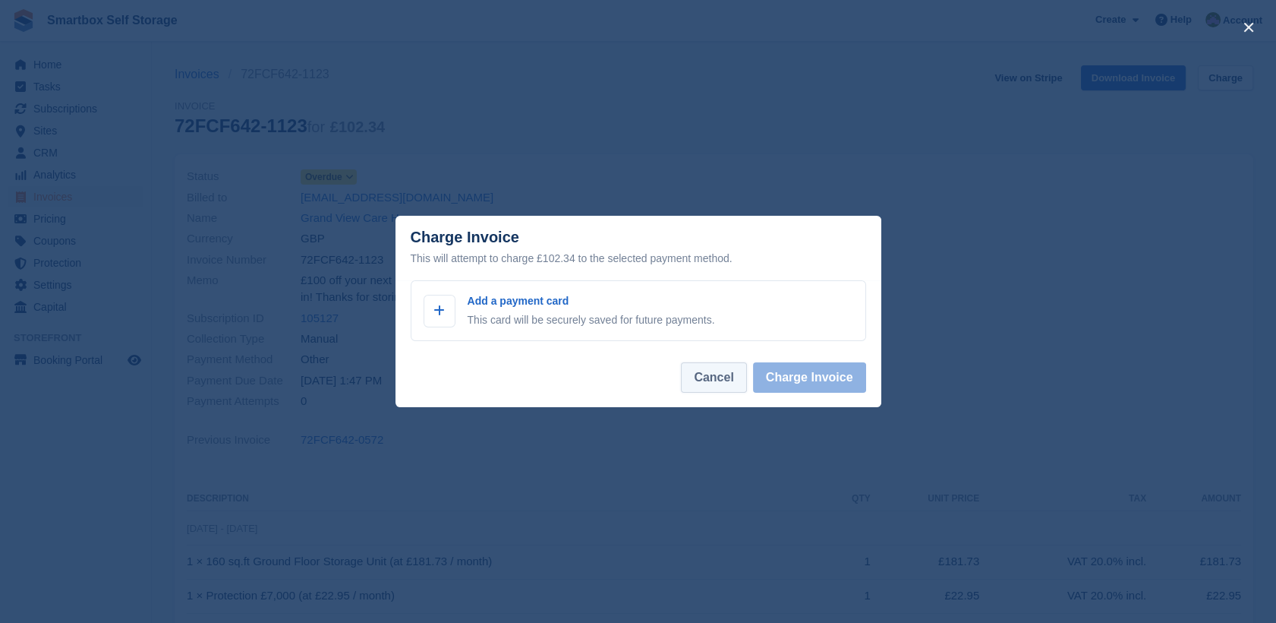
click at [701, 377] on button "Cancel" at bounding box center [713, 377] width 65 height 30
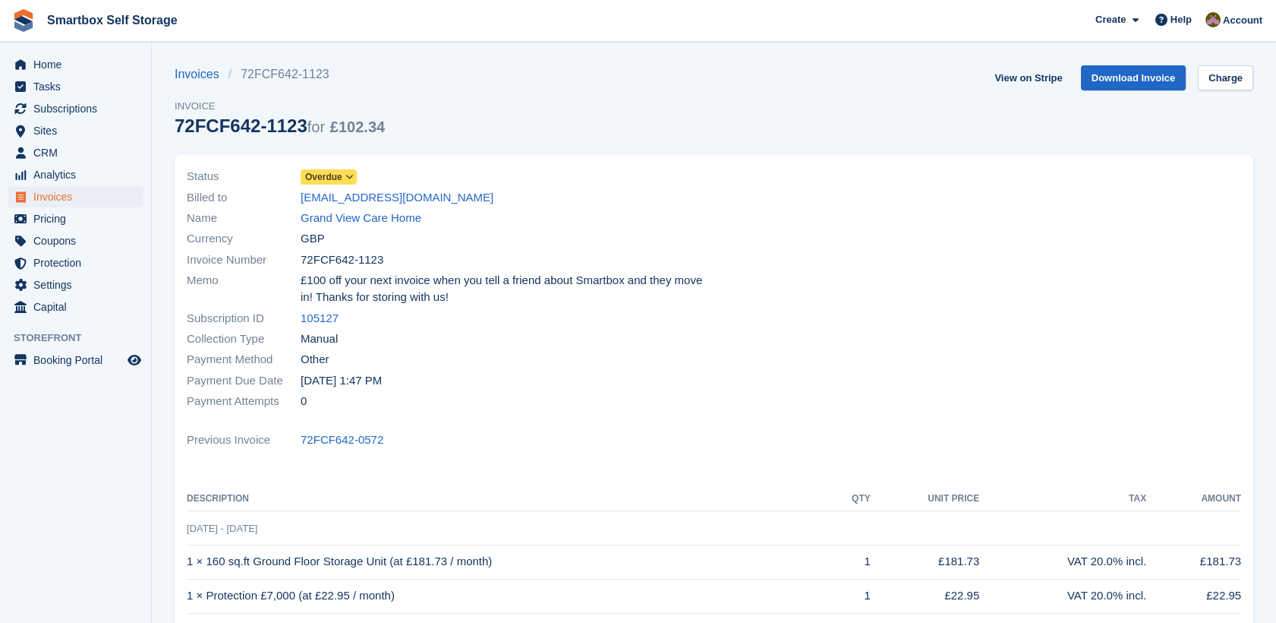
click at [310, 243] on span "GBP" at bounding box center [313, 238] width 24 height 17
click at [382, 216] on link "Grand View Care Home" at bounding box center [361, 218] width 121 height 17
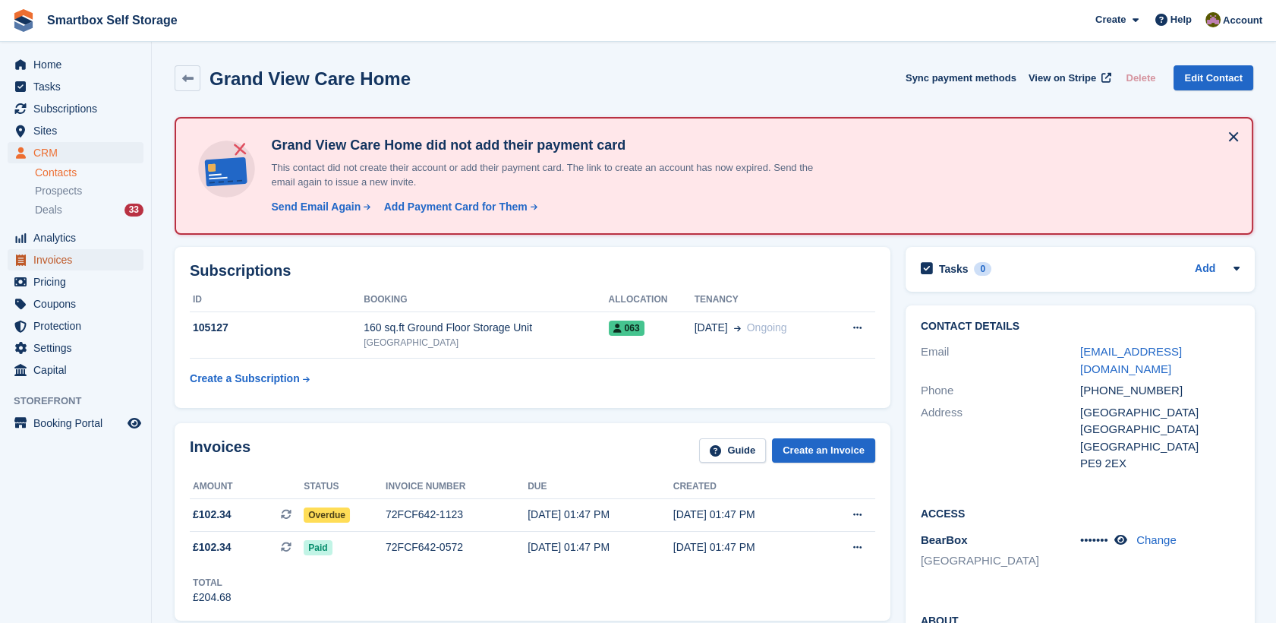
click at [81, 264] on span "Invoices" at bounding box center [78, 259] width 91 height 21
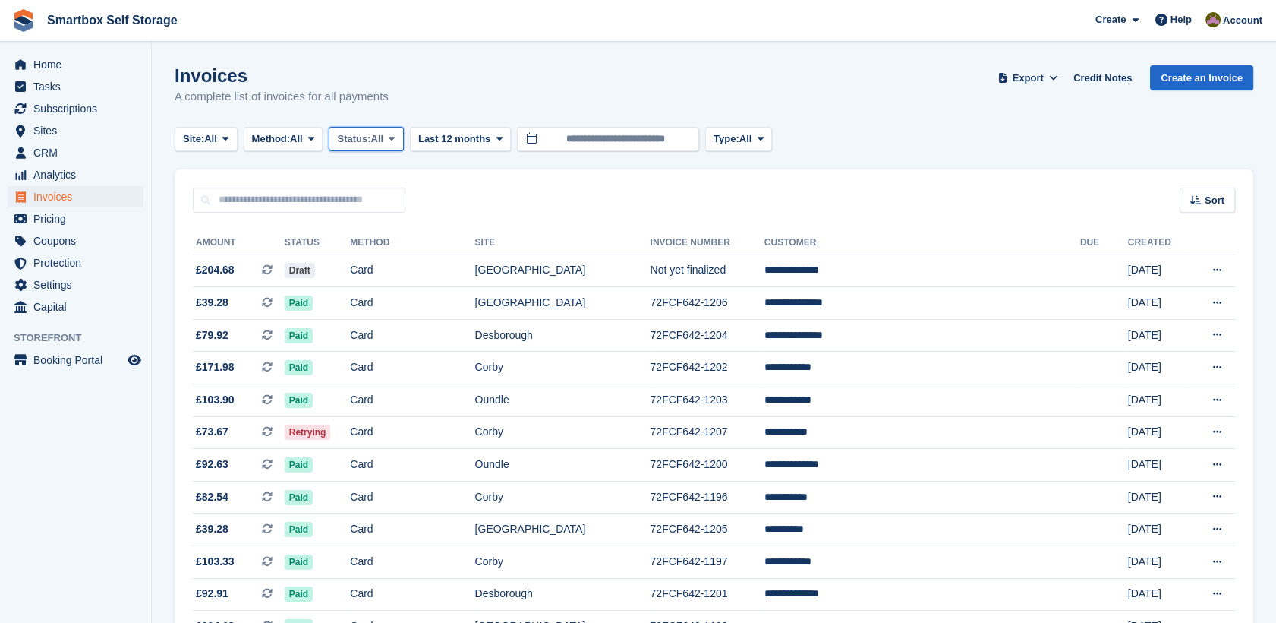
click at [371, 135] on span "Status:" at bounding box center [353, 138] width 33 height 15
click at [383, 258] on link "Open" at bounding box center [402, 256] width 132 height 27
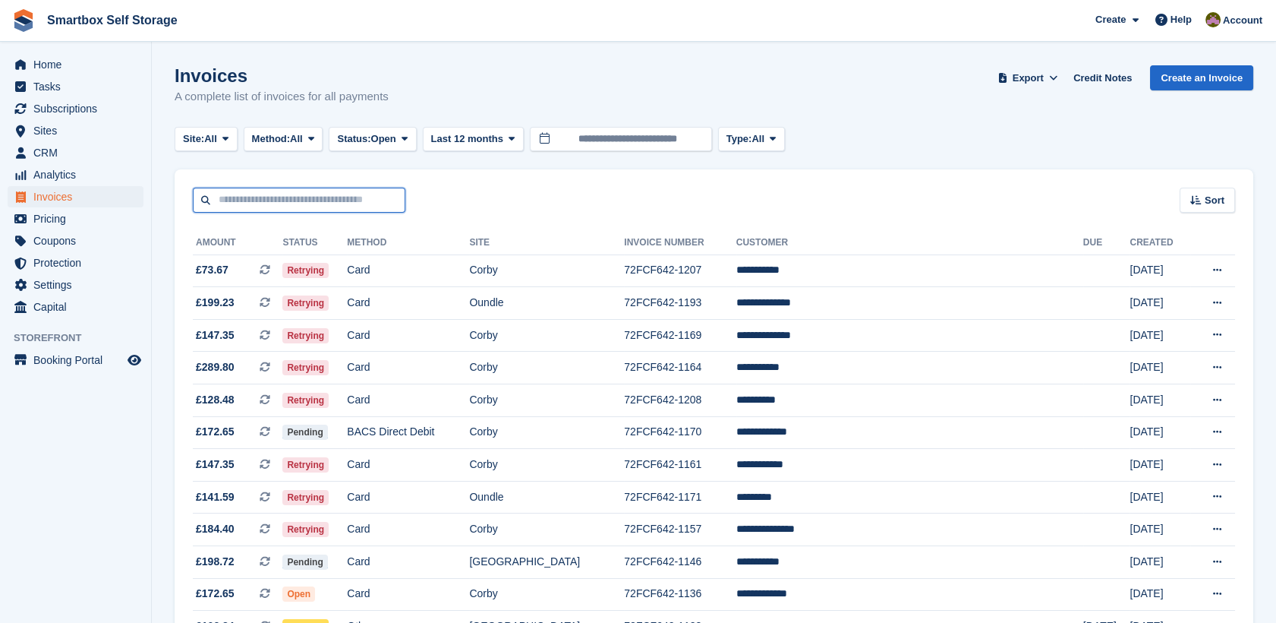
click at [234, 195] on input "text" at bounding box center [299, 200] width 213 height 25
type input "****"
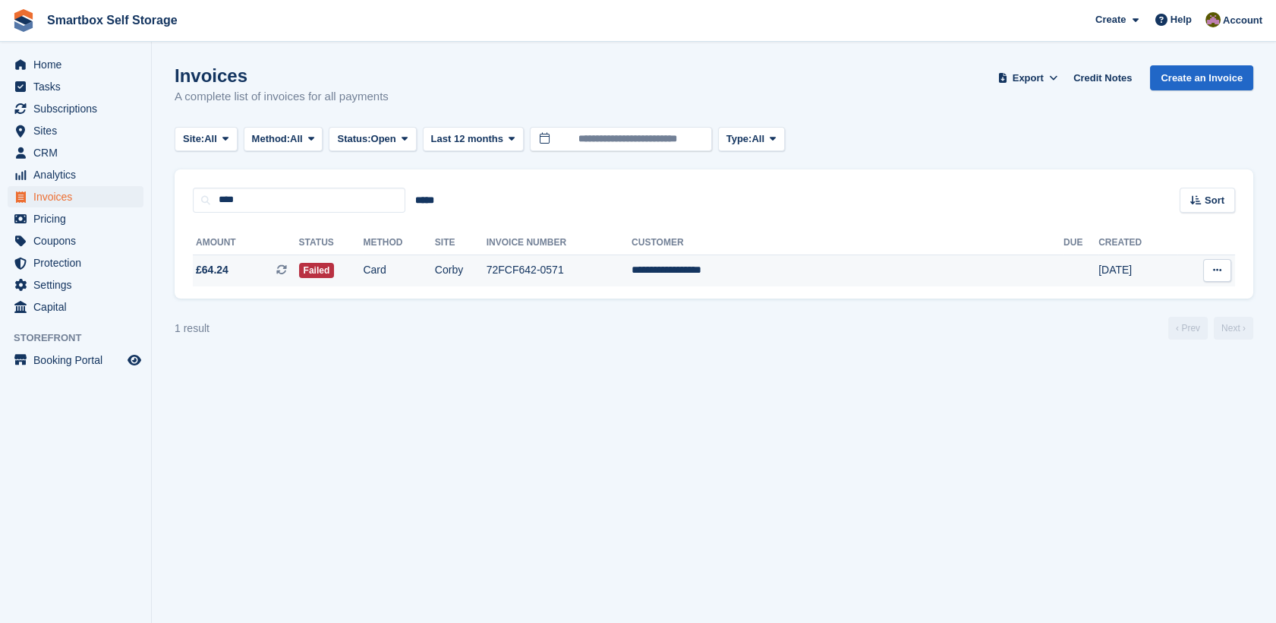
click at [630, 285] on td "72FCF642-0571" at bounding box center [559, 270] width 145 height 32
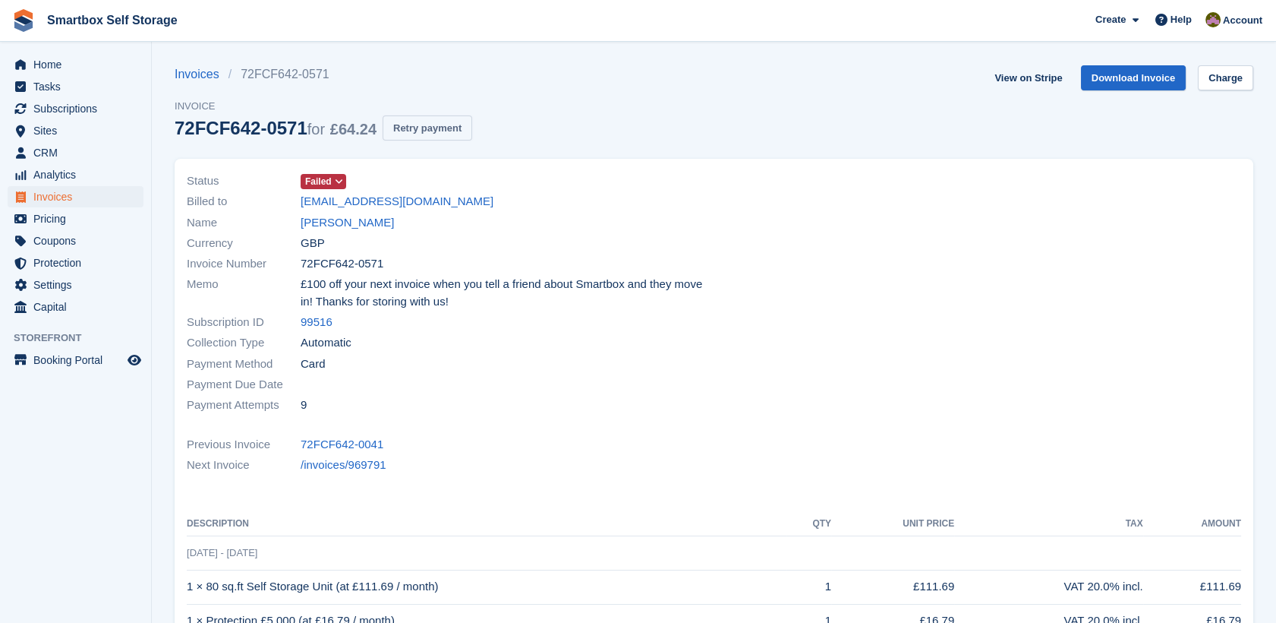
click at [420, 128] on button "Retry payment" at bounding box center [428, 127] width 90 height 25
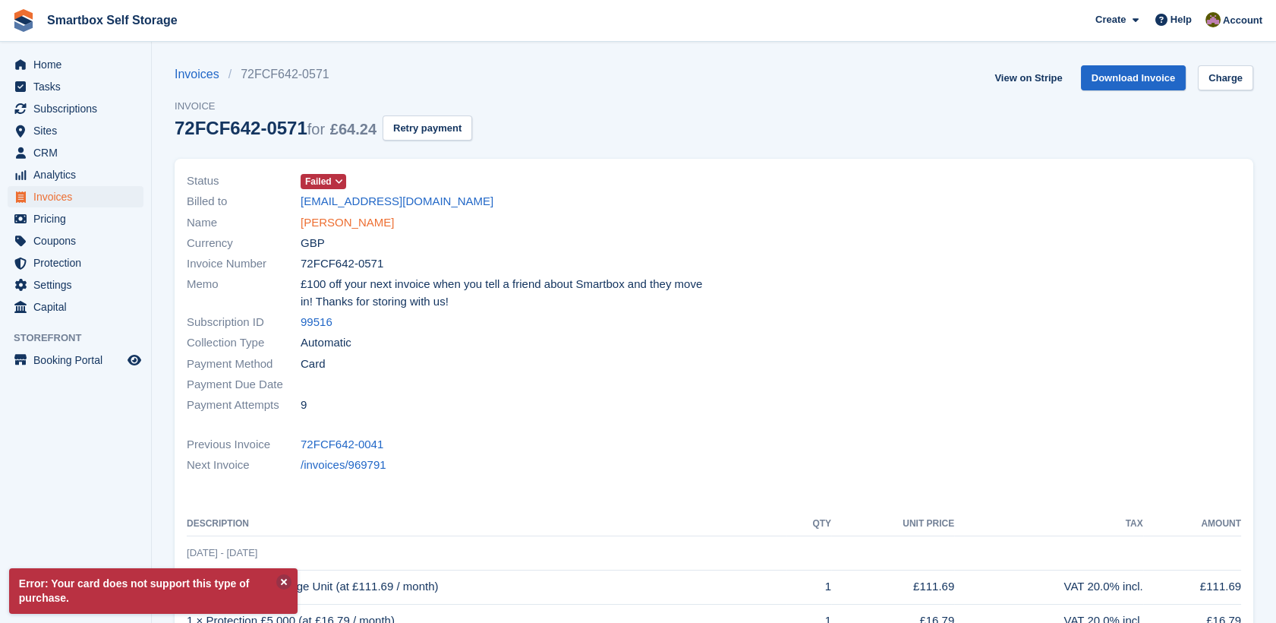
click at [386, 225] on link "[PERSON_NAME]" at bounding box center [347, 222] width 93 height 17
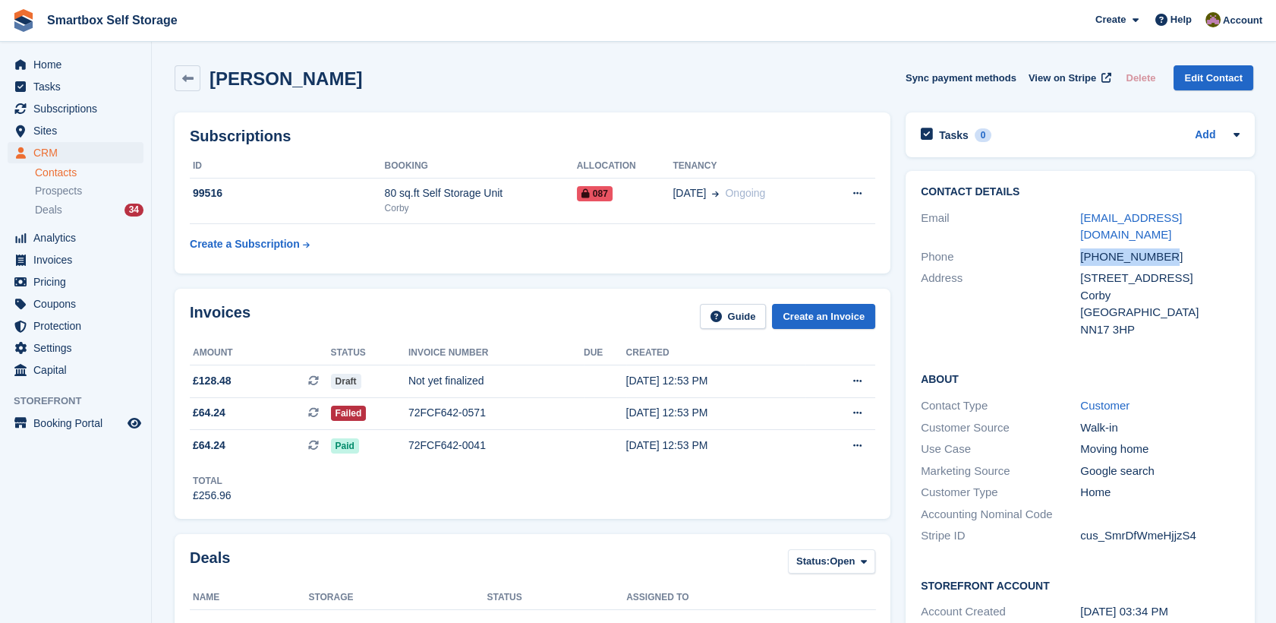
drag, startPoint x: 1167, startPoint y: 260, endPoint x: 1069, endPoint y: 260, distance: 97.9
click at [1069, 260] on div "Phone +447400999913" at bounding box center [1080, 257] width 319 height 22
copy div "[PHONE_NUMBER]"
click at [403, 389] on td "Draft" at bounding box center [369, 380] width 77 height 33
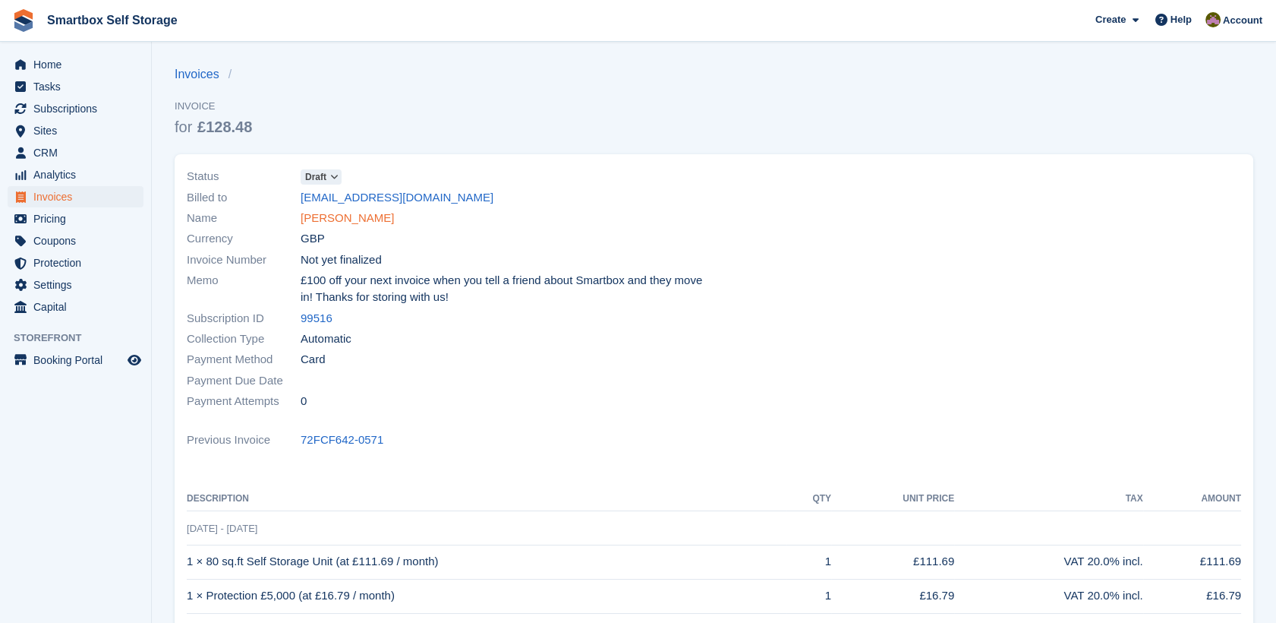
click at [377, 216] on link "[PERSON_NAME]" at bounding box center [347, 218] width 93 height 17
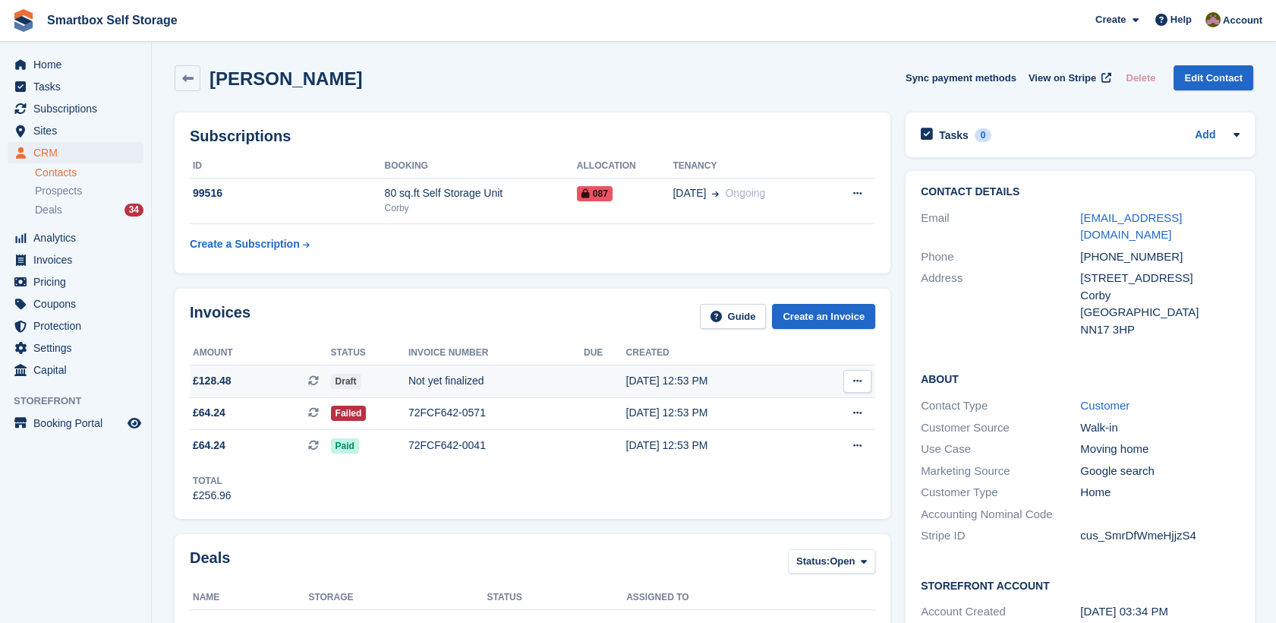
click at [853, 376] on icon at bounding box center [857, 381] width 8 height 10
click at [785, 426] on p "View Subscription" at bounding box center [799, 424] width 132 height 20
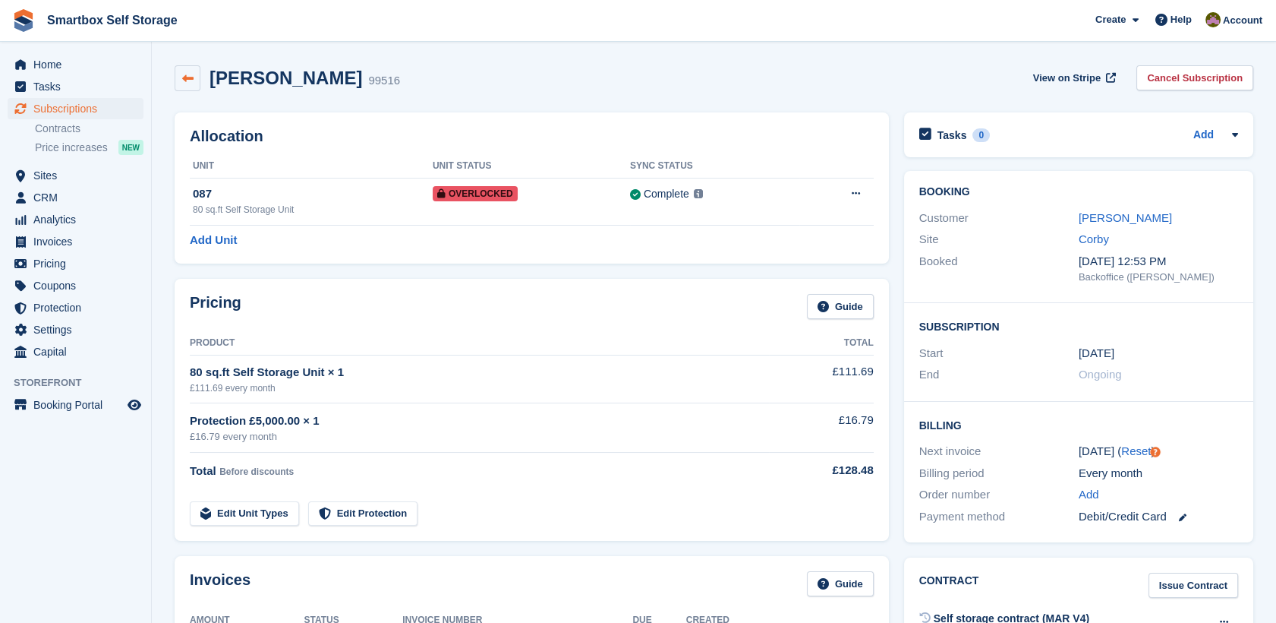
click at [189, 76] on icon at bounding box center [187, 78] width 11 height 11
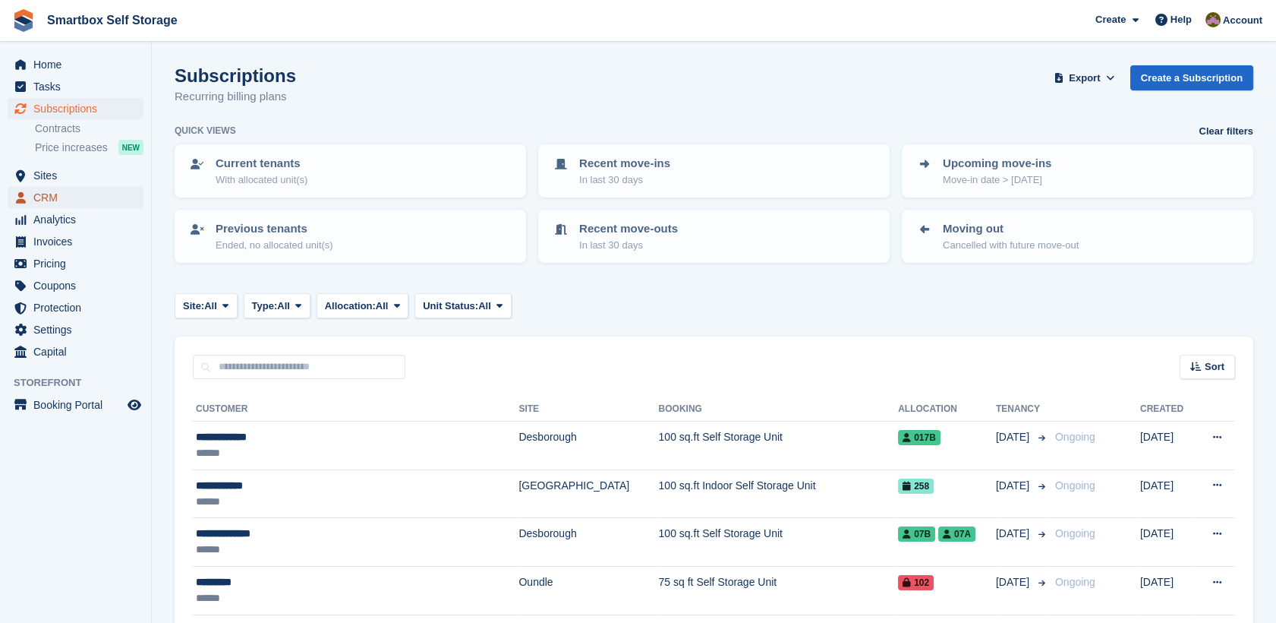
click at [96, 203] on span "CRM" at bounding box center [78, 197] width 91 height 21
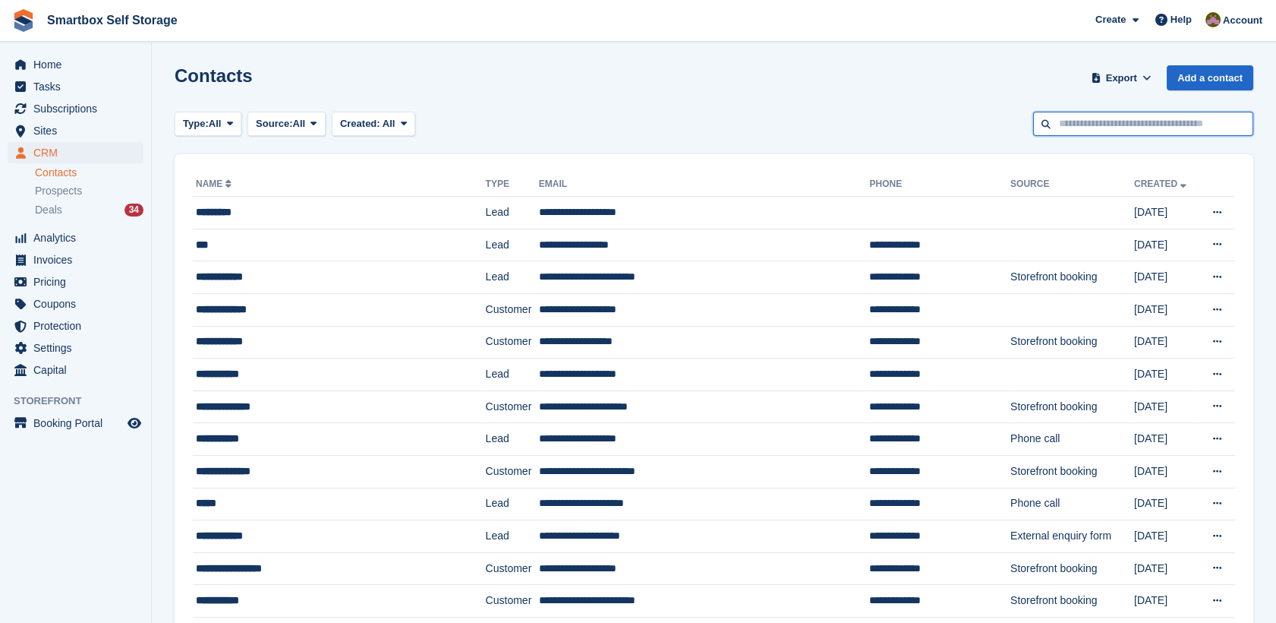
click at [1135, 117] on input "text" at bounding box center [1143, 124] width 220 height 25
type input "****"
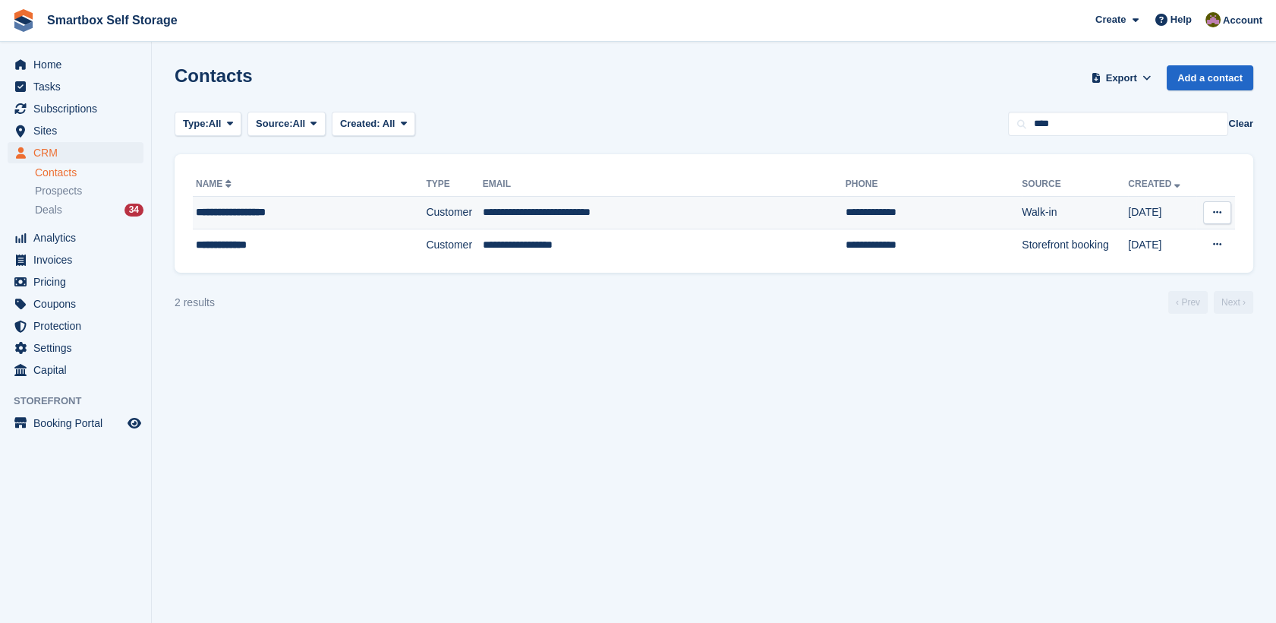
click at [541, 201] on td "**********" at bounding box center [664, 213] width 363 height 33
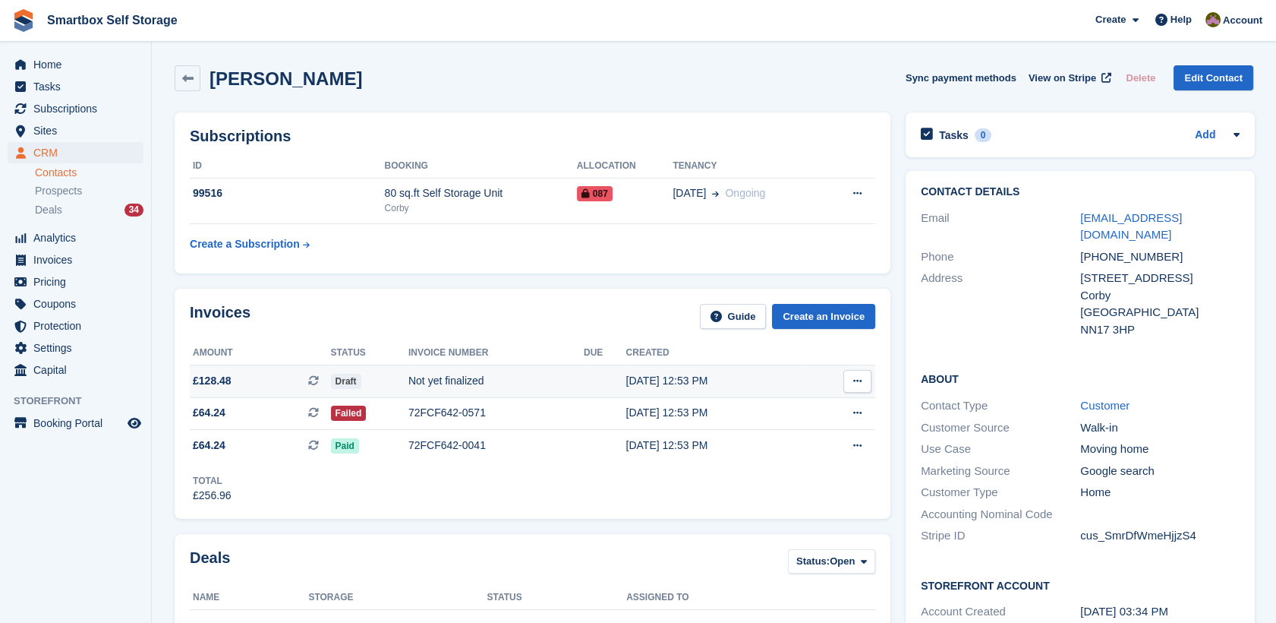
click at [528, 380] on div "Not yet finalized" at bounding box center [495, 381] width 175 height 16
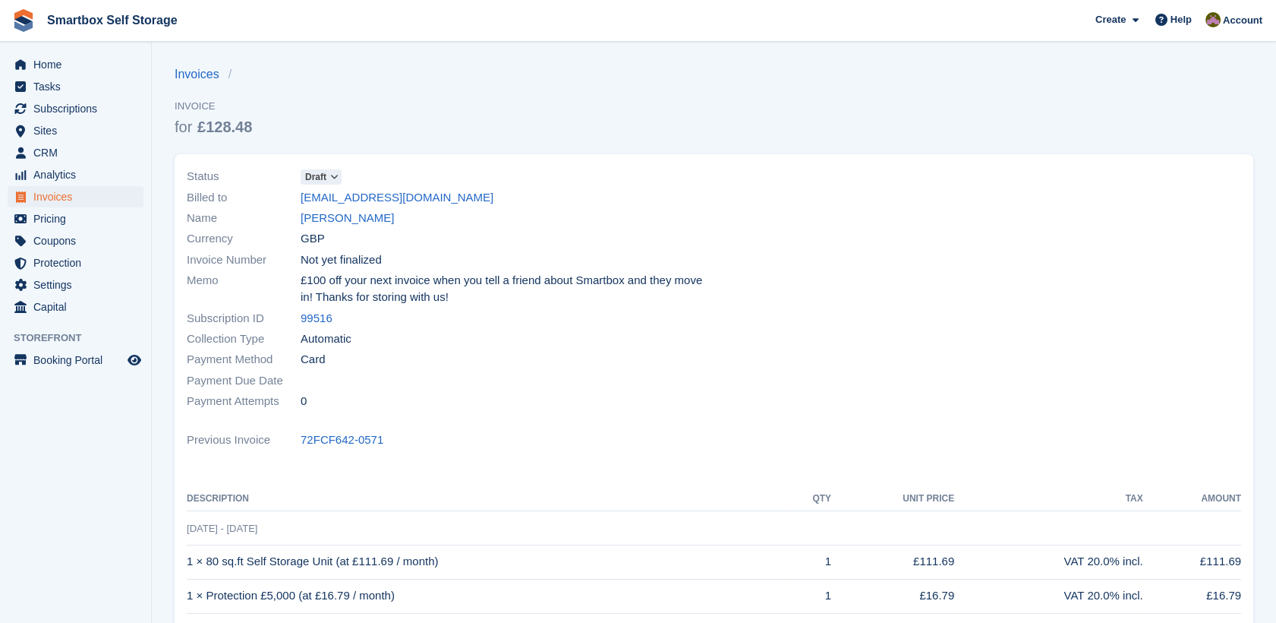
click at [334, 179] on icon at bounding box center [334, 176] width 8 height 9
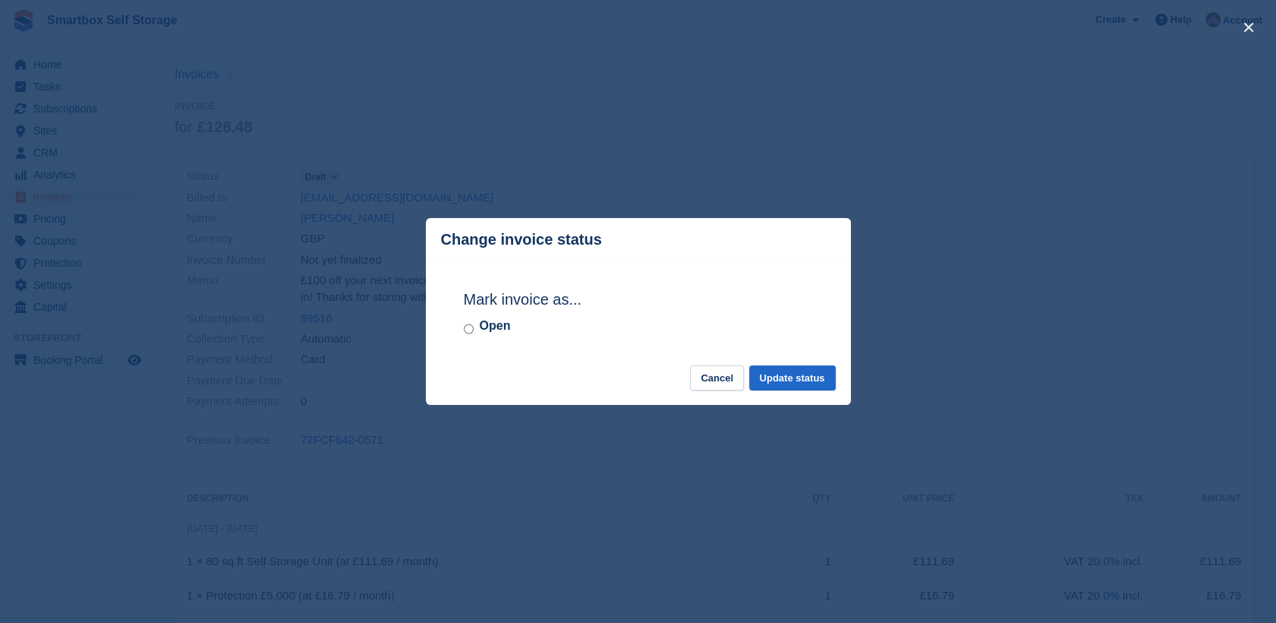
click at [484, 327] on label "Open" at bounding box center [495, 326] width 31 height 18
click at [818, 376] on button "Update status" at bounding box center [792, 377] width 87 height 25
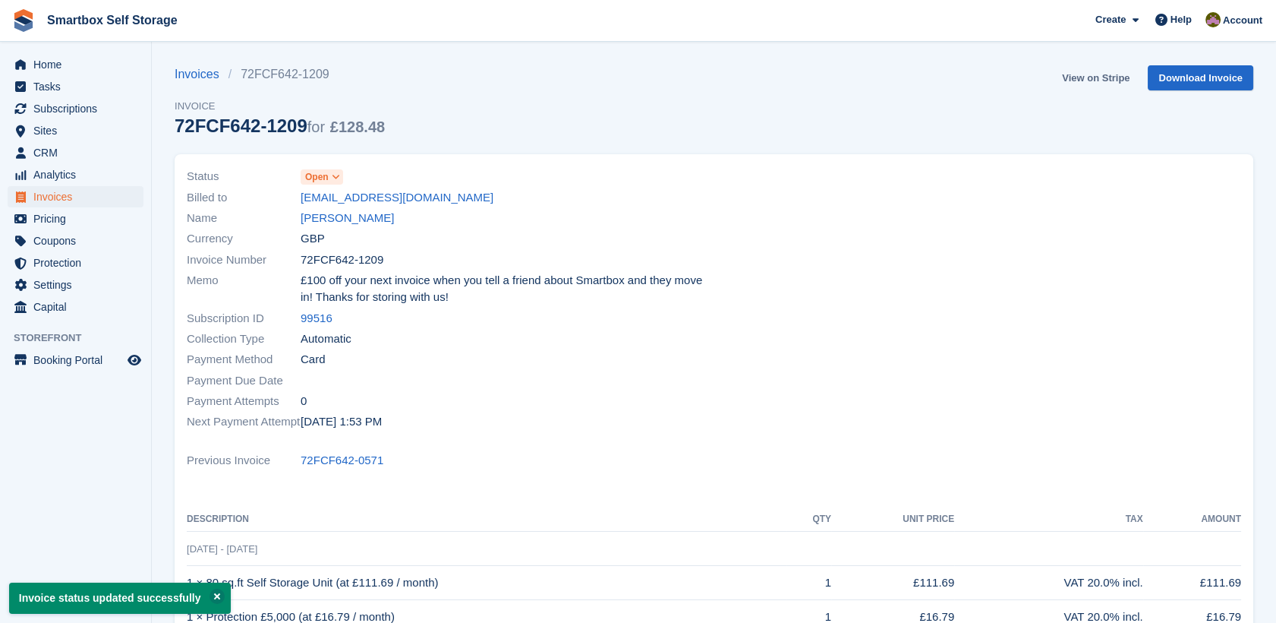
click at [1093, 74] on link "View on Stripe" at bounding box center [1096, 77] width 80 height 25
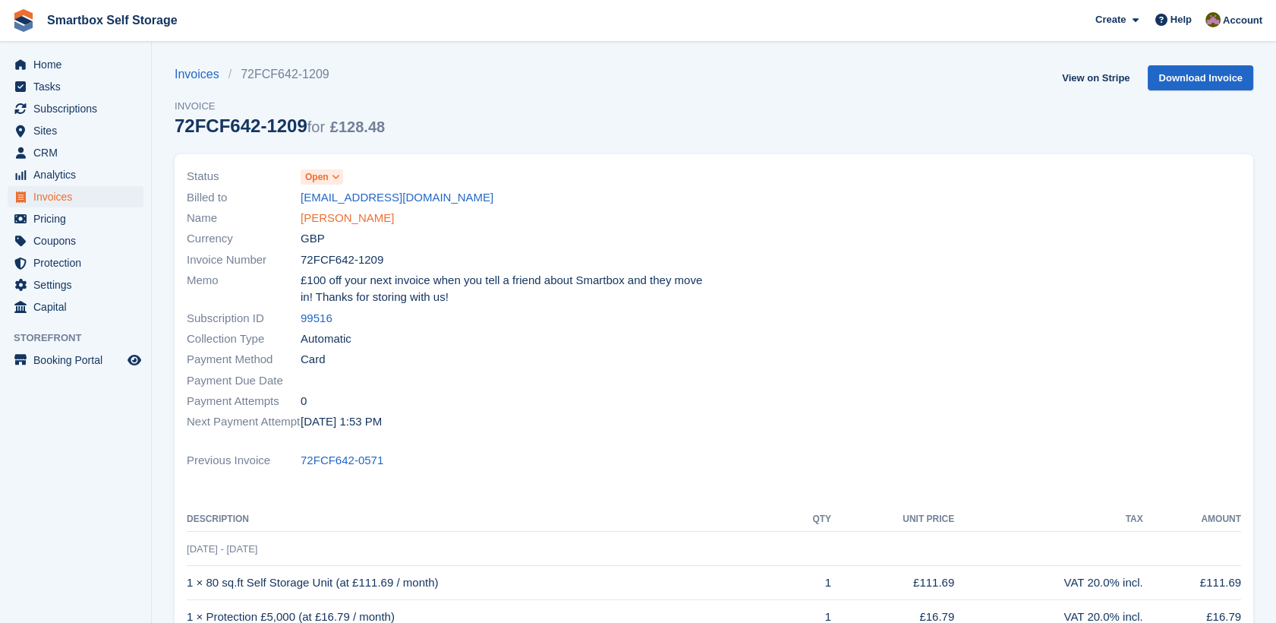
click at [378, 223] on link "[PERSON_NAME]" at bounding box center [347, 218] width 93 height 17
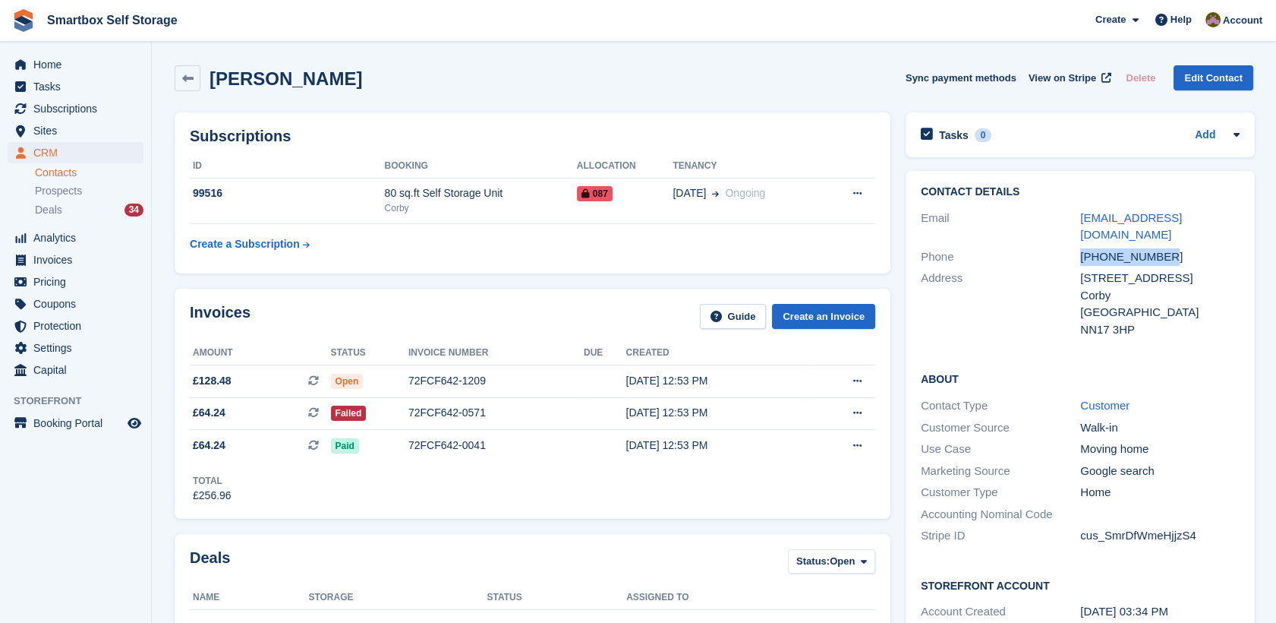
drag, startPoint x: 1187, startPoint y: 260, endPoint x: 1055, endPoint y: 246, distance: 132.8
click at [1055, 246] on div "Phone +447400999913" at bounding box center [1080, 257] width 319 height 22
copy div "+447400999913"
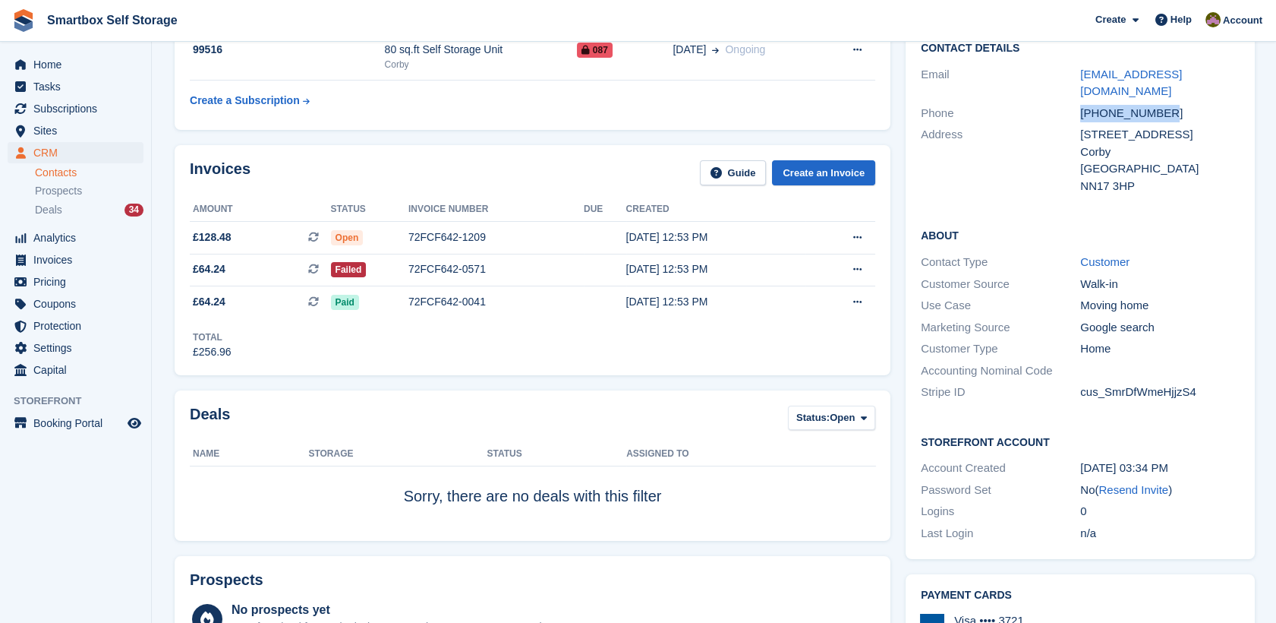
scroll to position [126, 0]
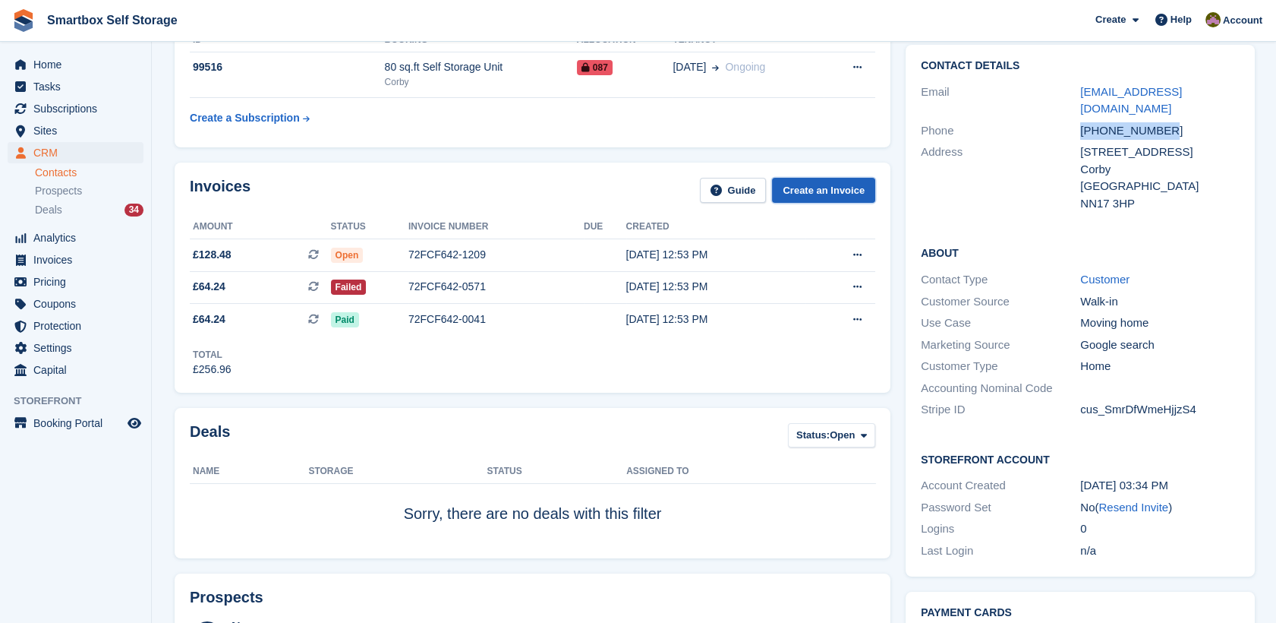
click at [801, 194] on link "Create an Invoice" at bounding box center [823, 190] width 103 height 25
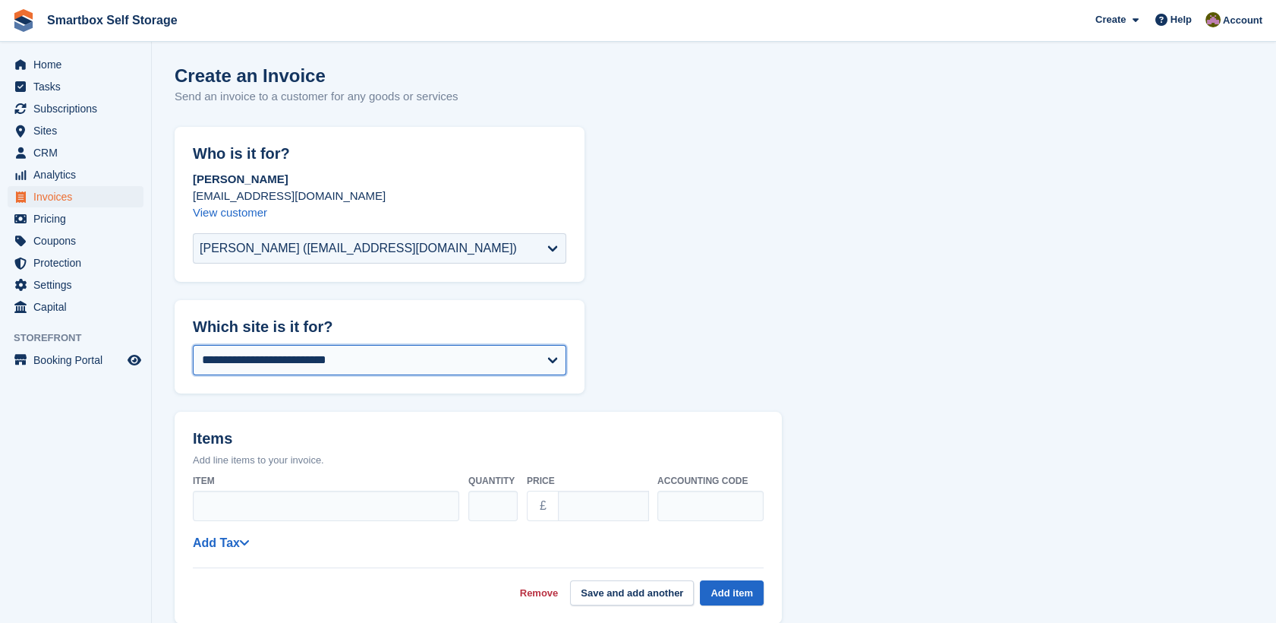
click at [295, 357] on select "**********" at bounding box center [380, 360] width 374 height 30
click at [326, 349] on select "**********" at bounding box center [380, 360] width 374 height 30
select select "****"
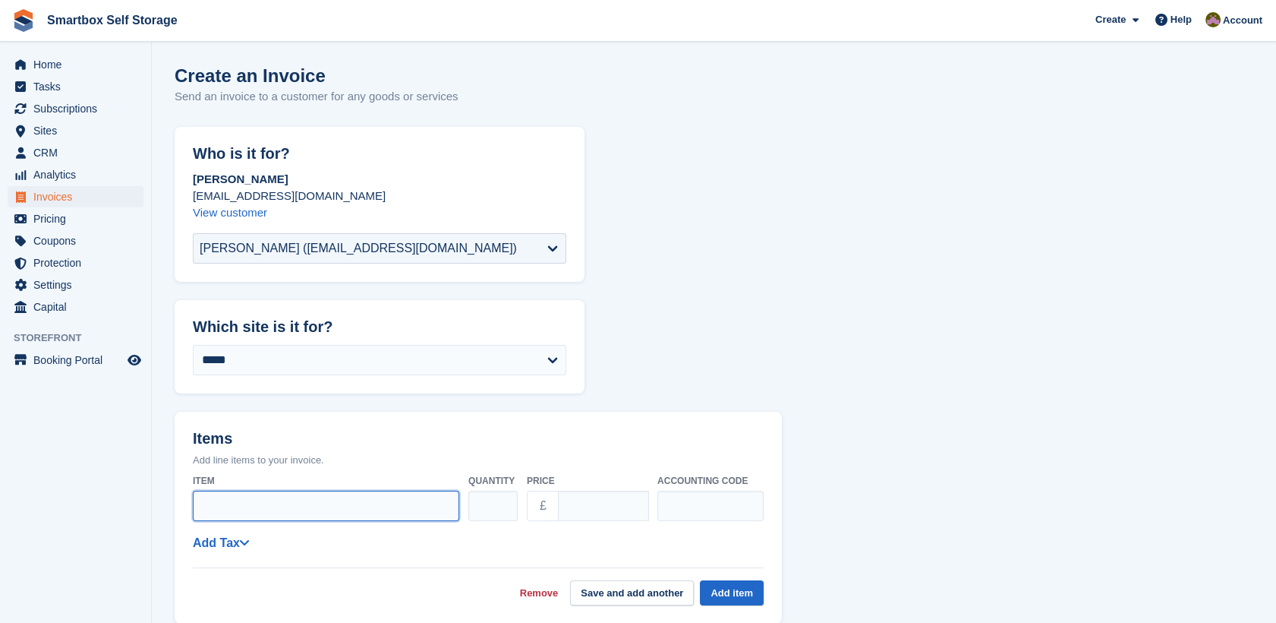
click at [274, 514] on input "Item" at bounding box center [326, 505] width 267 height 30
type input "*"
type input "**********"
type input "*****"
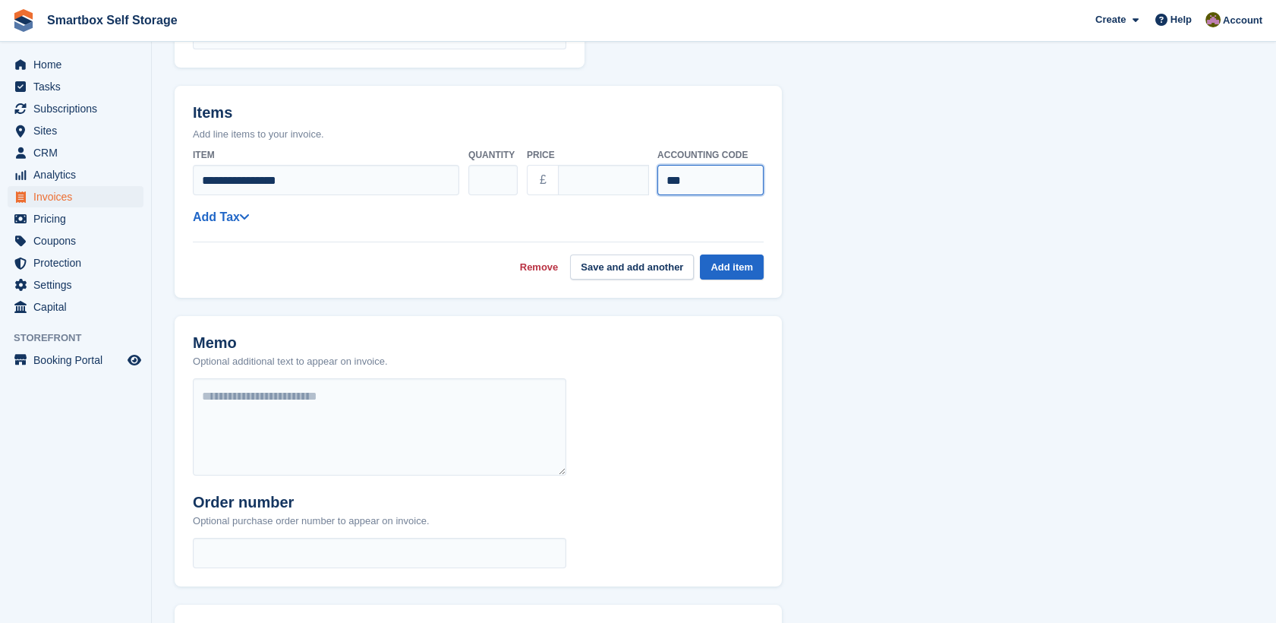
scroll to position [334, 0]
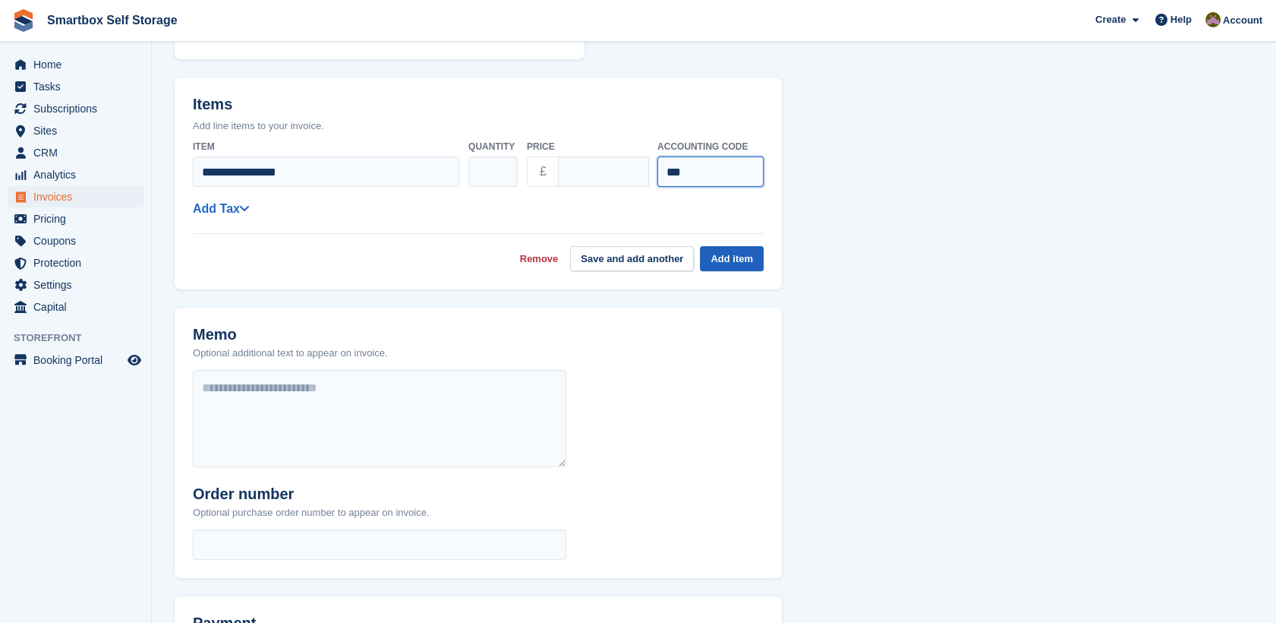
type input "***"
drag, startPoint x: 717, startPoint y: 254, endPoint x: 222, endPoint y: 196, distance: 497.7
click at [222, 196] on div "**********" at bounding box center [478, 202] width 571 height 137
click at [224, 208] on link "Add Tax" at bounding box center [221, 208] width 56 height 13
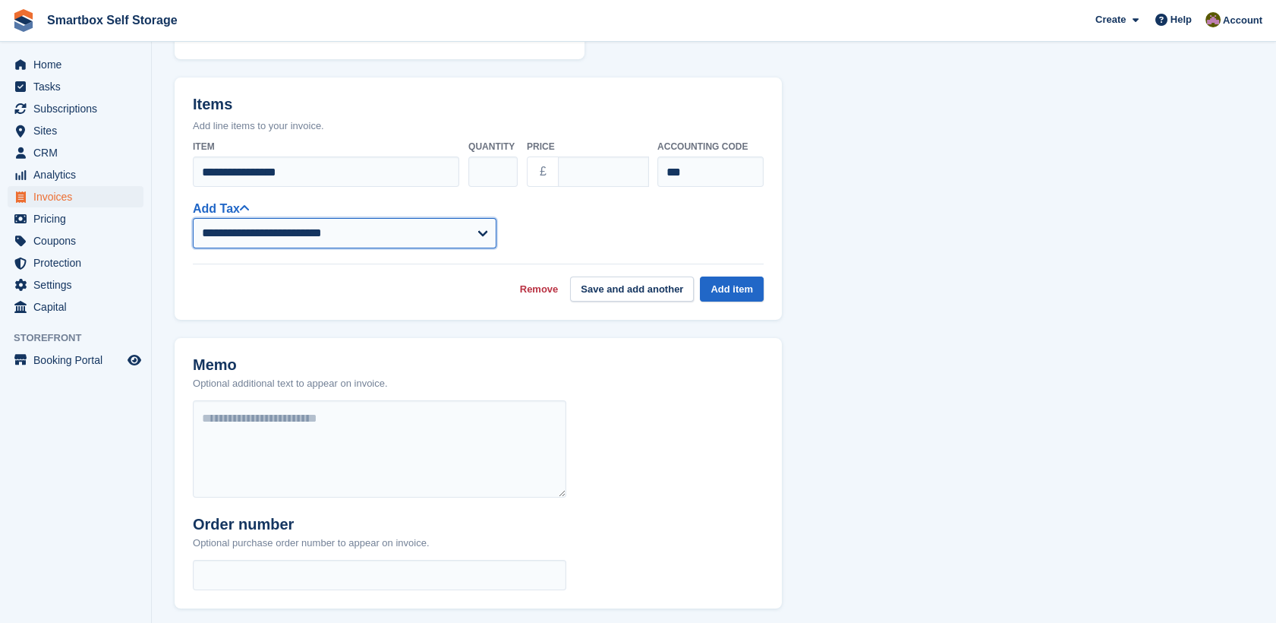
click at [285, 240] on select "**********" at bounding box center [345, 233] width 304 height 30
select select "****"
click at [193, 218] on select "**********" at bounding box center [345, 233] width 304 height 30
click at [732, 277] on button "Add item" at bounding box center [732, 288] width 64 height 25
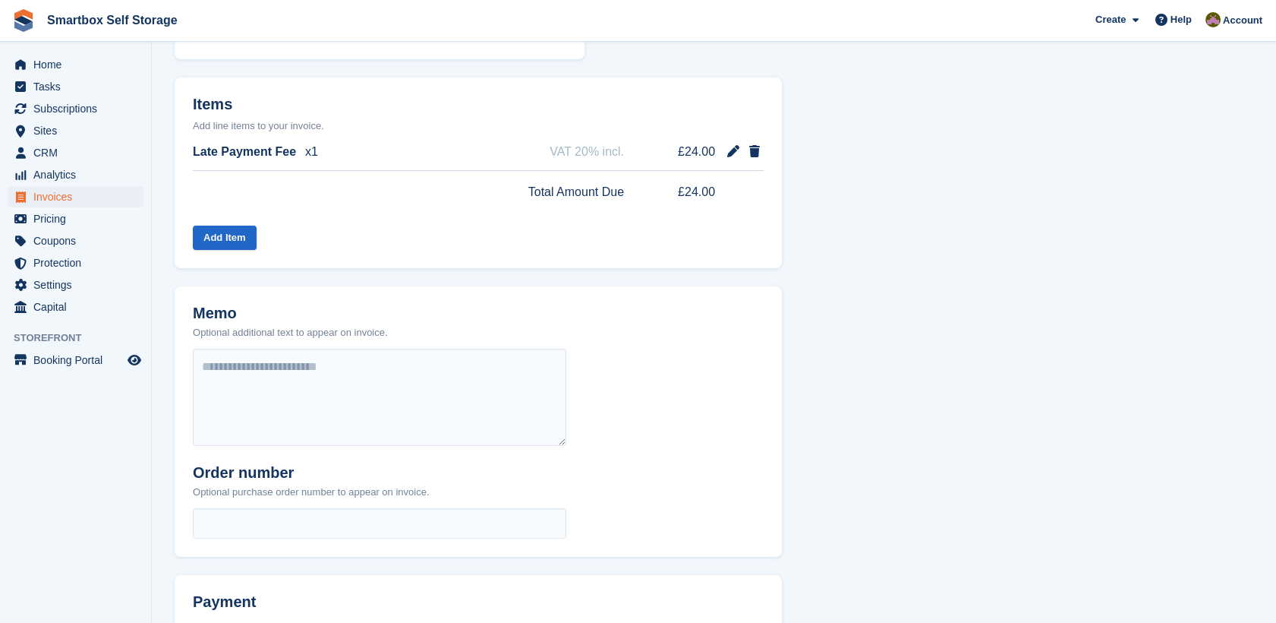
scroll to position [504, 0]
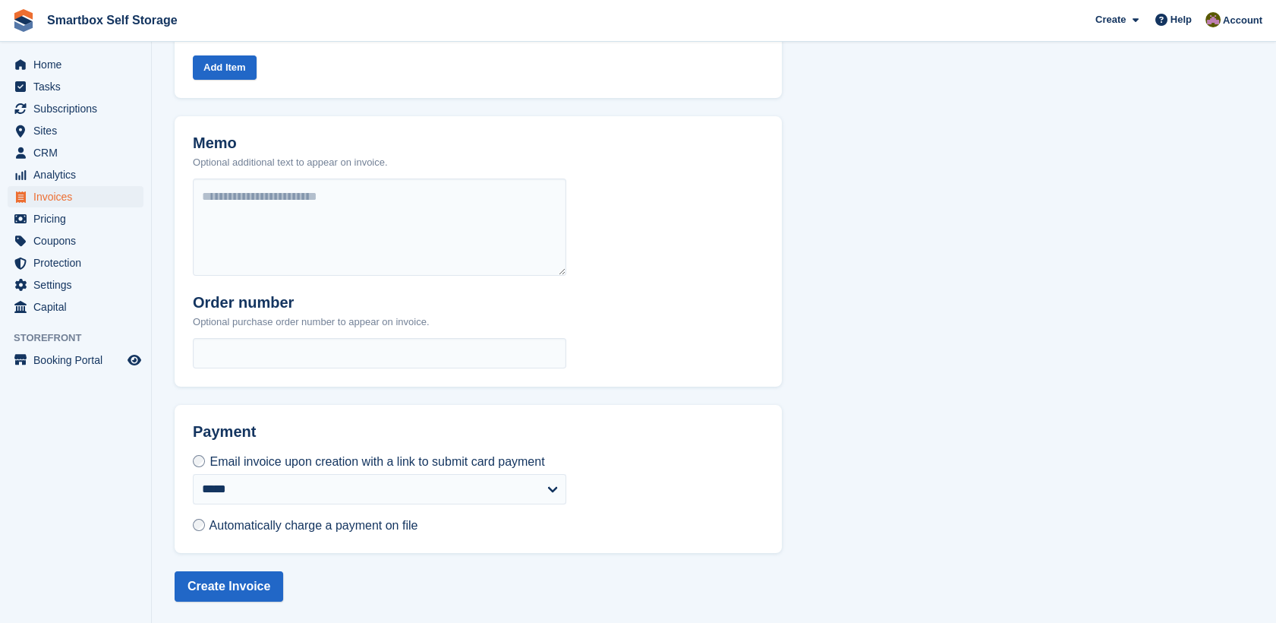
click at [200, 536] on div "**********" at bounding box center [380, 503] width 410 height 100
click at [200, 530] on label "Automatically charge a payment on file" at bounding box center [305, 525] width 225 height 16
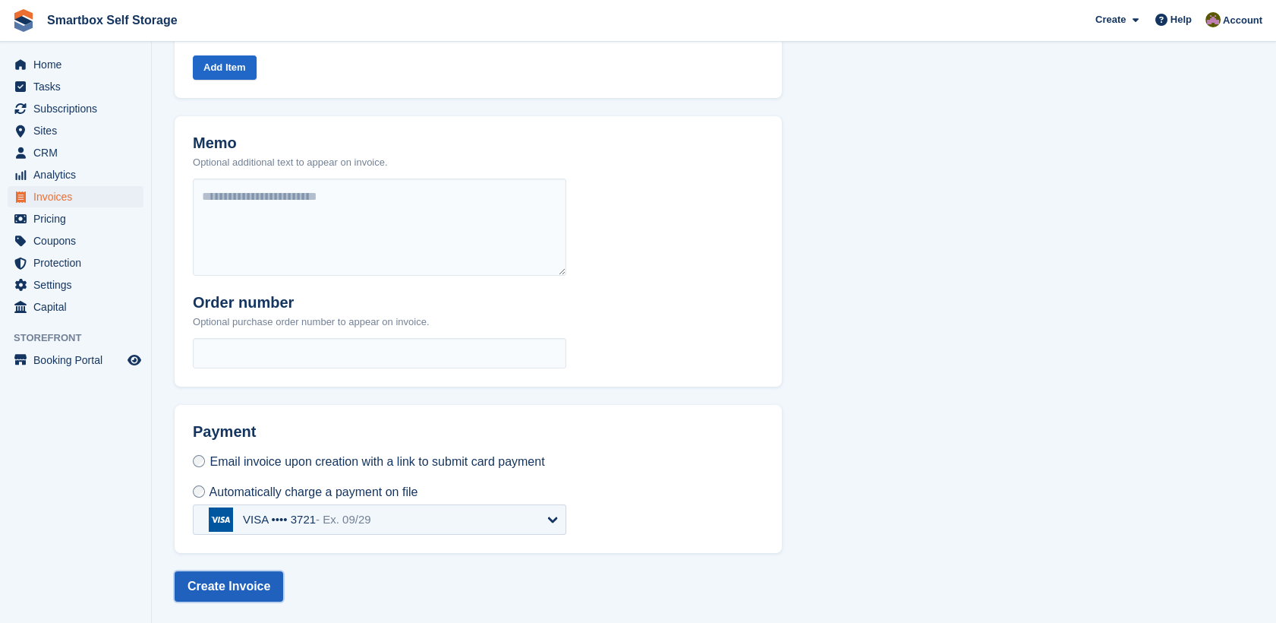
click at [207, 584] on button "Create Invoice" at bounding box center [229, 586] width 109 height 30
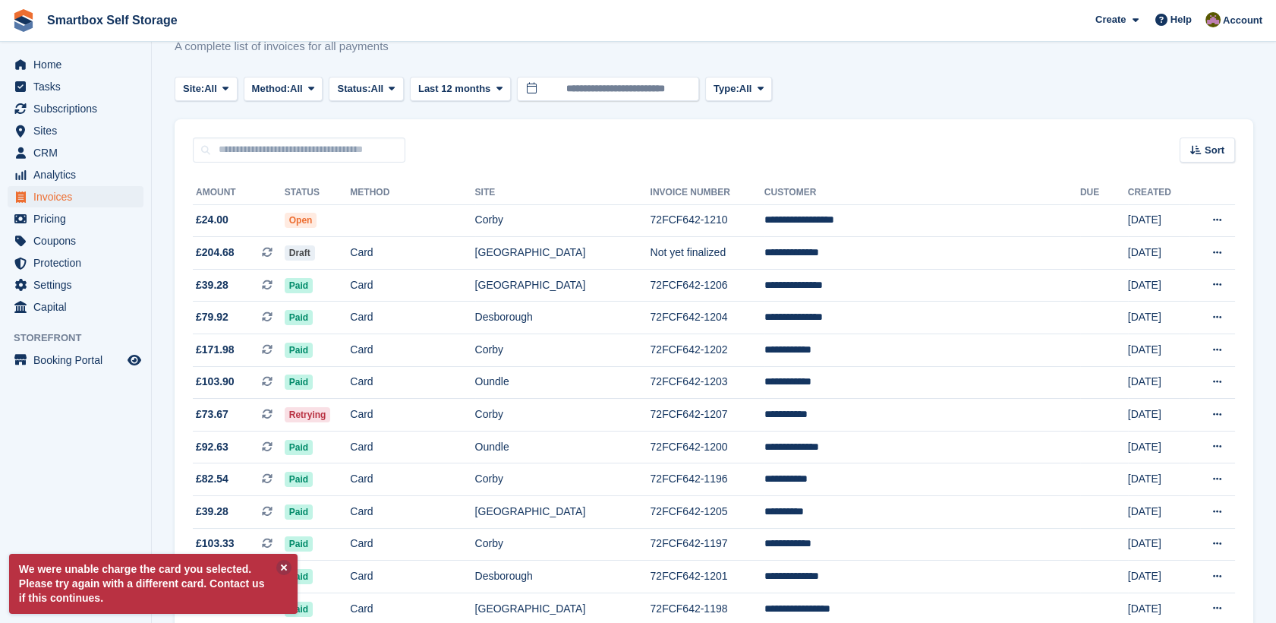
scroll to position [63, 0]
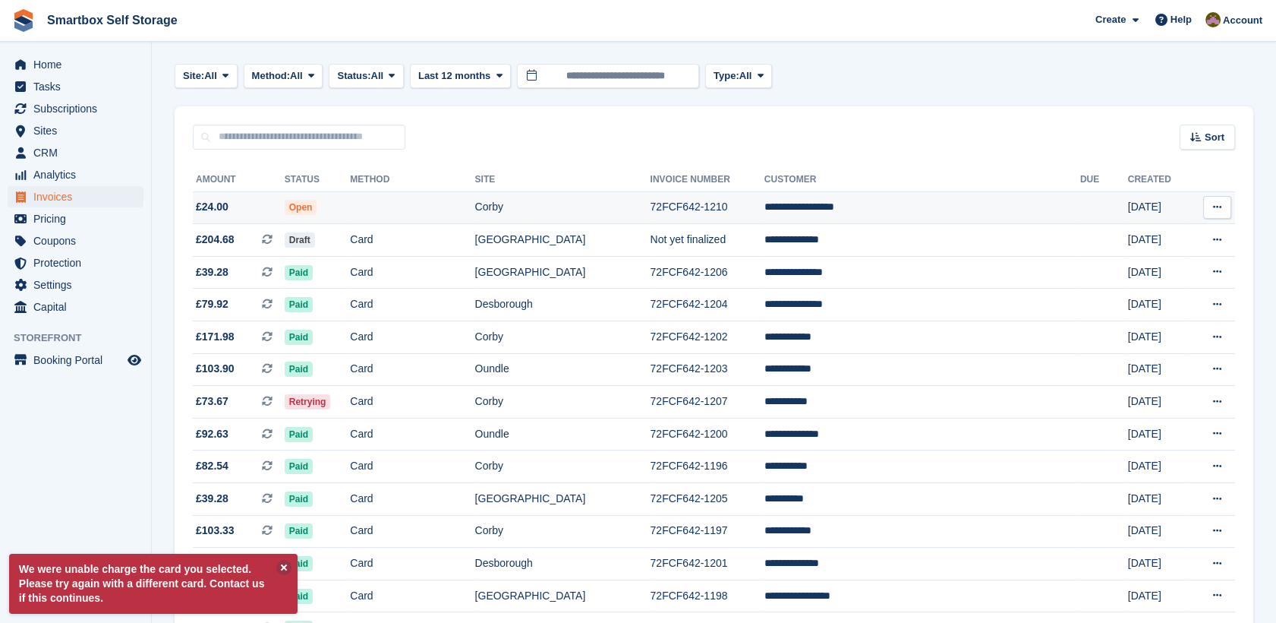
click at [522, 219] on td "Corby" at bounding box center [562, 207] width 175 height 33
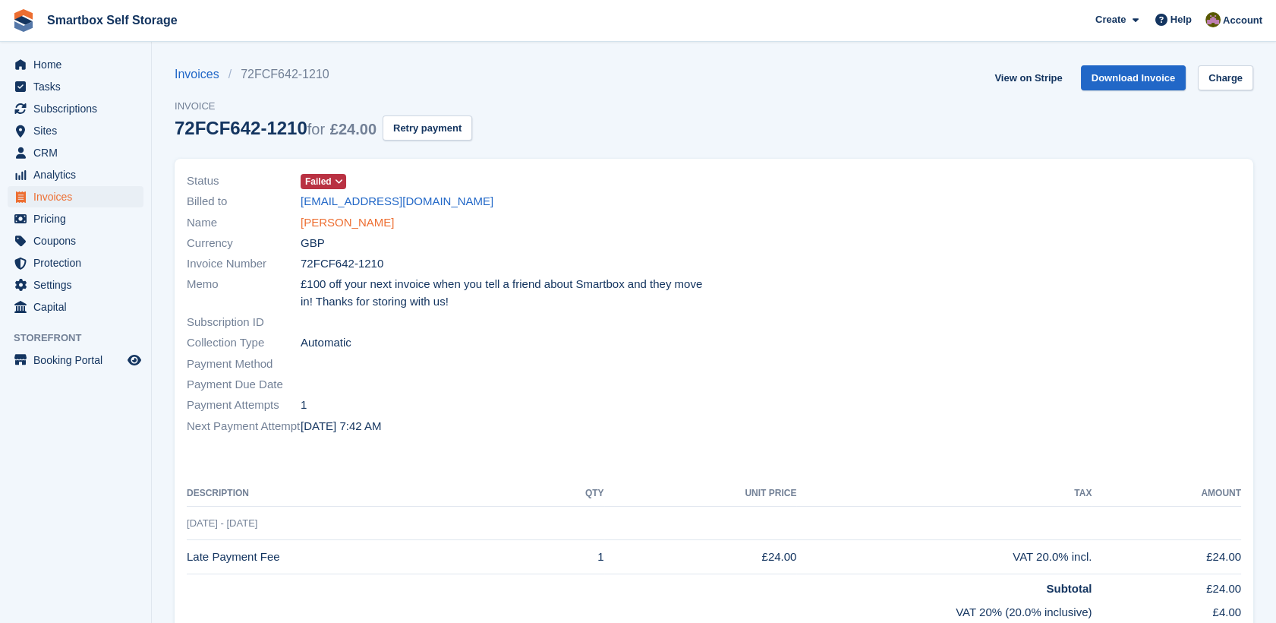
click at [352, 216] on link "[PERSON_NAME]" at bounding box center [347, 222] width 93 height 17
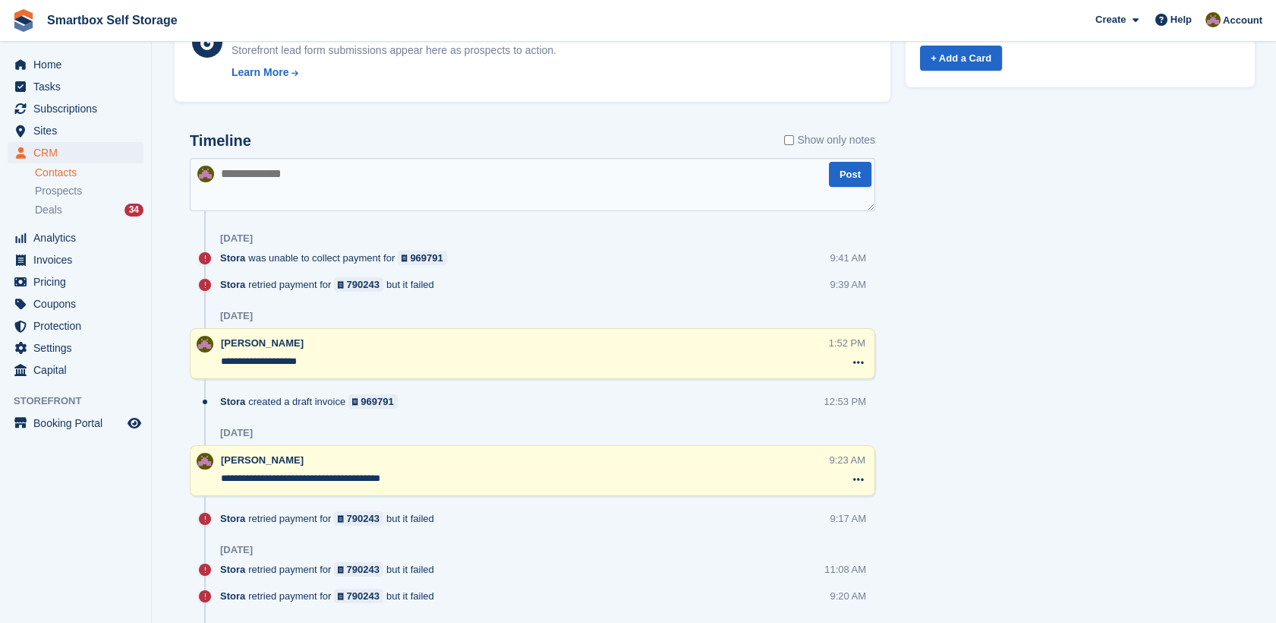
scroll to position [749, 0]
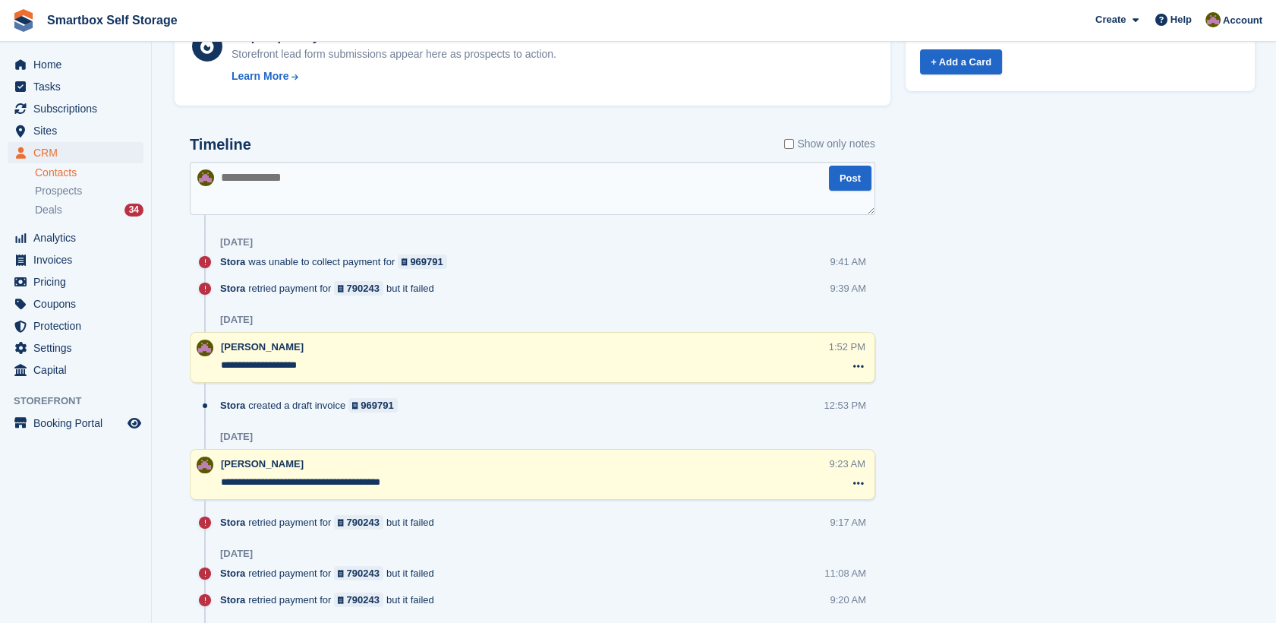
click at [686, 183] on textarea at bounding box center [533, 188] width 686 height 53
type textarea "**********"
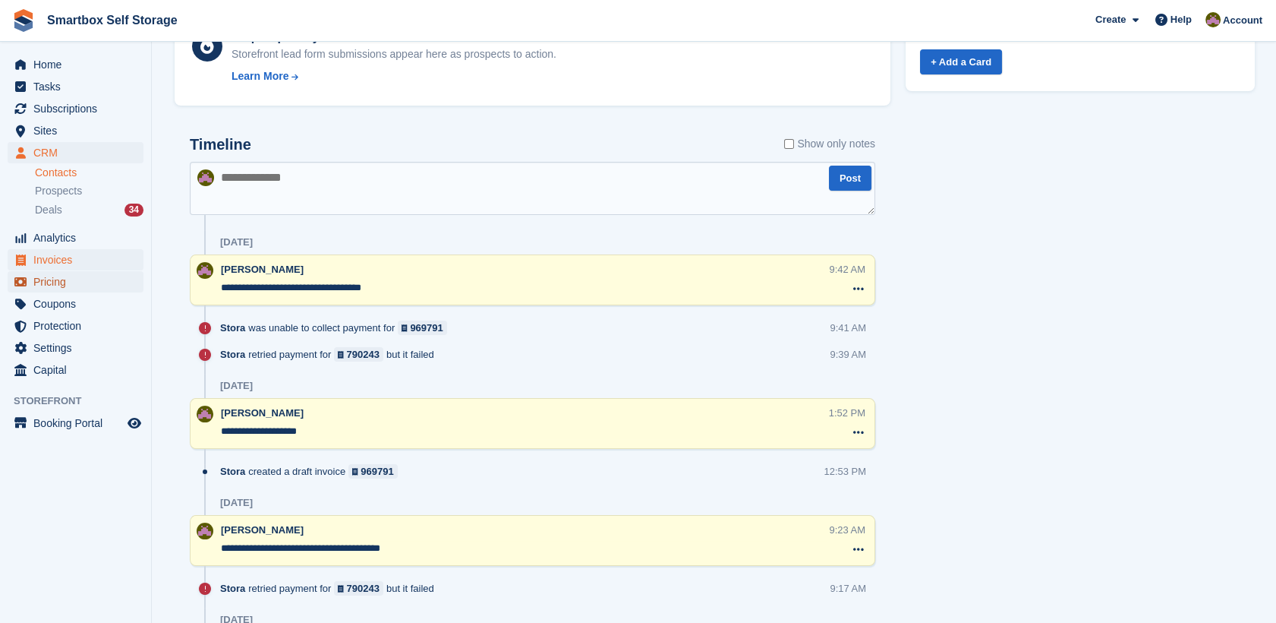
drag, startPoint x: 64, startPoint y: 280, endPoint x: 70, endPoint y: 269, distance: 12.9
click at [64, 280] on span "Pricing" at bounding box center [78, 281] width 91 height 21
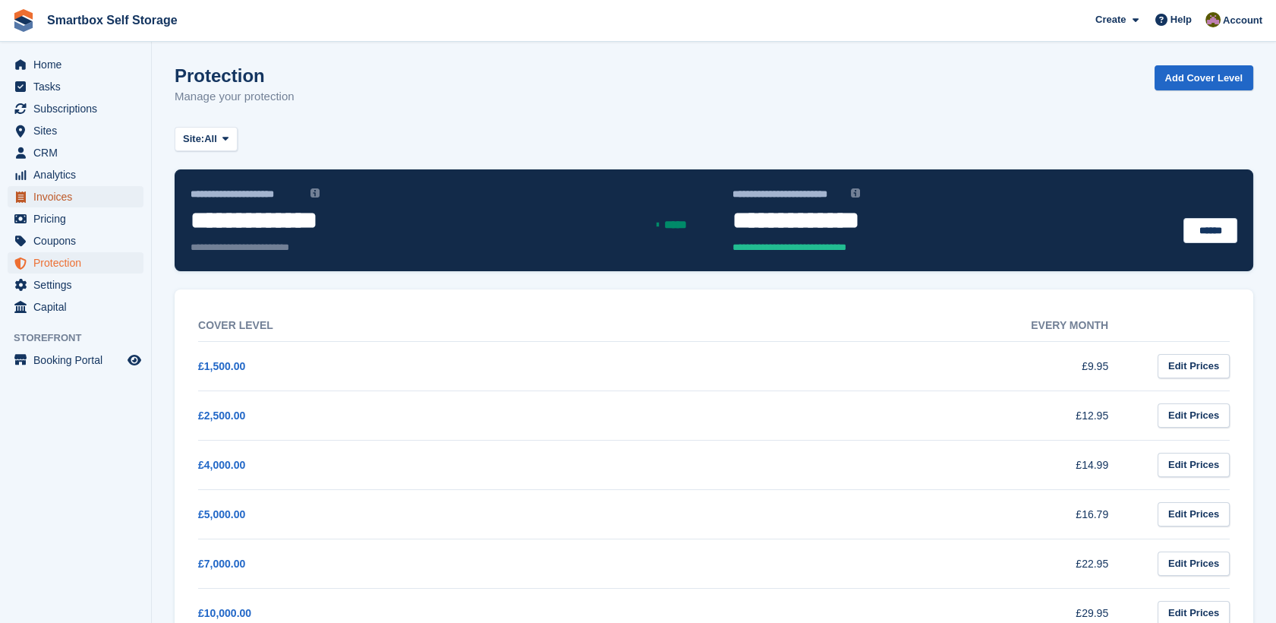
click at [87, 195] on span "Invoices" at bounding box center [78, 196] width 91 height 21
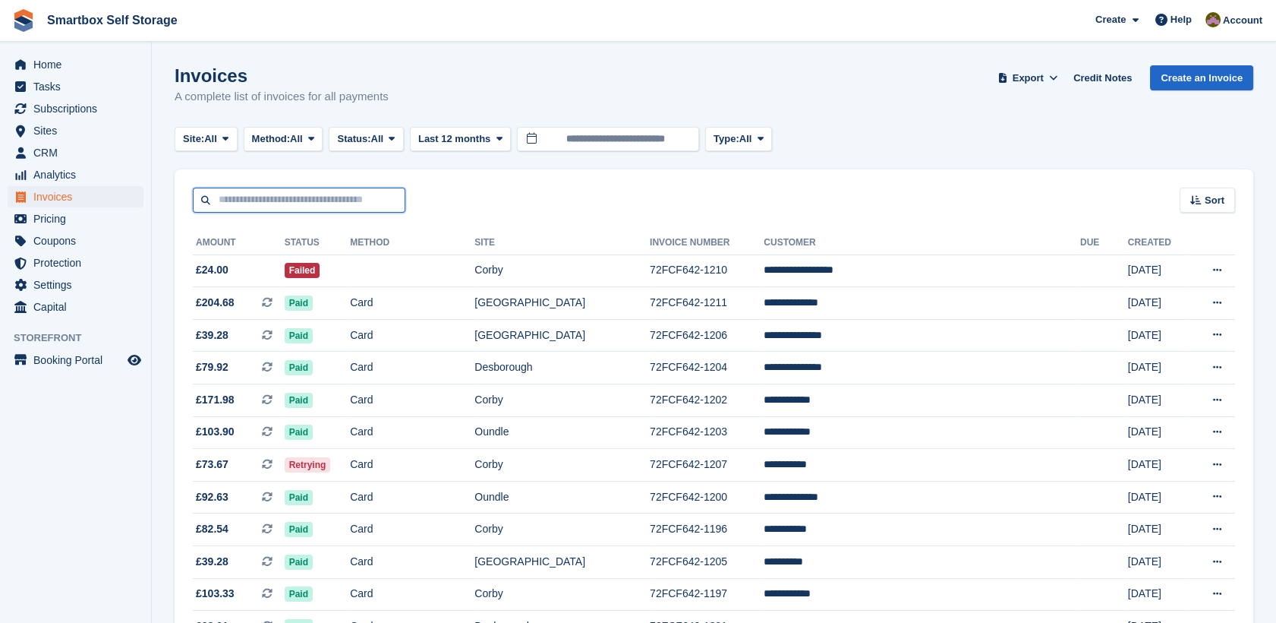
click at [292, 194] on input "text" at bounding box center [299, 200] width 213 height 25
type input "***"
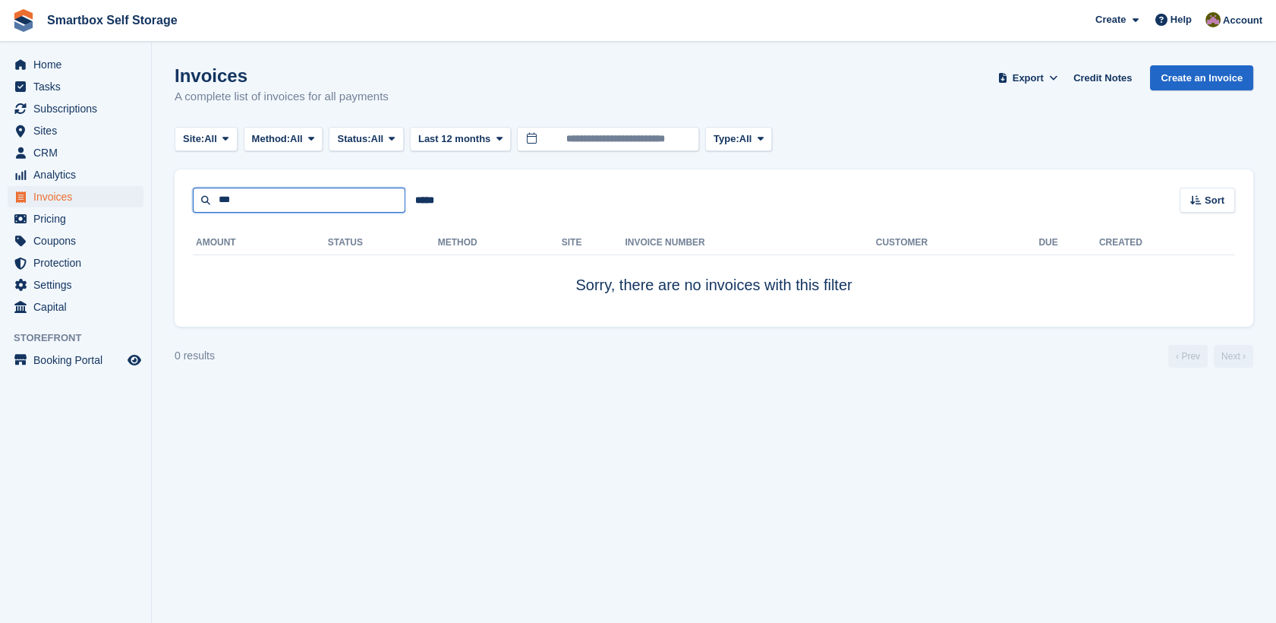
click at [292, 192] on input "***" at bounding box center [299, 200] width 213 height 25
type input "**"
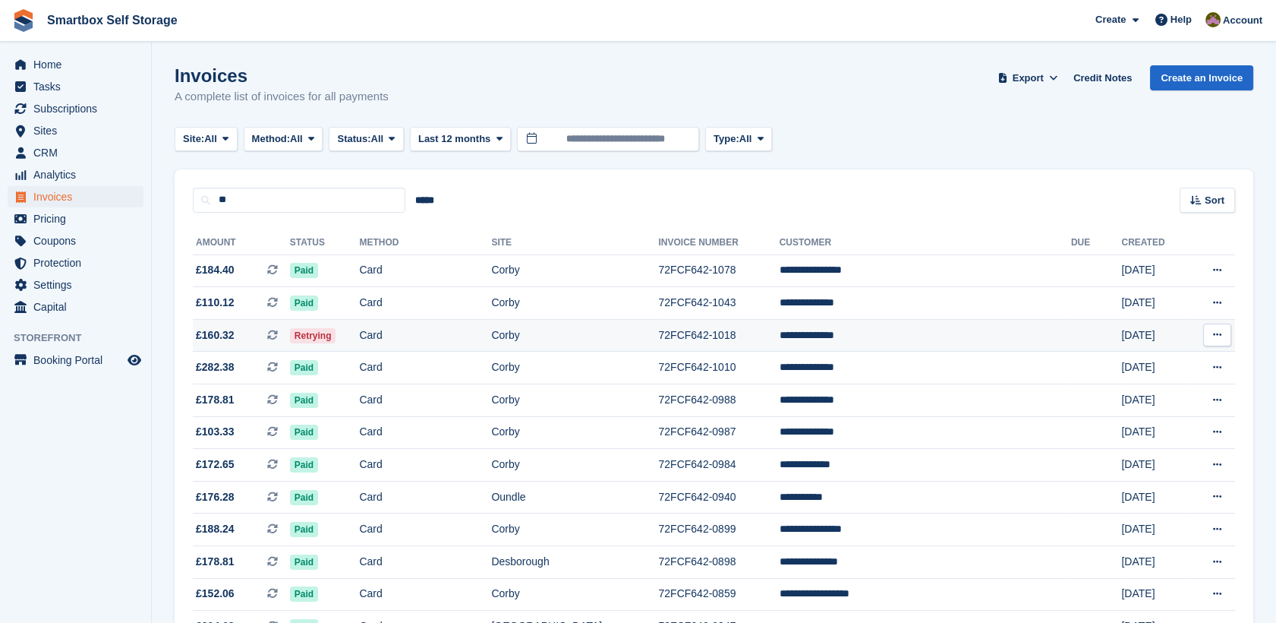
click at [360, 330] on td "Retrying" at bounding box center [325, 335] width 70 height 33
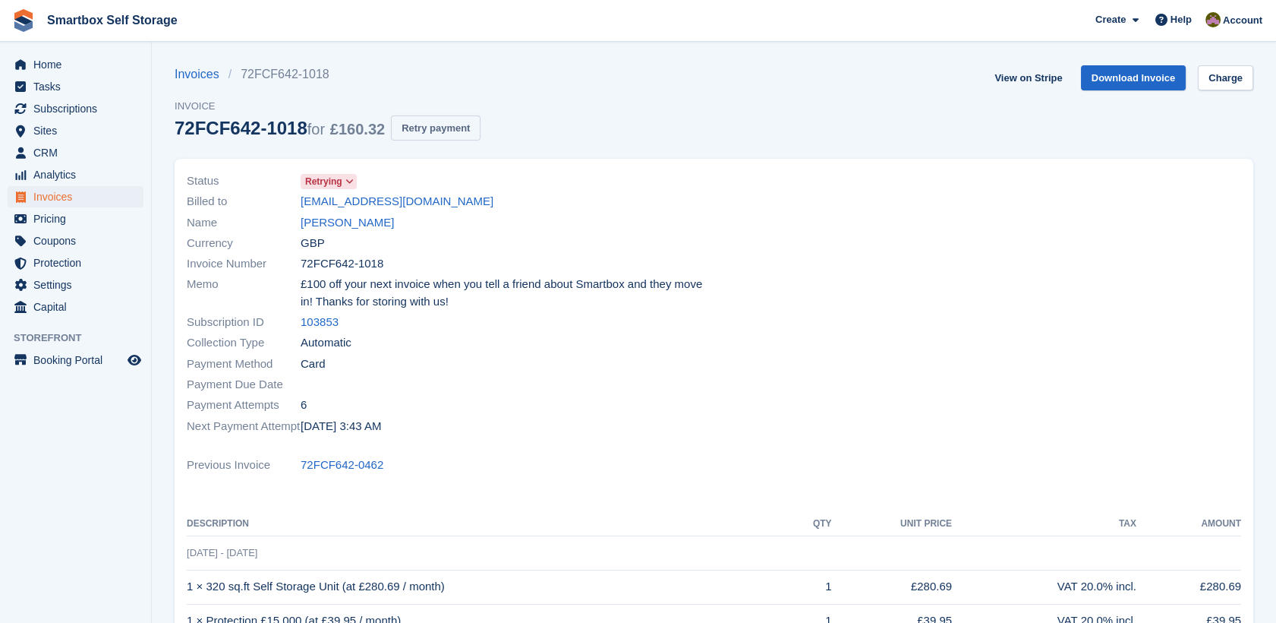
click at [446, 128] on button "Retry payment" at bounding box center [436, 127] width 90 height 25
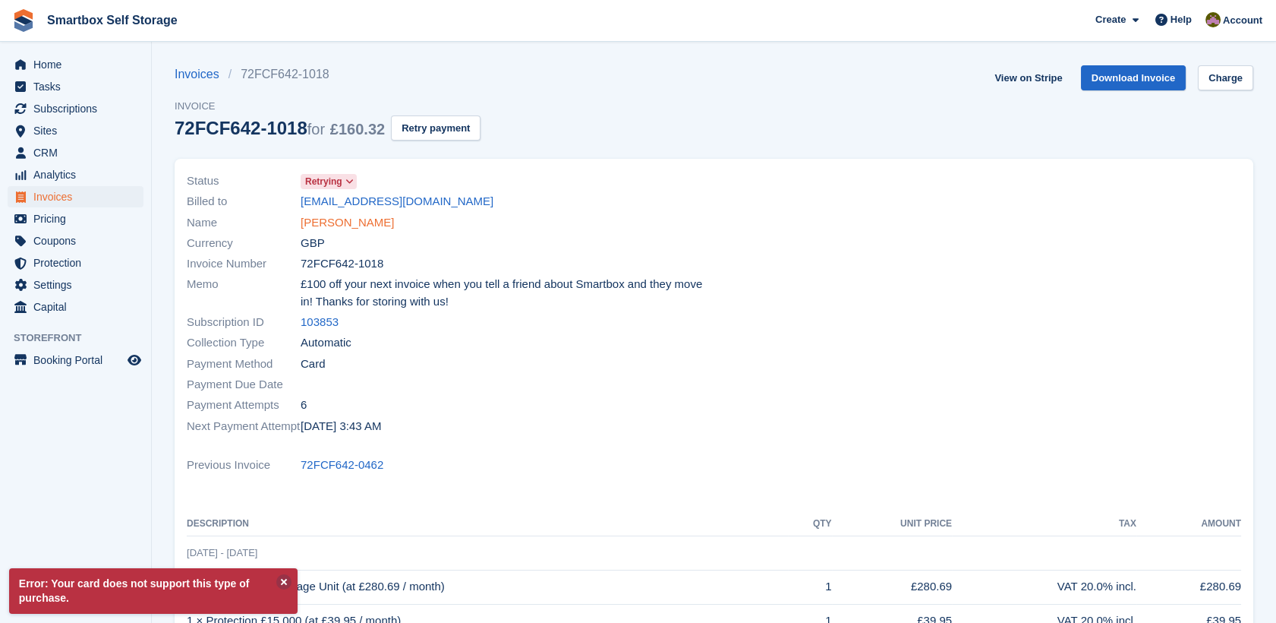
click at [371, 222] on link "[PERSON_NAME]" at bounding box center [347, 222] width 93 height 17
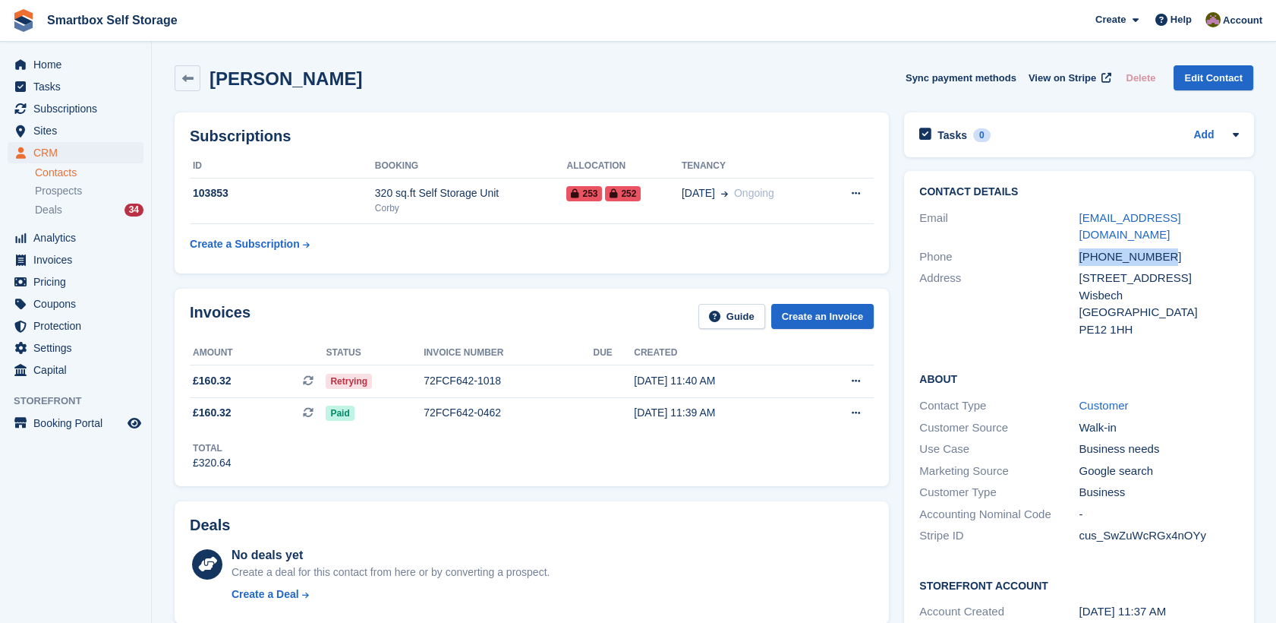
drag, startPoint x: 1174, startPoint y: 242, endPoint x: 1080, endPoint y: 240, distance: 94.2
click at [1080, 248] on div "[PHONE_NUMBER]" at bounding box center [1158, 256] width 159 height 17
copy div "[PHONE_NUMBER]"
drag, startPoint x: 1241, startPoint y: 222, endPoint x: 1072, endPoint y: 225, distance: 169.3
click at [1072, 225] on div "Contact Details Email [EMAIL_ADDRESS][DOMAIN_NAME] Phone [PHONE_NUMBER] Address…" at bounding box center [1078, 263] width 349 height 185
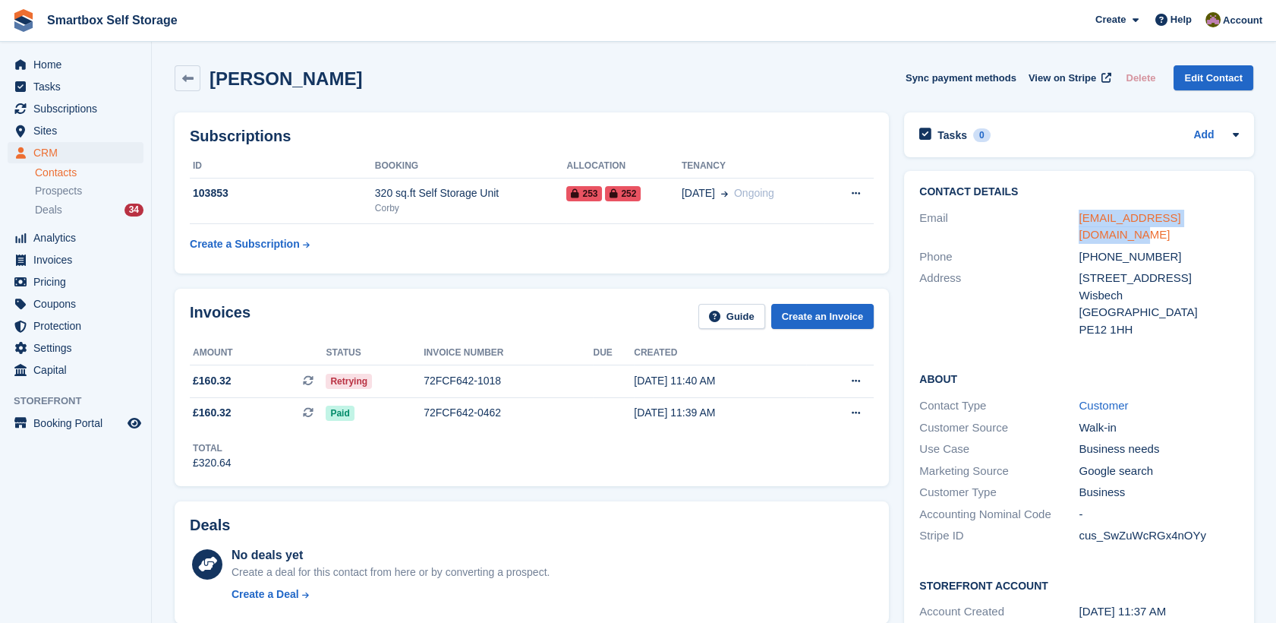
copy div "[EMAIL_ADDRESS][DOMAIN_NAME]"
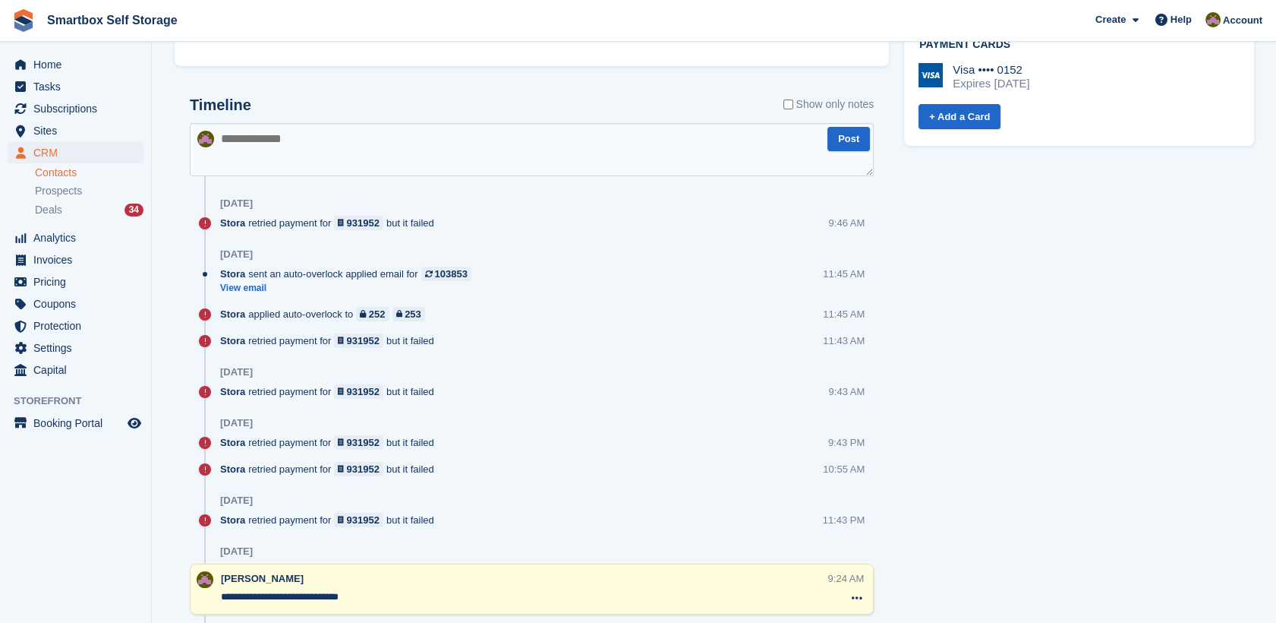
scroll to position [686, 0]
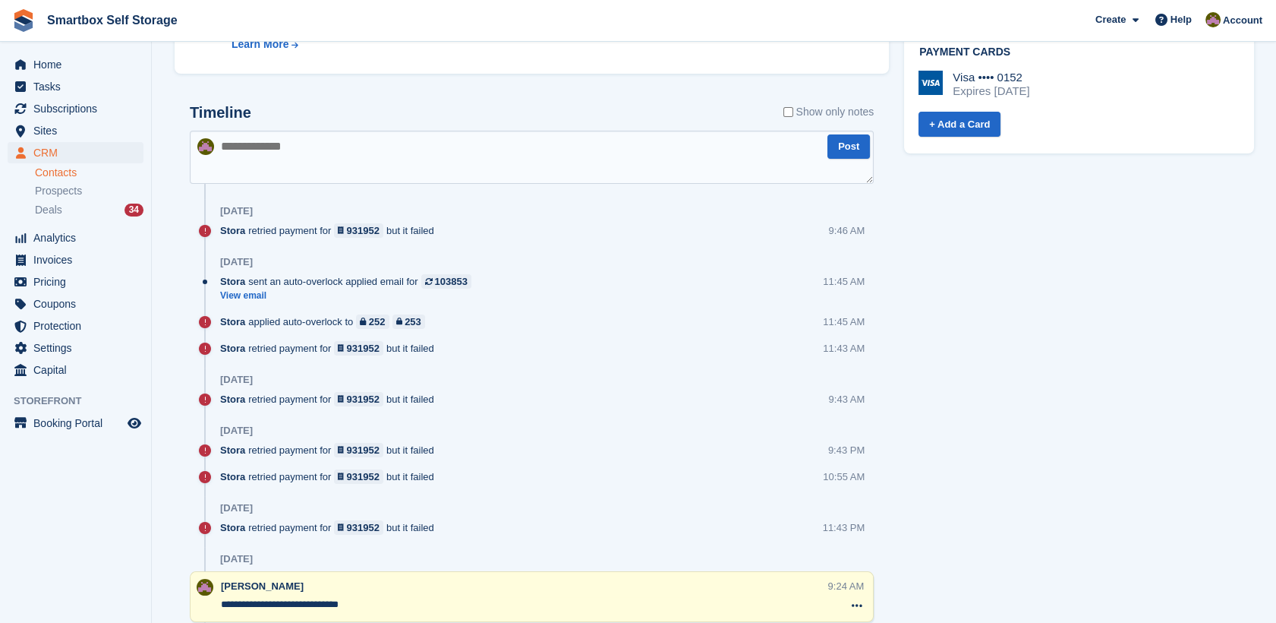
click at [745, 176] on textarea at bounding box center [532, 157] width 684 height 53
type textarea "**********"
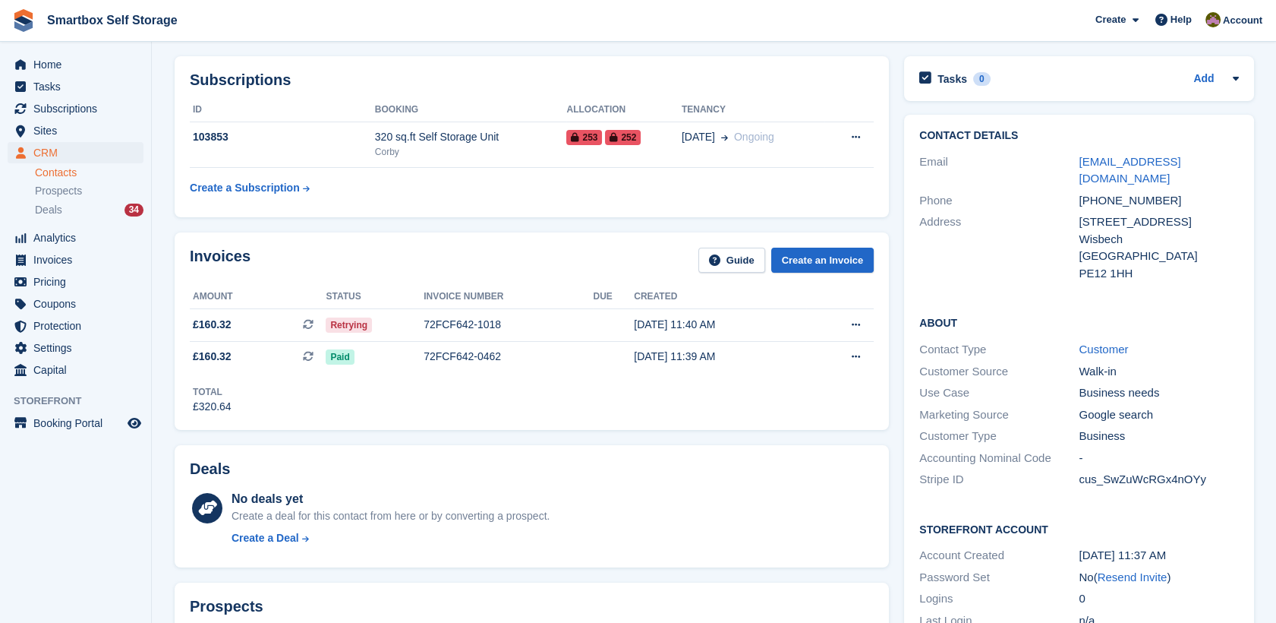
scroll to position [59, 0]
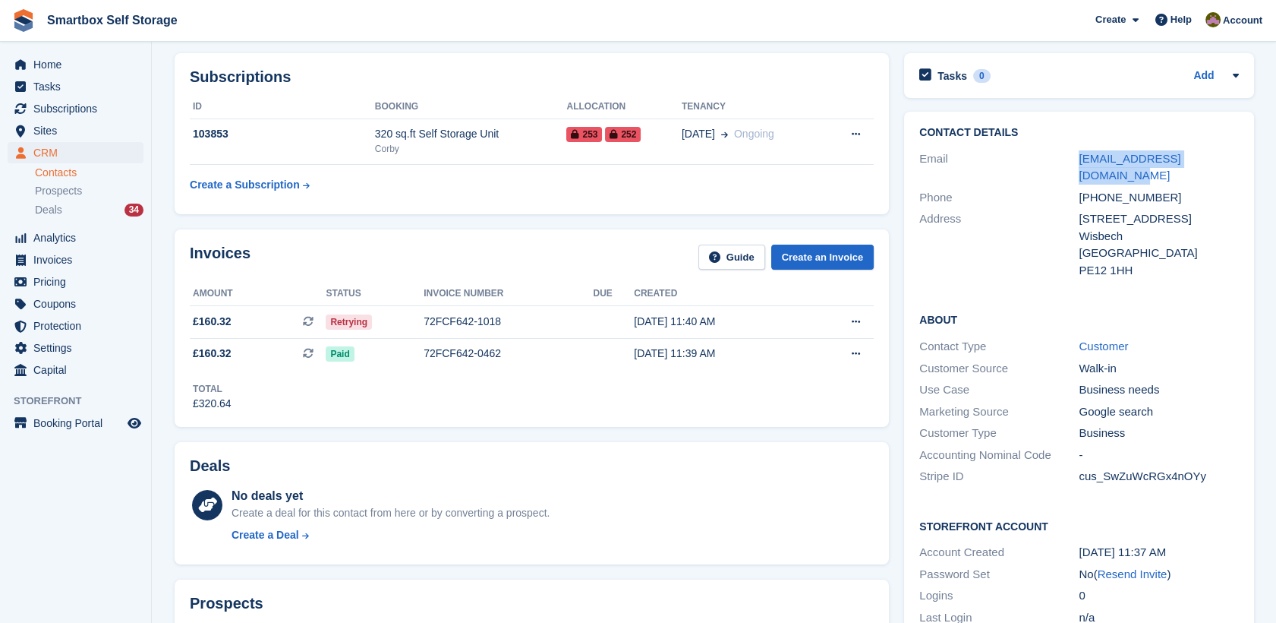
drag, startPoint x: 1235, startPoint y: 166, endPoint x: 1071, endPoint y: 153, distance: 163.7
click at [1071, 153] on div "Email [EMAIL_ADDRESS][DOMAIN_NAME]" at bounding box center [1078, 167] width 319 height 39
copy div "[EMAIL_ADDRESS][DOMAIN_NAME]"
drag, startPoint x: 1133, startPoint y: 159, endPoint x: 1084, endPoint y: 172, distance: 50.3
drag, startPoint x: 1084, startPoint y: 172, endPoint x: 1117, endPoint y: 152, distance: 38.2
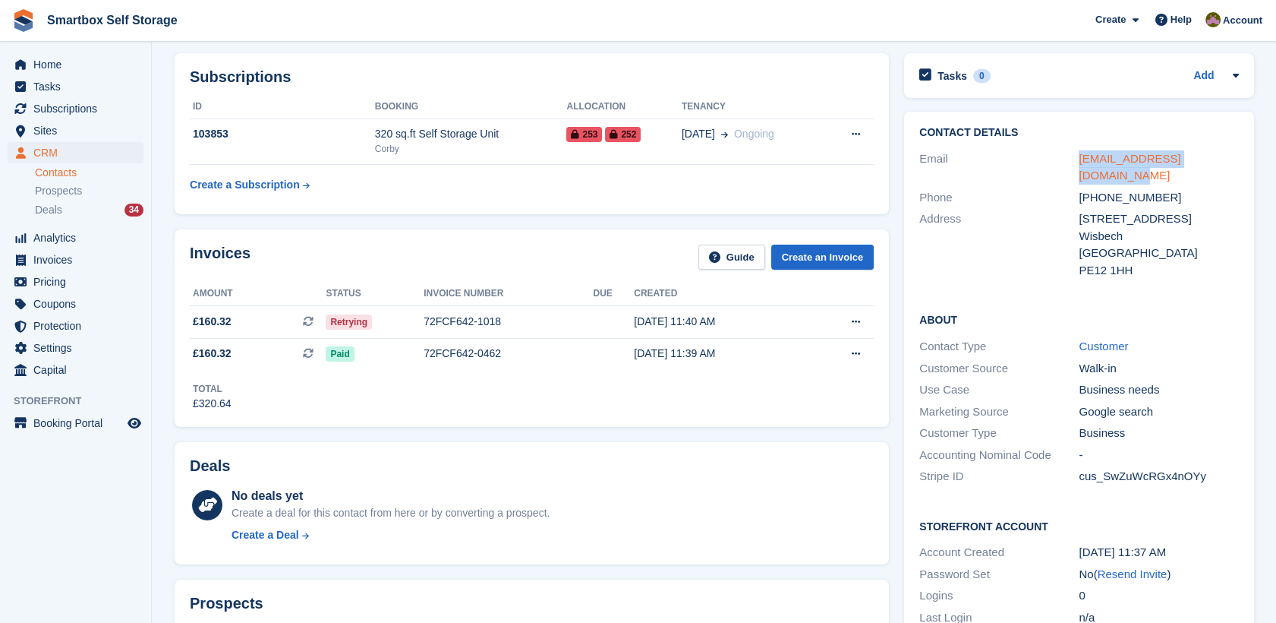
copy div "[EMAIL_ADDRESS][DOMAIN_NAME]"
click at [577, 314] on div "72FCF642-1018" at bounding box center [508, 322] width 169 height 16
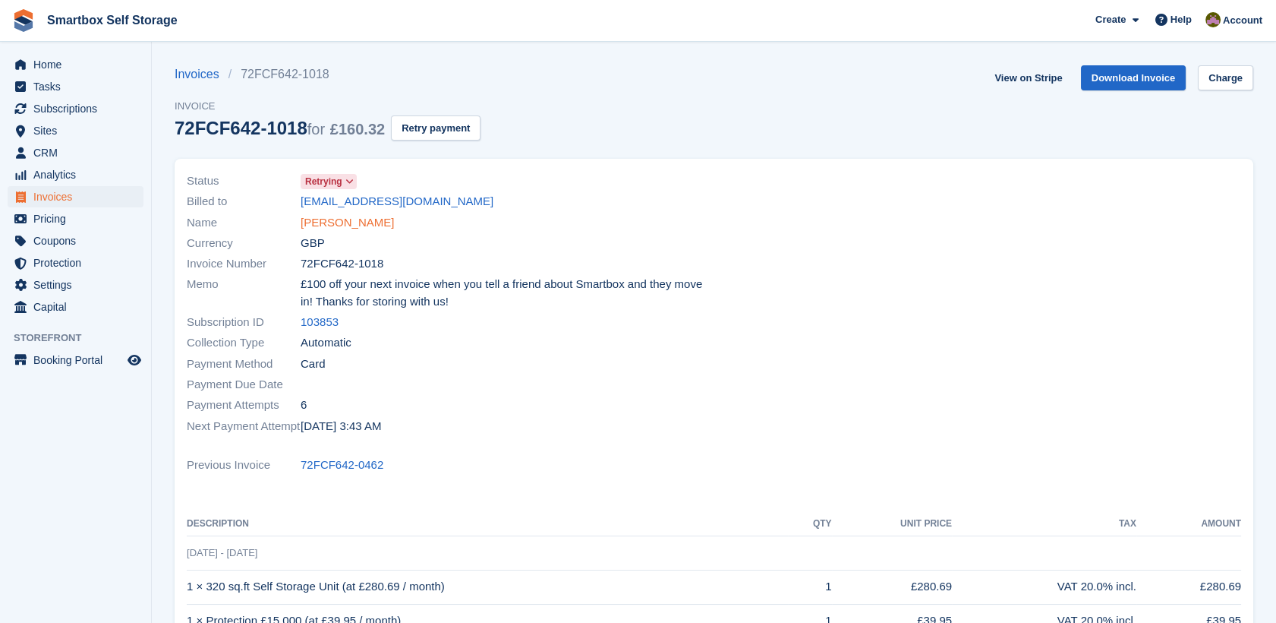
drag, startPoint x: 395, startPoint y: 226, endPoint x: 304, endPoint y: 220, distance: 91.3
click at [304, 220] on div "Name Vaidas Armonas" at bounding box center [446, 222] width 519 height 21
copy link "Vaidas Armonas"
click at [368, 223] on link "Vaidas Armonas" at bounding box center [347, 222] width 93 height 17
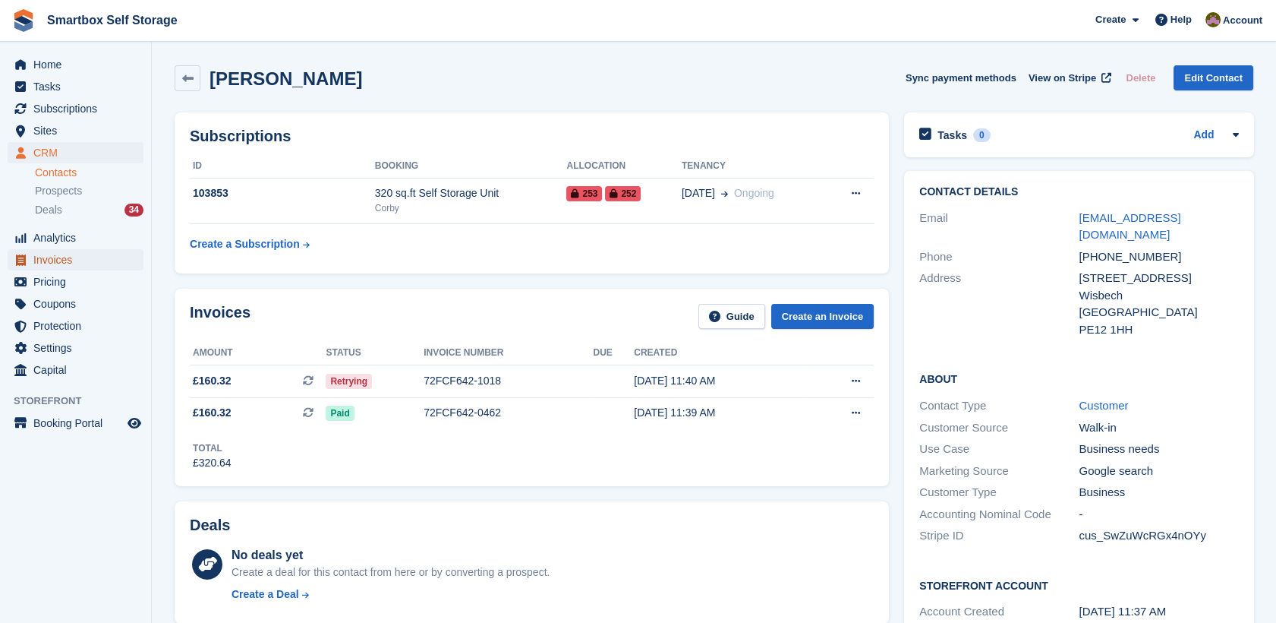
click at [75, 260] on span "Invoices" at bounding box center [78, 259] width 91 height 21
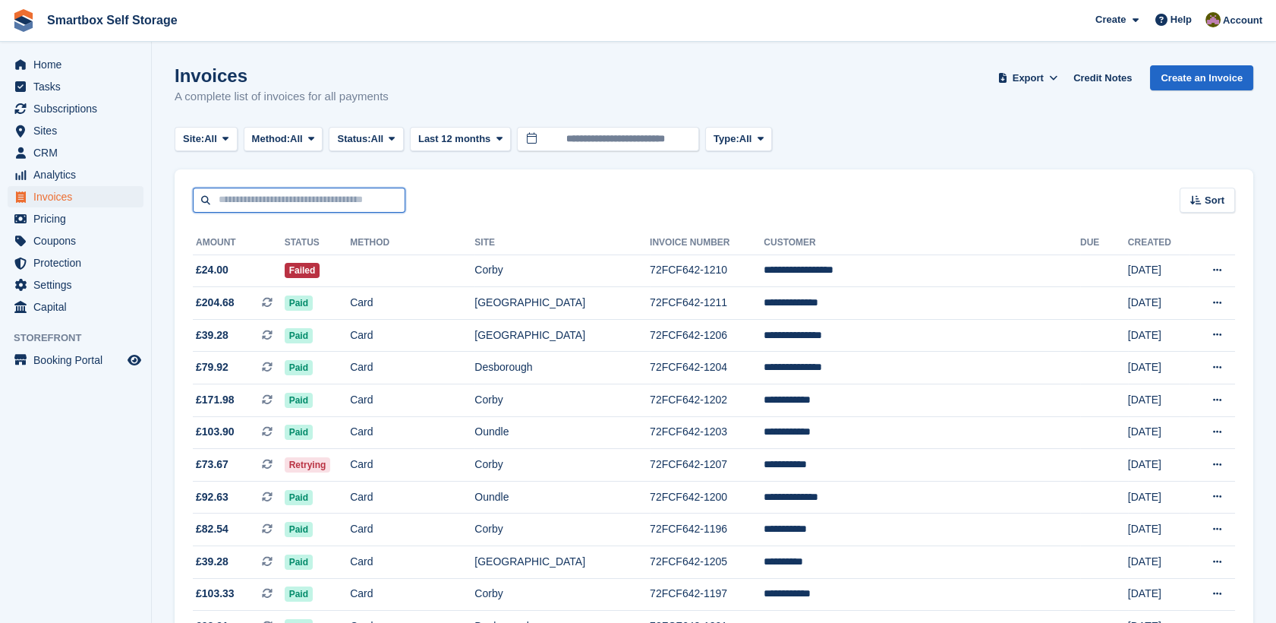
click at [285, 200] on input "text" at bounding box center [299, 200] width 213 height 25
type input "***"
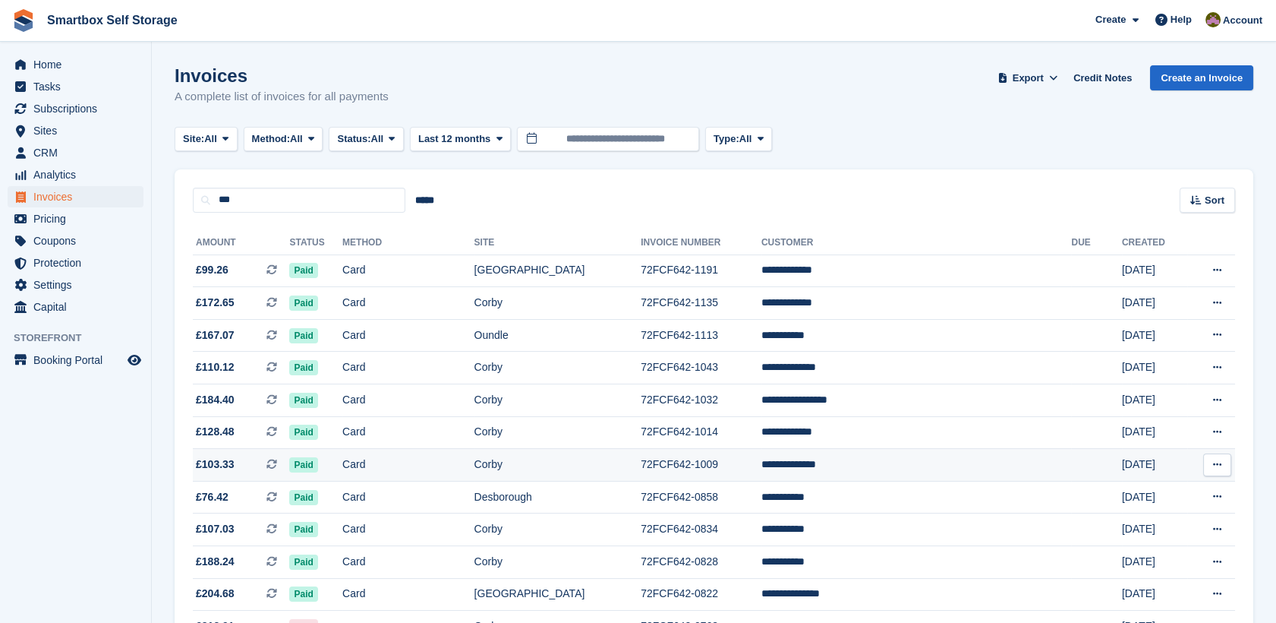
click at [406, 460] on td "Card" at bounding box center [407, 465] width 131 height 33
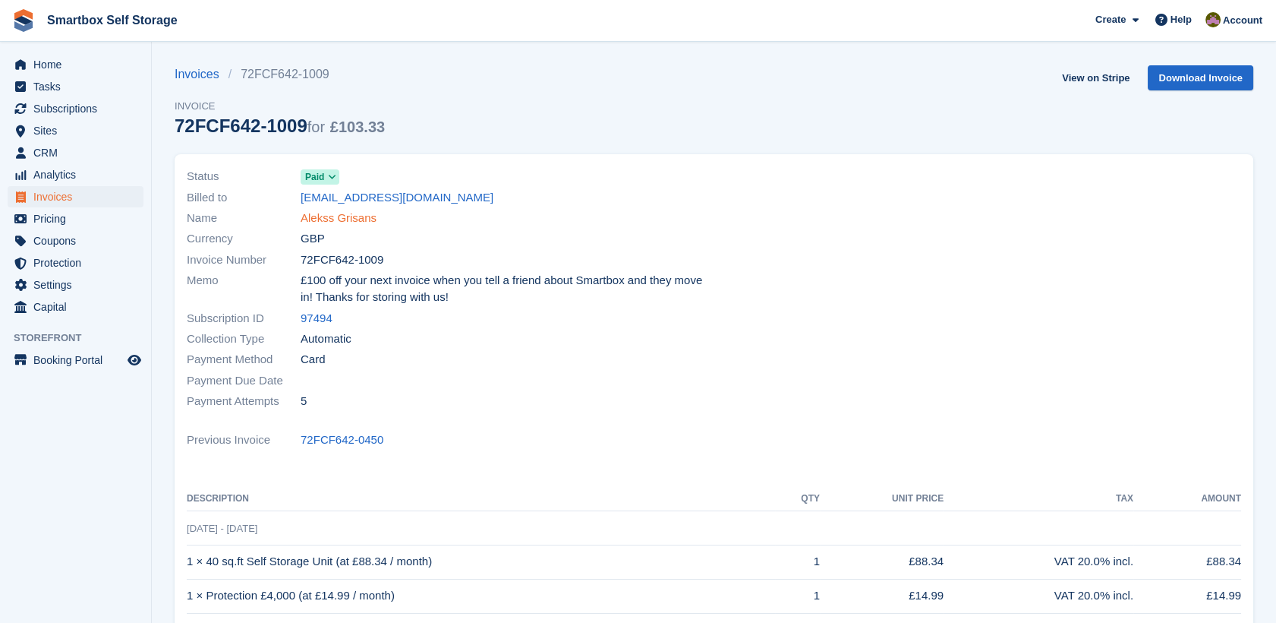
click at [357, 219] on link "Alekss Grisans" at bounding box center [339, 218] width 76 height 17
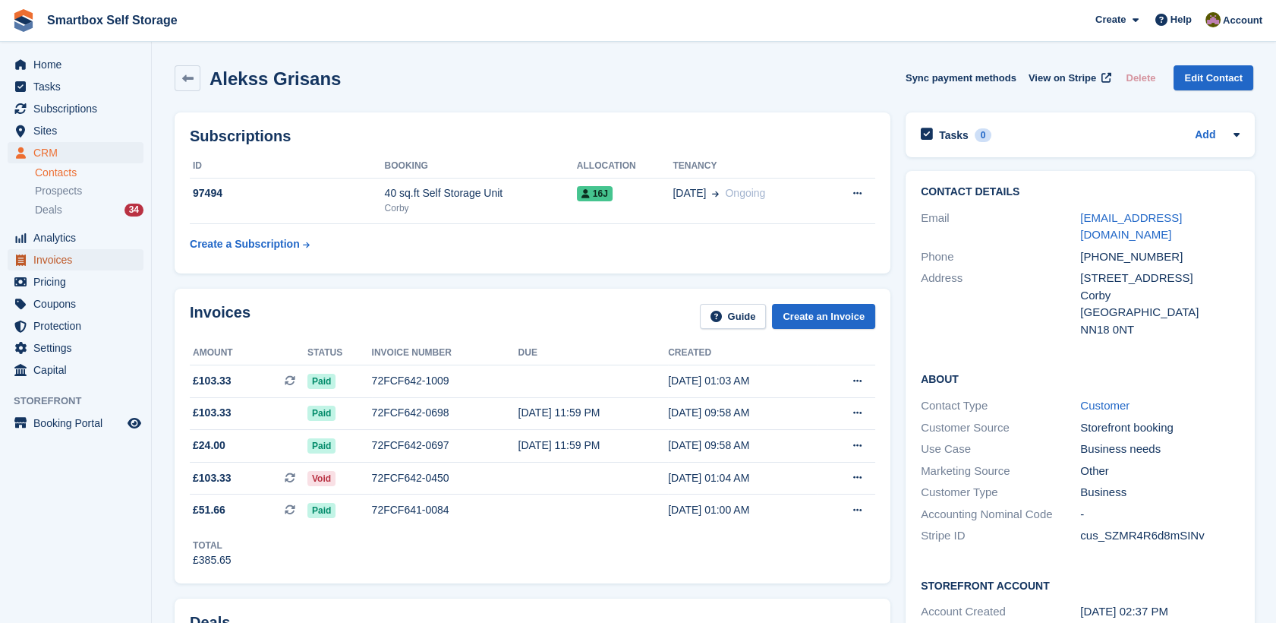
click at [79, 258] on span "Invoices" at bounding box center [78, 259] width 91 height 21
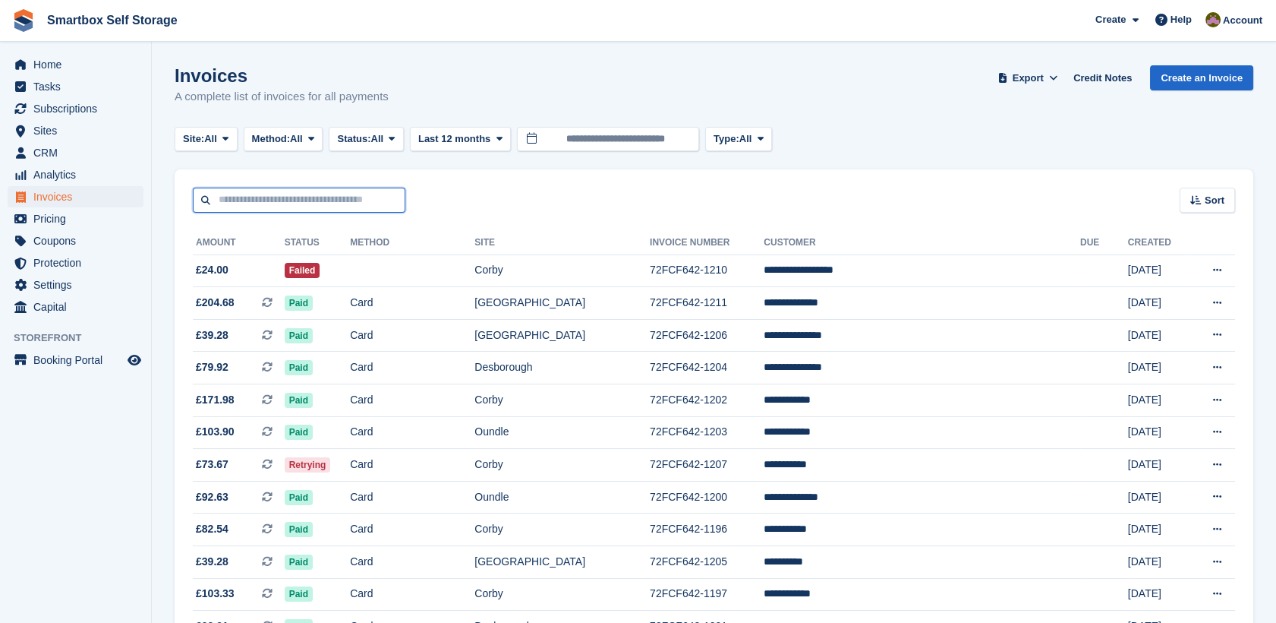
click at [268, 197] on input "text" at bounding box center [299, 200] width 213 height 25
type input "******"
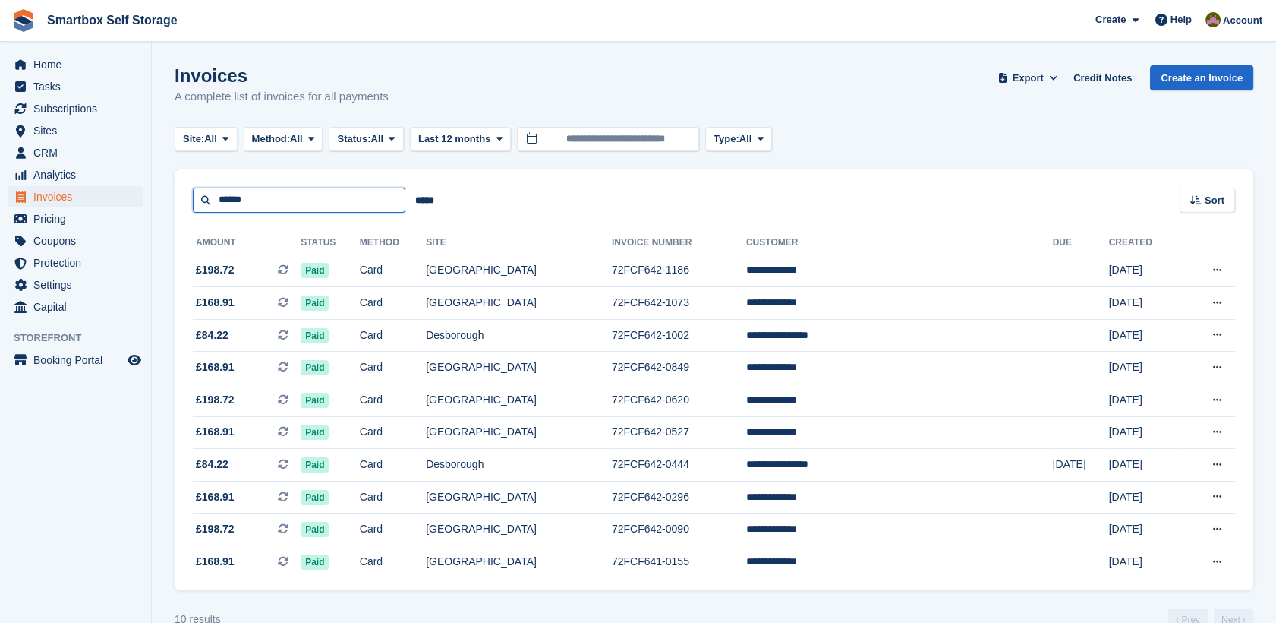
click at [312, 200] on input "******" at bounding box center [299, 200] width 213 height 25
type input "*"
type input "*********"
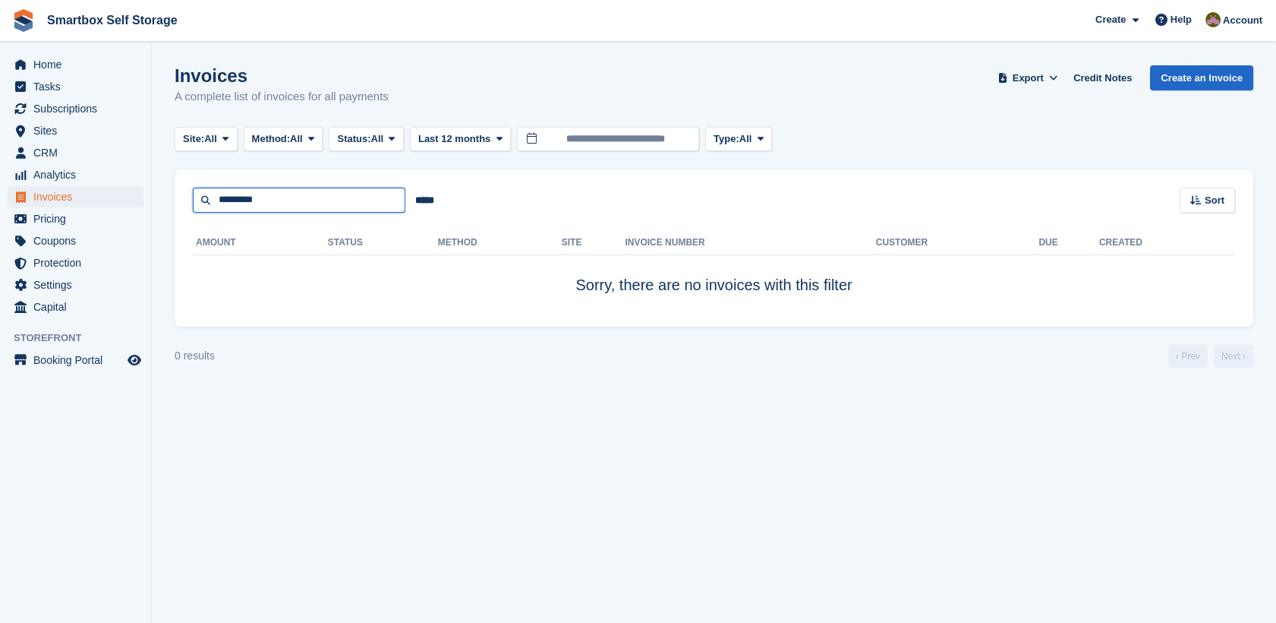
click at [291, 201] on input "*********" at bounding box center [299, 200] width 213 height 25
type input "*"
type input "*****"
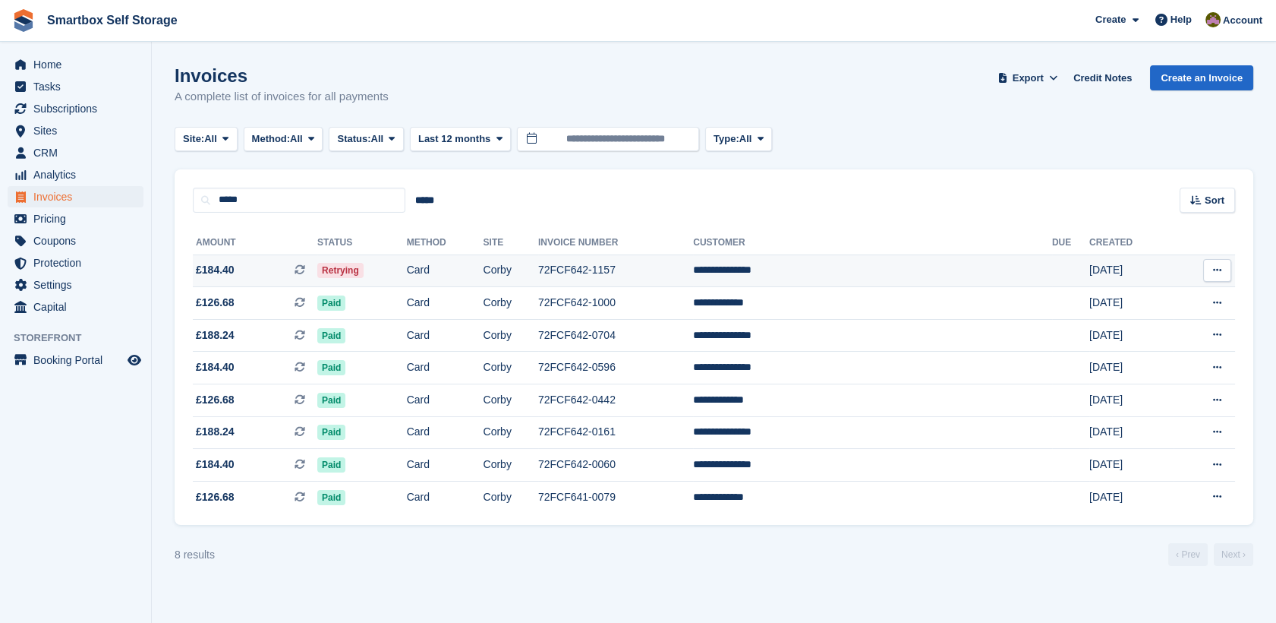
click at [538, 280] on td "Corby" at bounding box center [511, 270] width 55 height 33
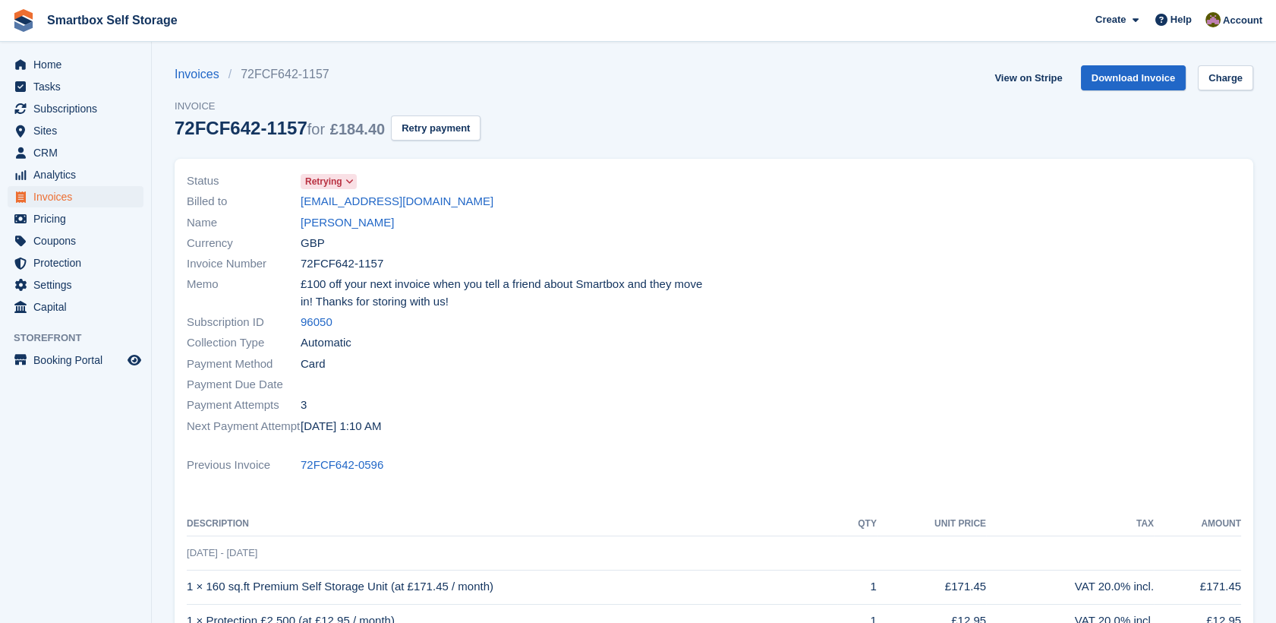
click at [336, 232] on div "Currency GBP" at bounding box center [446, 242] width 519 height 21
click at [342, 228] on link "[PERSON_NAME]" at bounding box center [347, 222] width 93 height 17
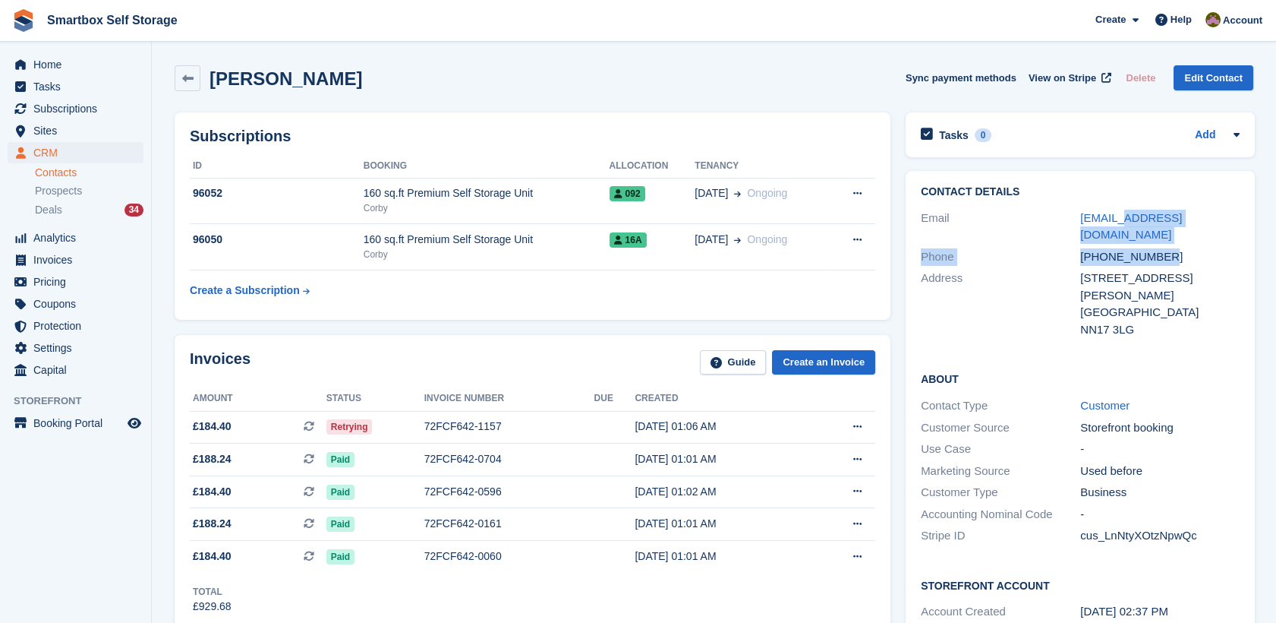
drag, startPoint x: 1206, startPoint y: 228, endPoint x: 1110, endPoint y: 207, distance: 98.0
click at [1110, 207] on div "Contact Details Email [EMAIL_ADDRESS][DOMAIN_NAME] Phone [PHONE_NUMBER] Address…" at bounding box center [1080, 263] width 349 height 185
click at [1143, 175] on div "Contact Details Email [EMAIL_ADDRESS][DOMAIN_NAME] Phone [PHONE_NUMBER] Address…" at bounding box center [1080, 263] width 349 height 185
drag, startPoint x: 1220, startPoint y: 217, endPoint x: 1073, endPoint y: 222, distance: 147.4
click at [1073, 222] on div "Email [EMAIL_ADDRESS][DOMAIN_NAME]" at bounding box center [1080, 226] width 319 height 39
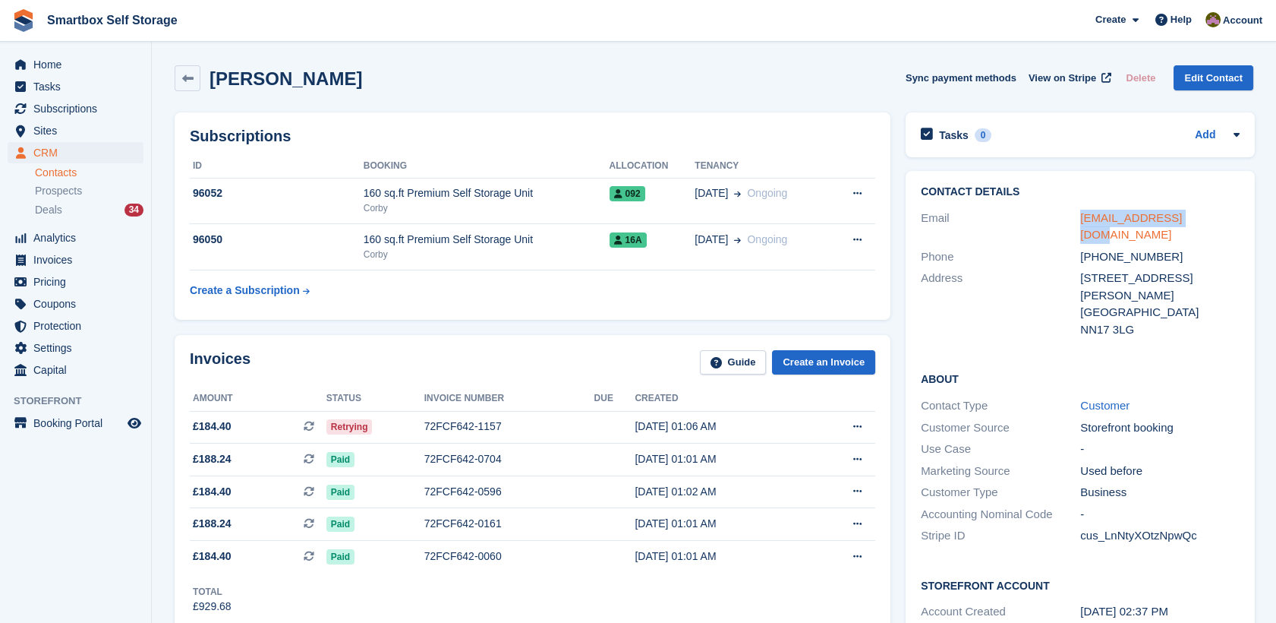
copy div "[EMAIL_ADDRESS][DOMAIN_NAME]"
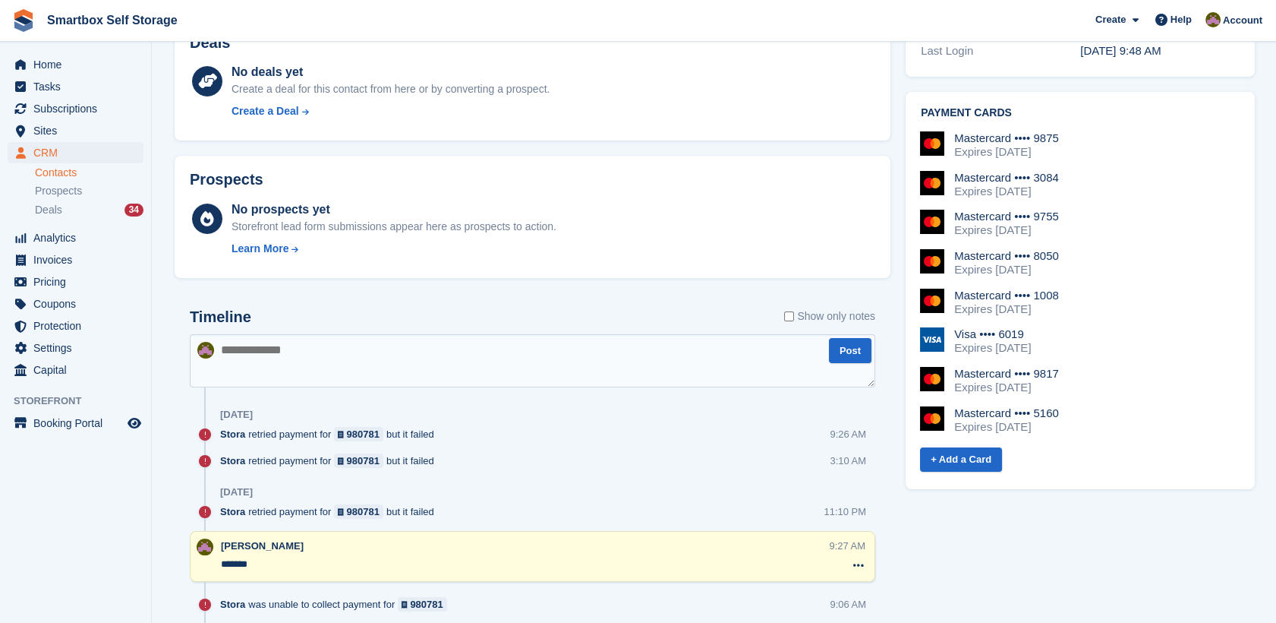
scroll to position [629, 0]
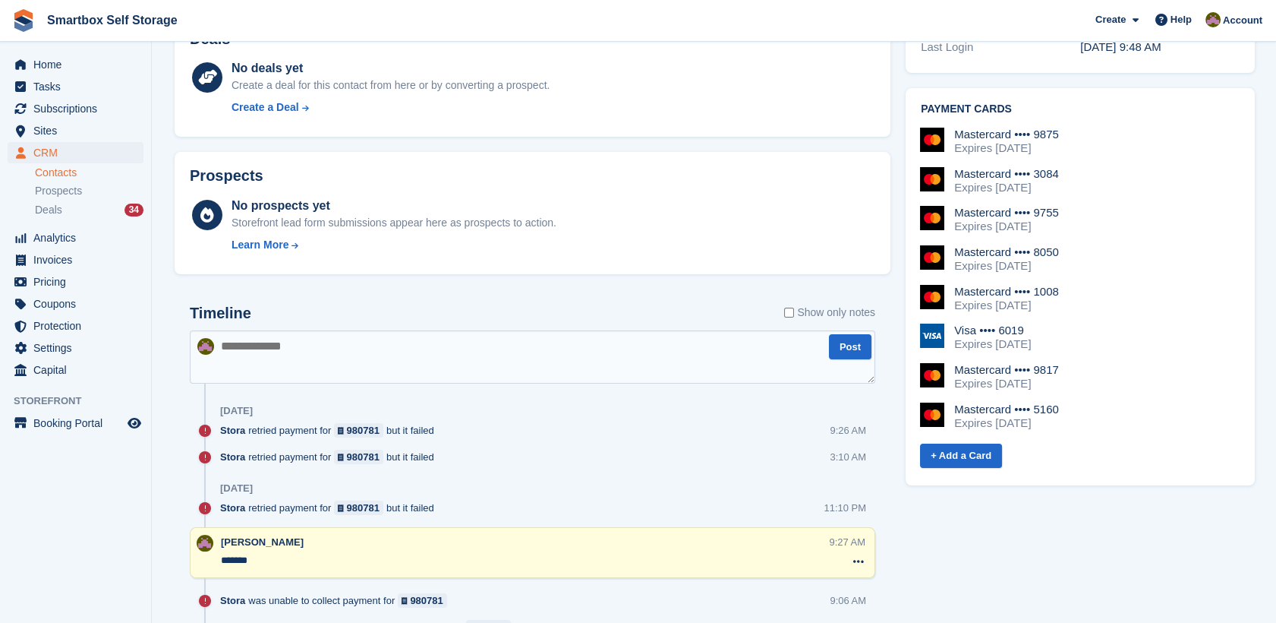
click at [308, 351] on textarea at bounding box center [533, 356] width 686 height 53
type textarea "******"
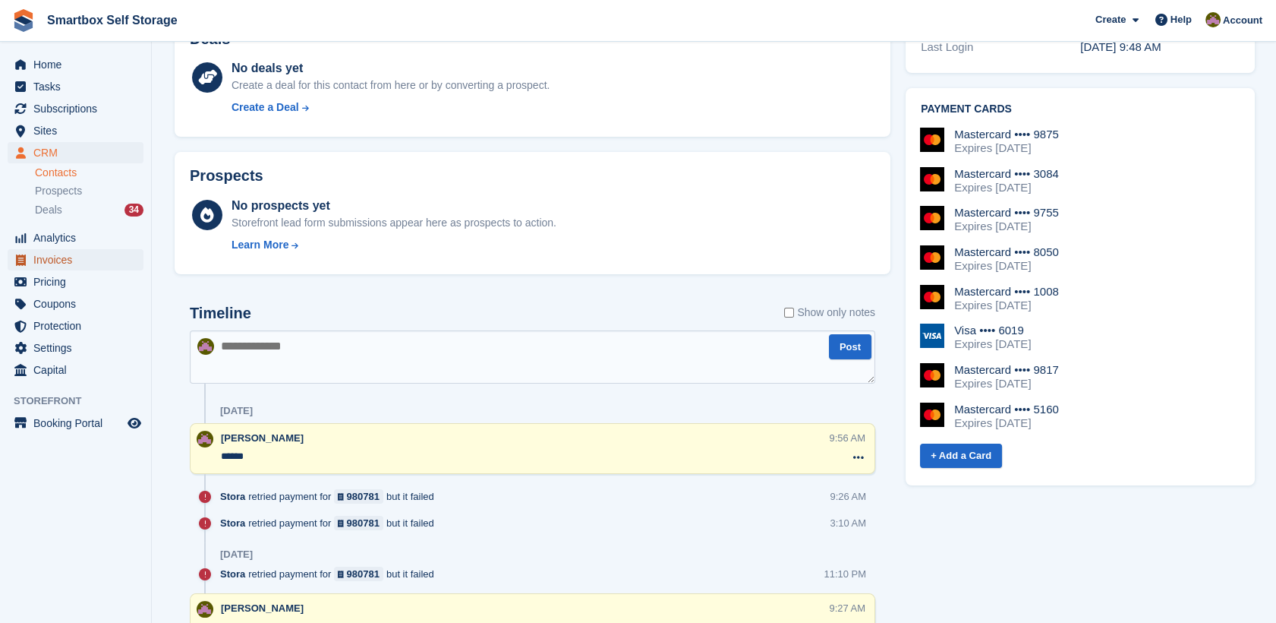
click at [88, 254] on span "Invoices" at bounding box center [78, 259] width 91 height 21
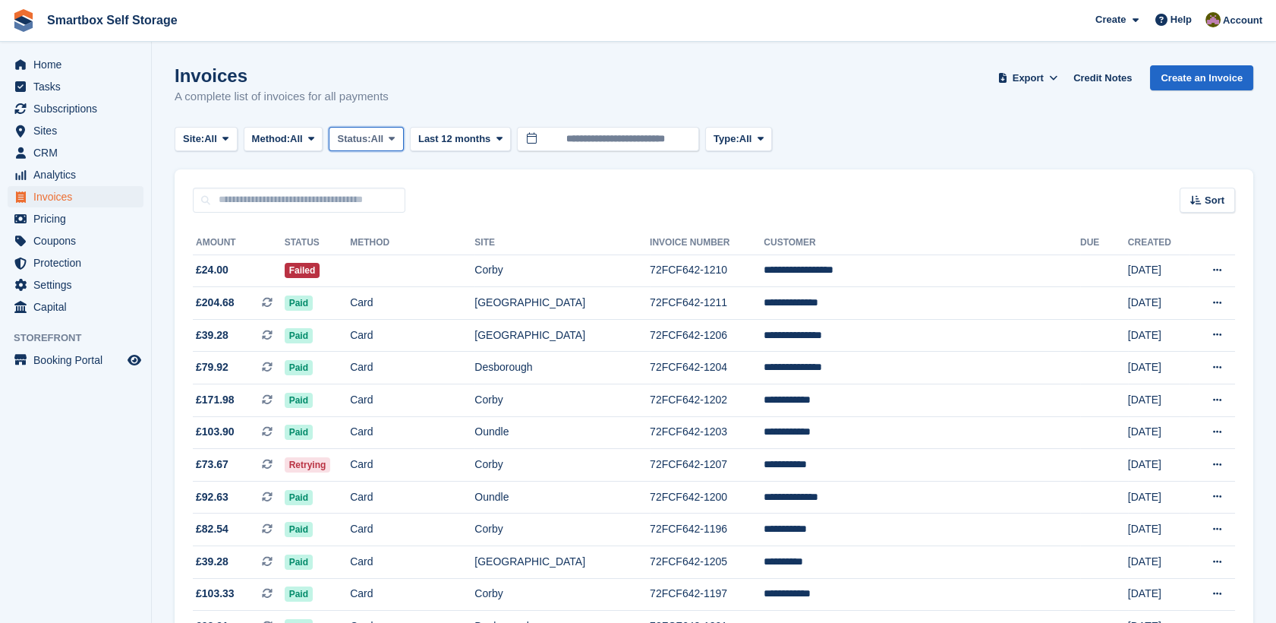
click at [364, 141] on span "Status:" at bounding box center [353, 138] width 33 height 15
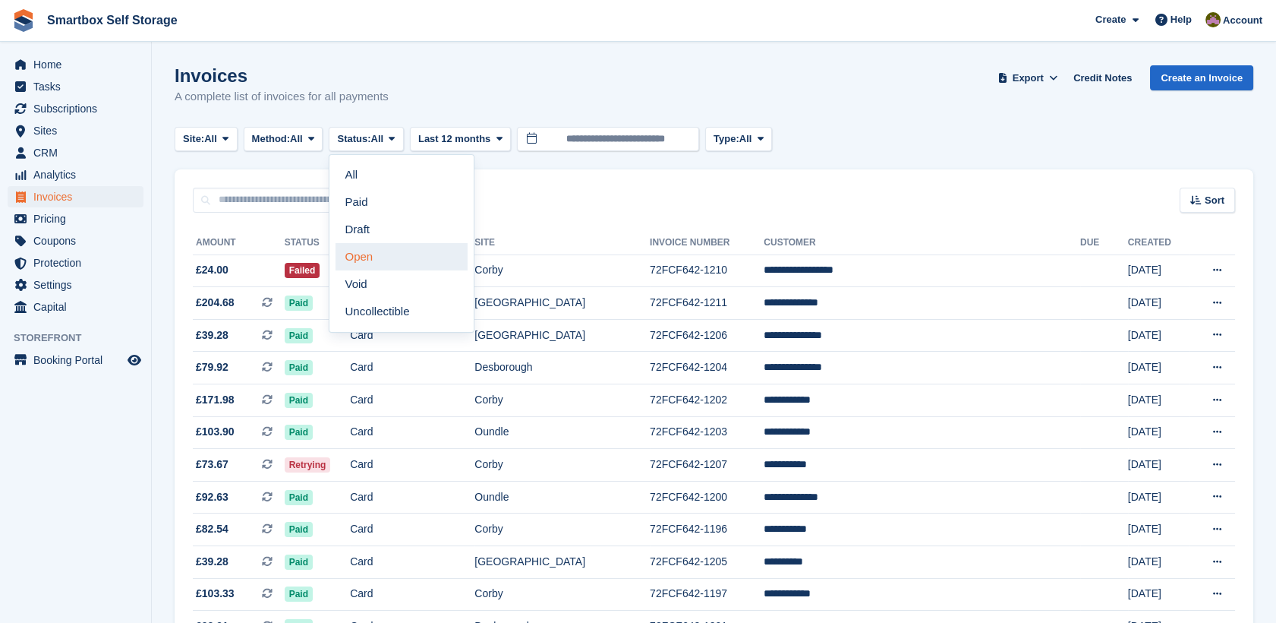
click at [367, 254] on link "Open" at bounding box center [402, 256] width 132 height 27
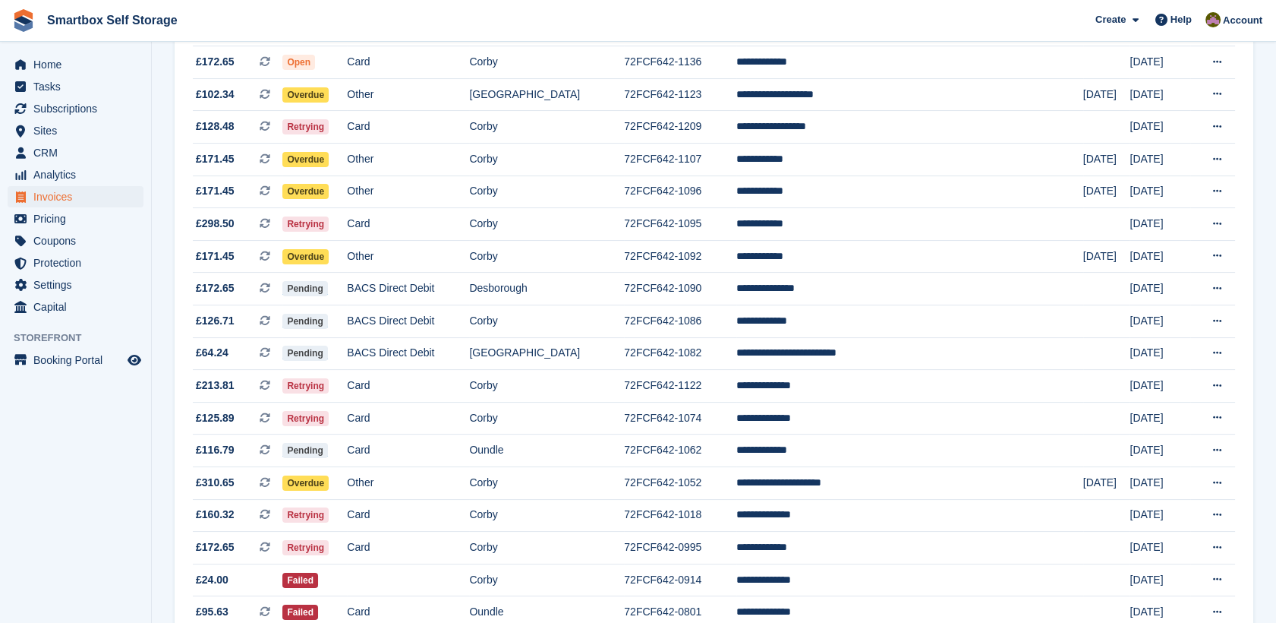
scroll to position [565, 0]
click at [469, 418] on td "Card" at bounding box center [408, 417] width 122 height 33
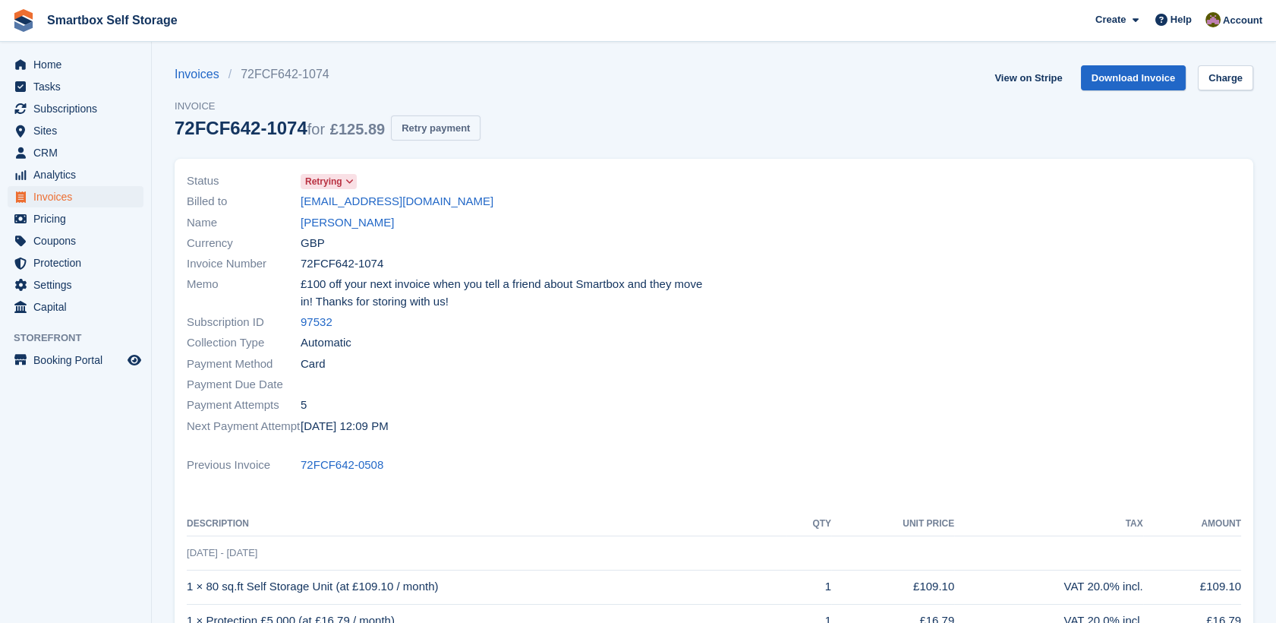
click at [459, 129] on button "Retry payment" at bounding box center [436, 127] width 90 height 25
click at [63, 202] on span "Invoices" at bounding box center [78, 196] width 91 height 21
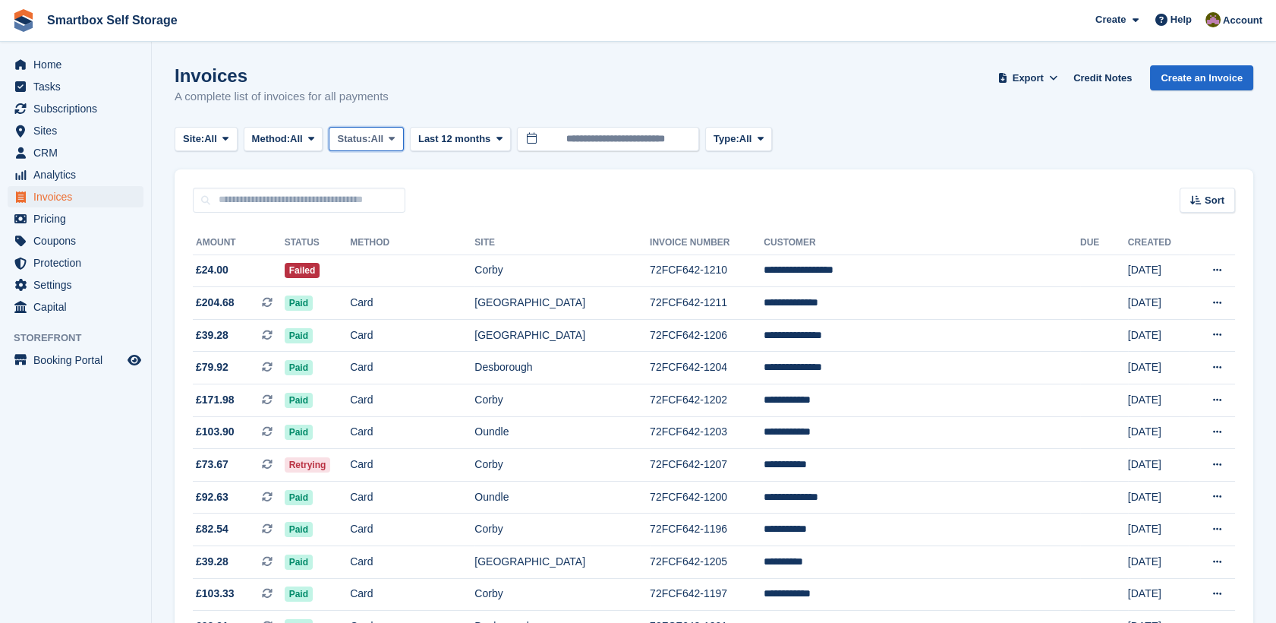
click at [377, 150] on button "Status: All" at bounding box center [366, 139] width 74 height 25
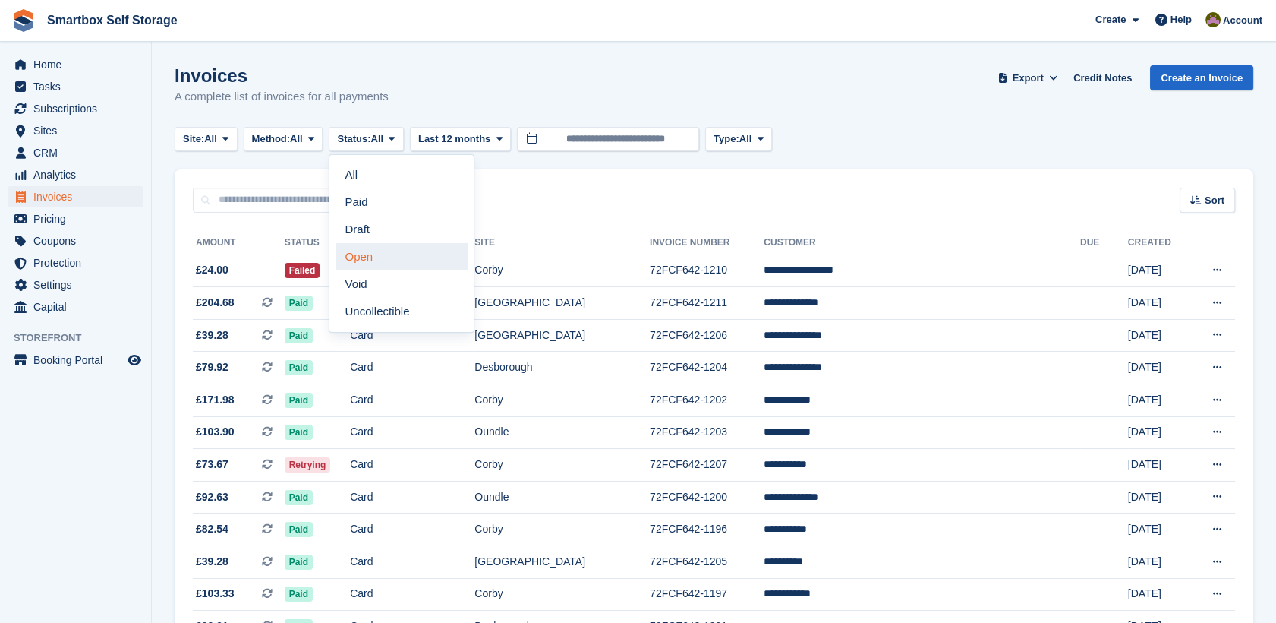
click at [387, 264] on link "Open" at bounding box center [402, 256] width 132 height 27
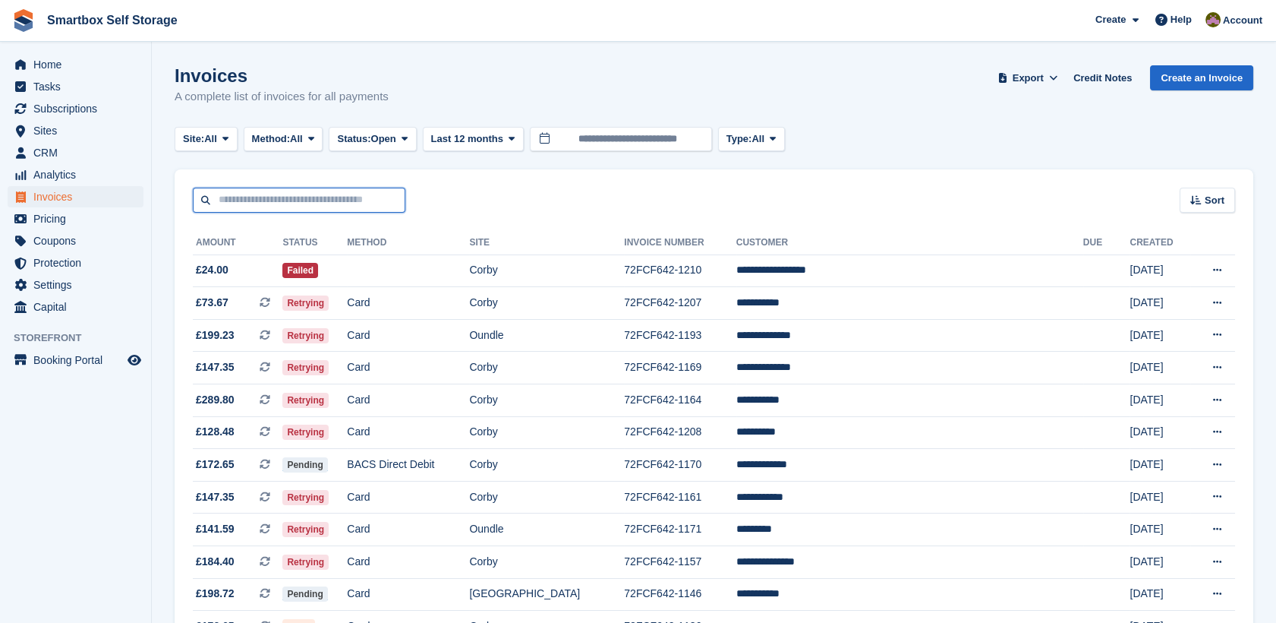
click at [235, 208] on input "text" at bounding box center [299, 200] width 213 height 25
type input "*****"
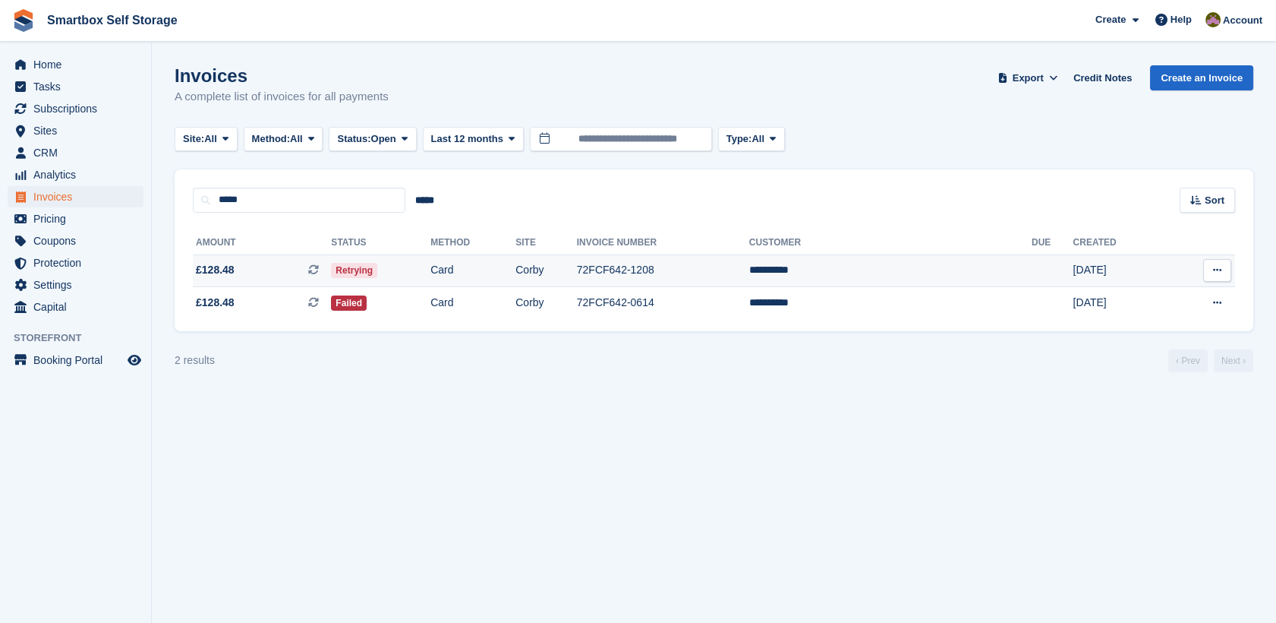
click at [674, 270] on td "72FCF642-1208" at bounding box center [663, 270] width 172 height 33
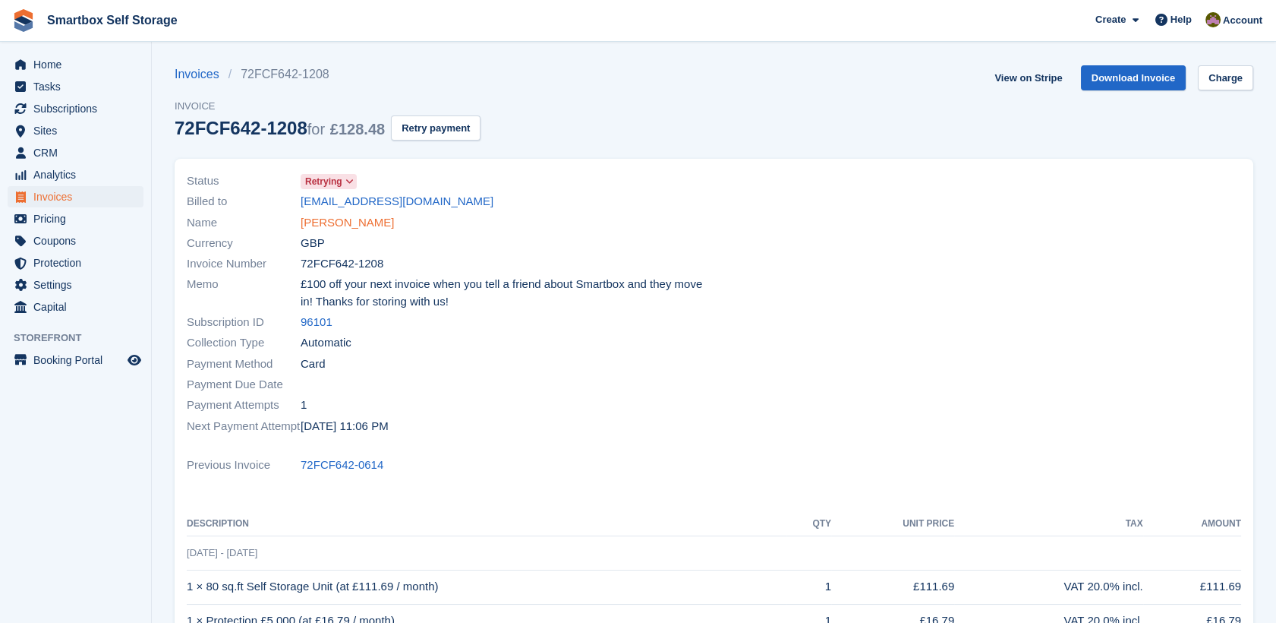
click at [334, 218] on link "[PERSON_NAME]" at bounding box center [347, 222] width 93 height 17
